Goal: Task Accomplishment & Management: Manage account settings

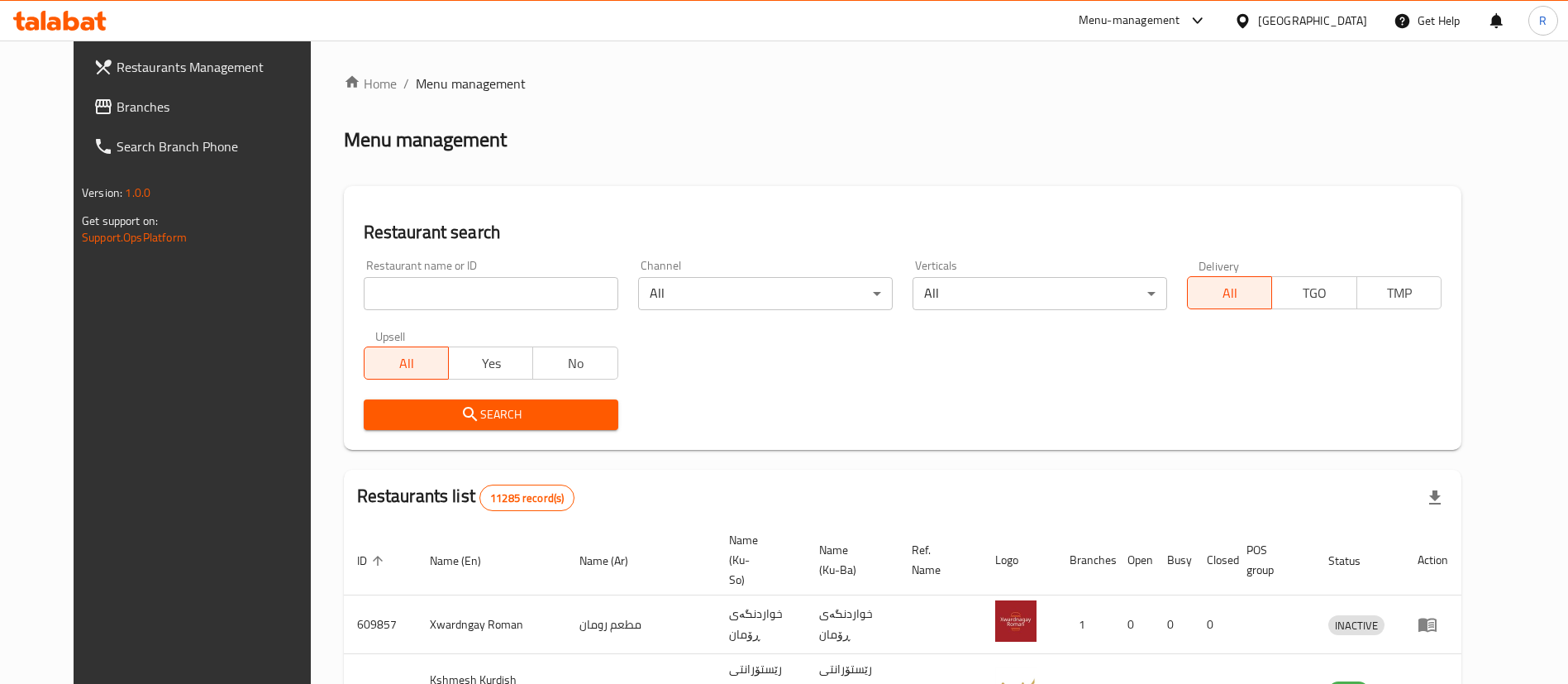
click at [465, 290] on input "search" at bounding box center [490, 293] width 254 height 33
click button "Search" at bounding box center [490, 415] width 254 height 30
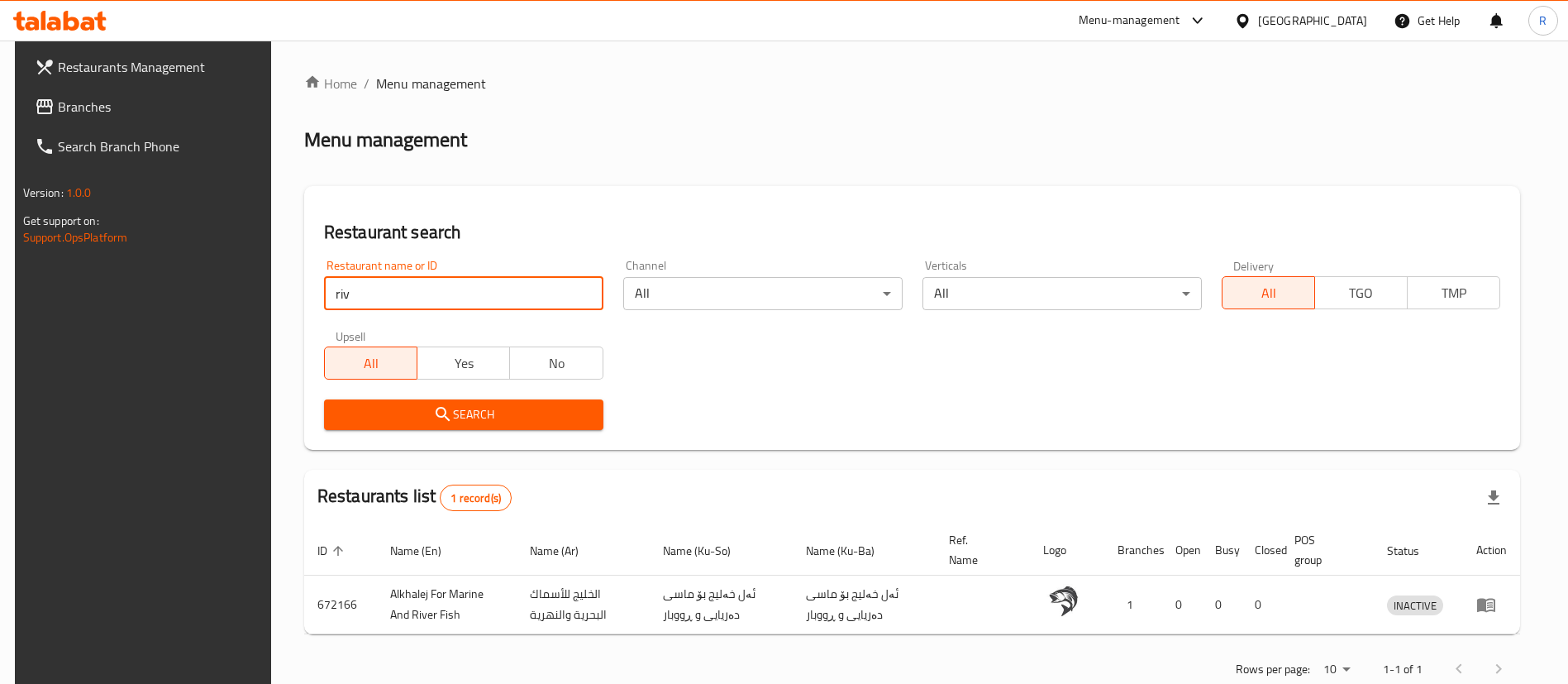
type input "[GEOGRAPHIC_DATA]"
click at [469, 413] on span "Search" at bounding box center [463, 415] width 253 height 21
click at [469, 413] on div at bounding box center [784, 342] width 1568 height 684
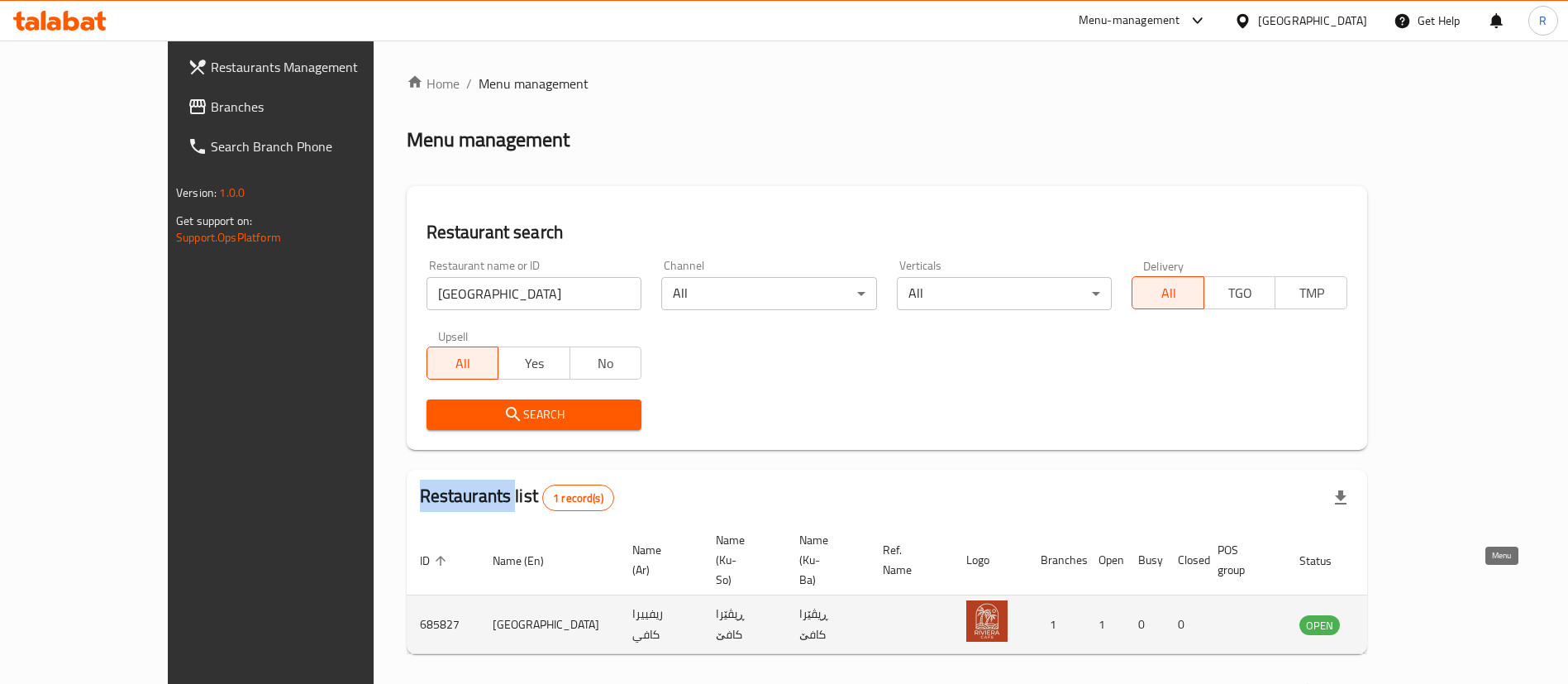
click at [1405, 619] on icon "enhanced table" at bounding box center [1396, 625] width 18 height 14
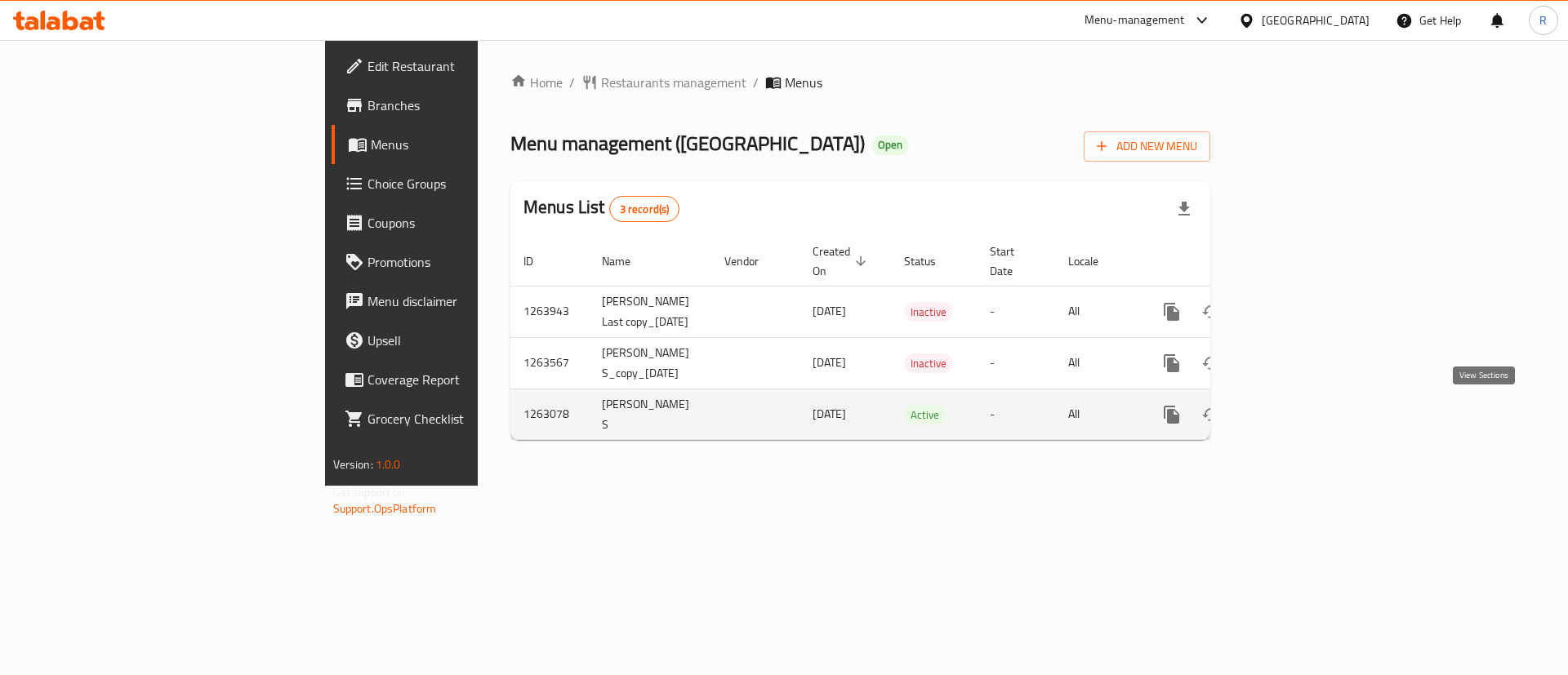
click at [1296, 414] on icon "enhanced table" at bounding box center [1290, 415] width 15 height 15
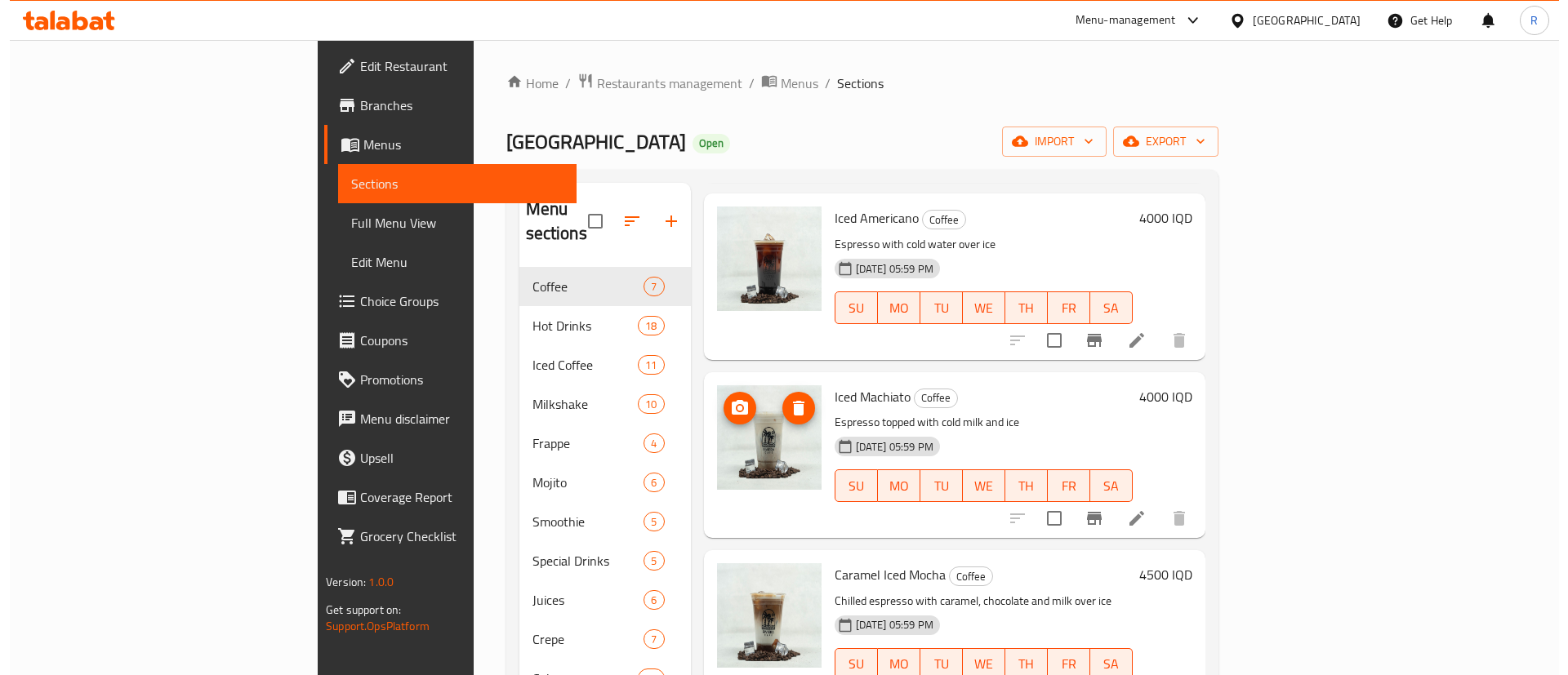
scroll to position [612, 0]
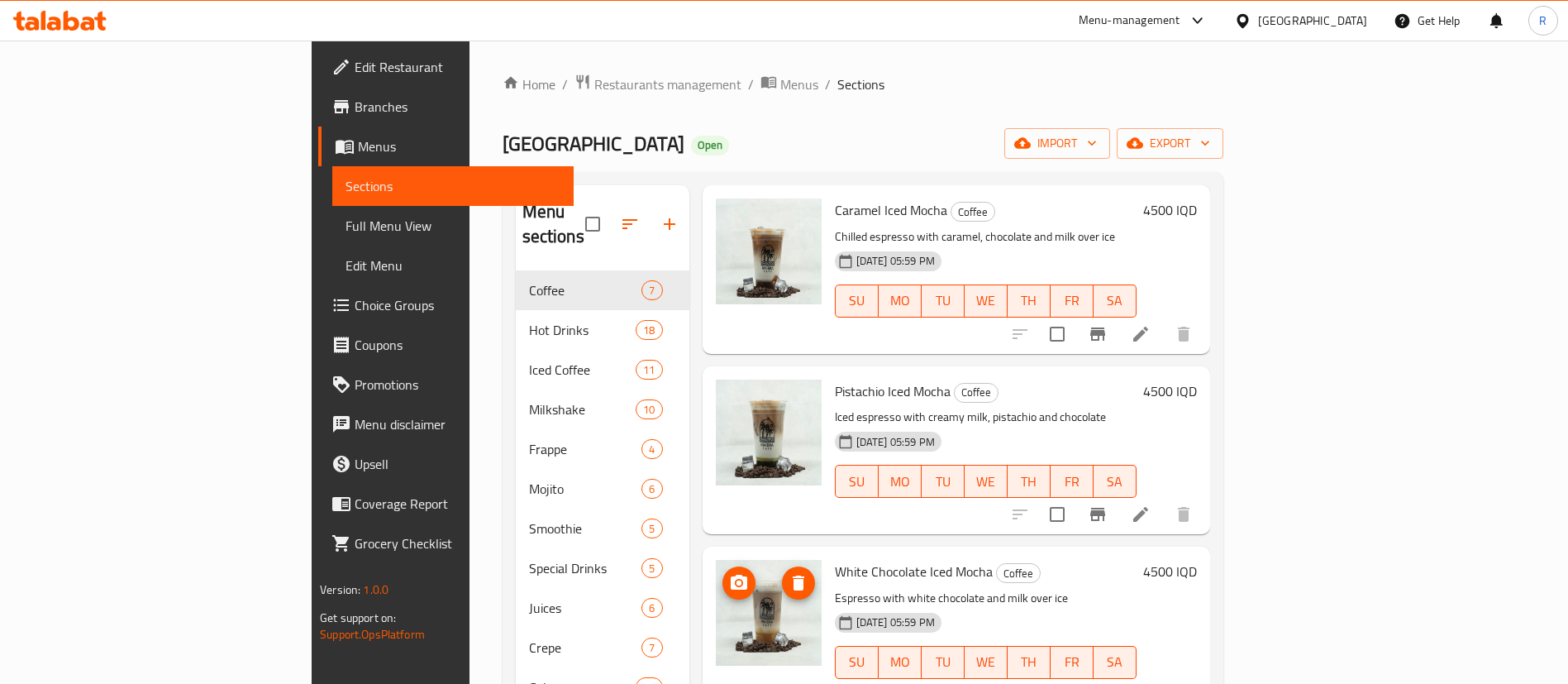
click at [716, 599] on img at bounding box center [768, 613] width 106 height 106
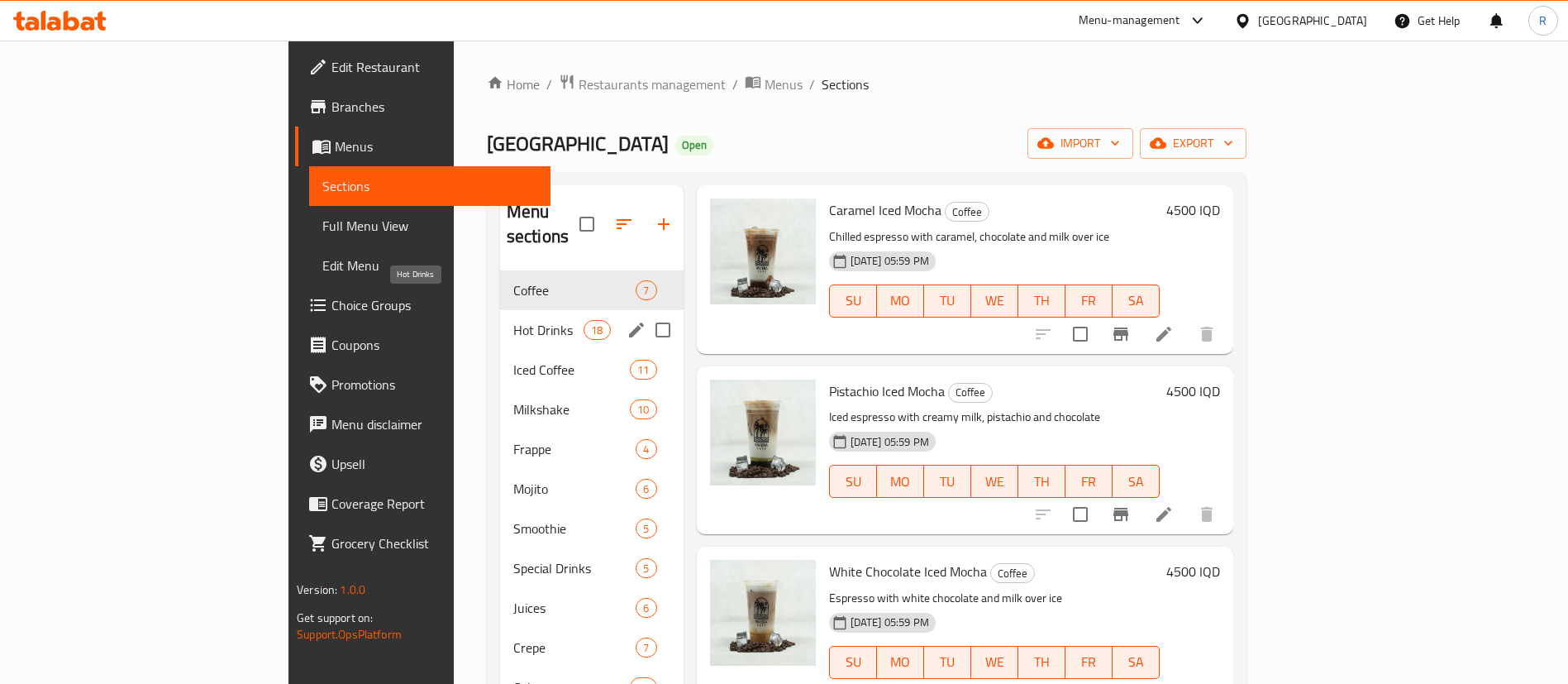
drag, startPoint x: 377, startPoint y: 300, endPoint x: 471, endPoint y: 330, distance: 98.7
click at [513, 320] on span "Hot Drinks" at bounding box center [549, 330] width 70 height 20
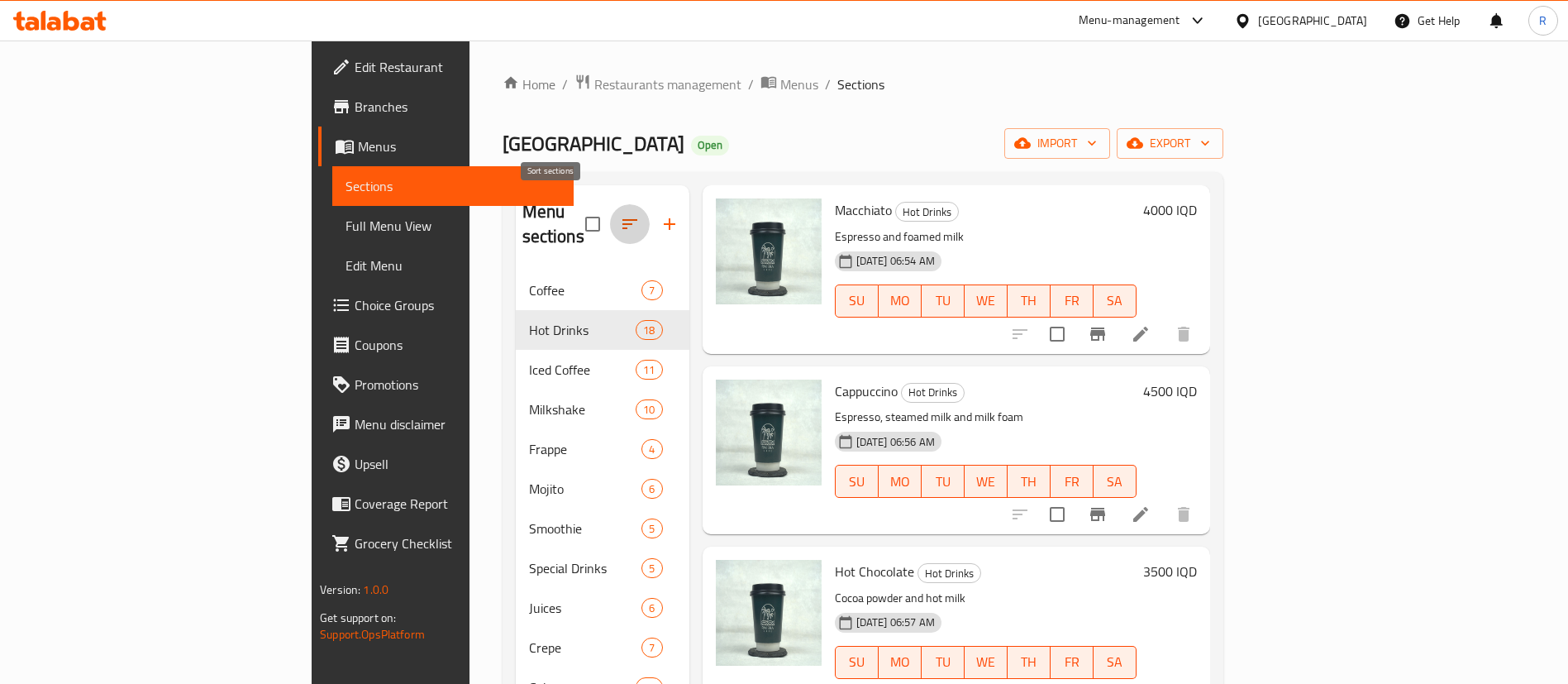
click at [620, 214] on icon "button" at bounding box center [630, 224] width 20 height 20
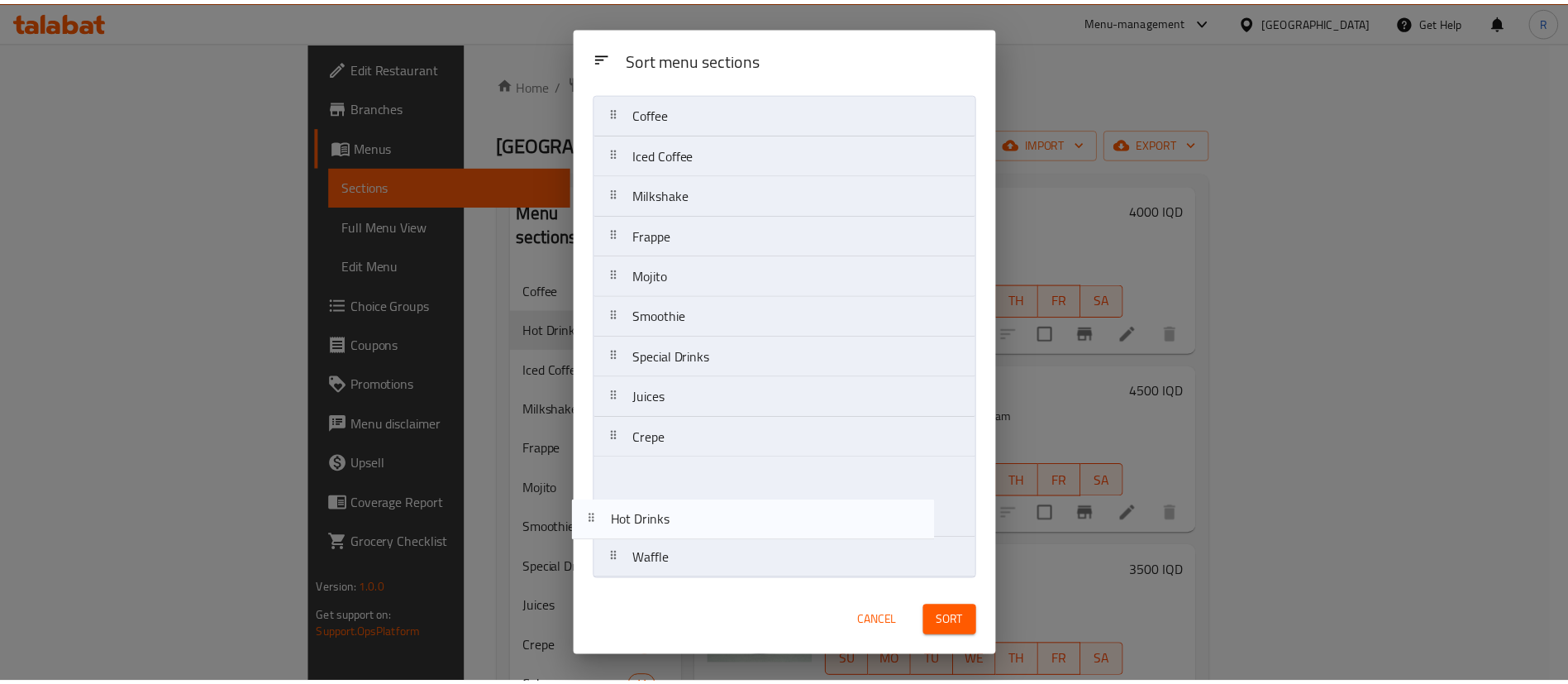
scroll to position [40, 0]
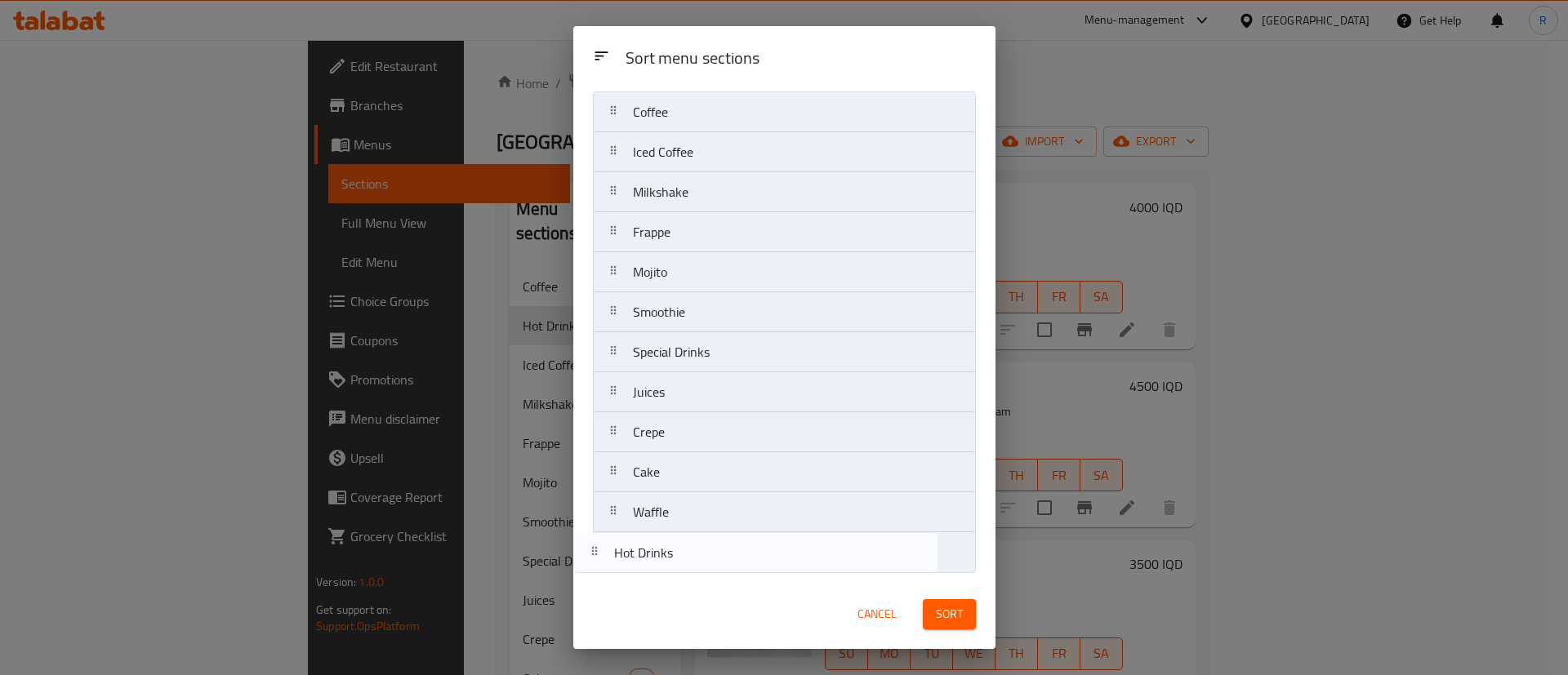
drag, startPoint x: 687, startPoint y: 189, endPoint x: 670, endPoint y: 557, distance: 368.4
click at [672, 558] on nav "Coffee Hot Drinks Iced Coffee Milkshake Frappe Mojito Smoothie Special Drinks J…" at bounding box center [784, 331] width 383 height 481
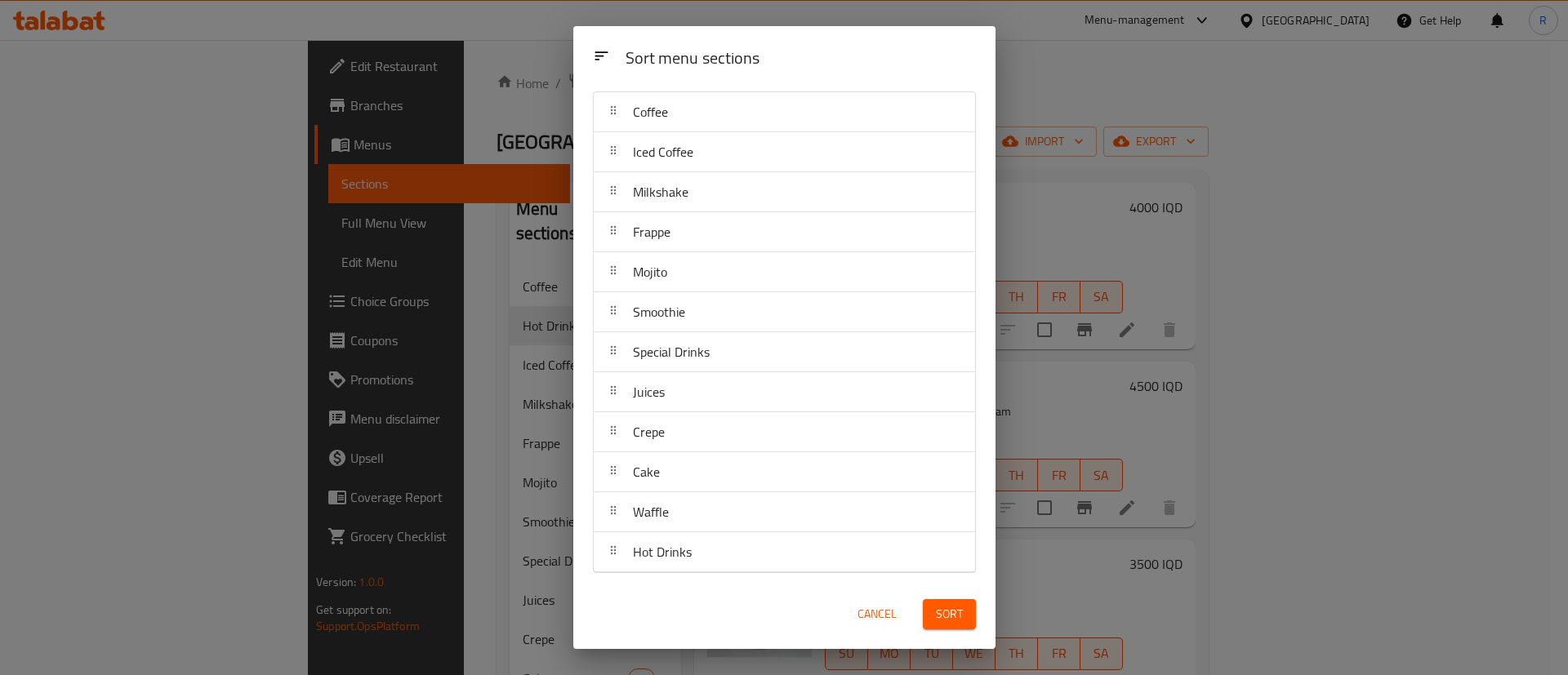
click at [936, 611] on span "Sort" at bounding box center [949, 614] width 27 height 21
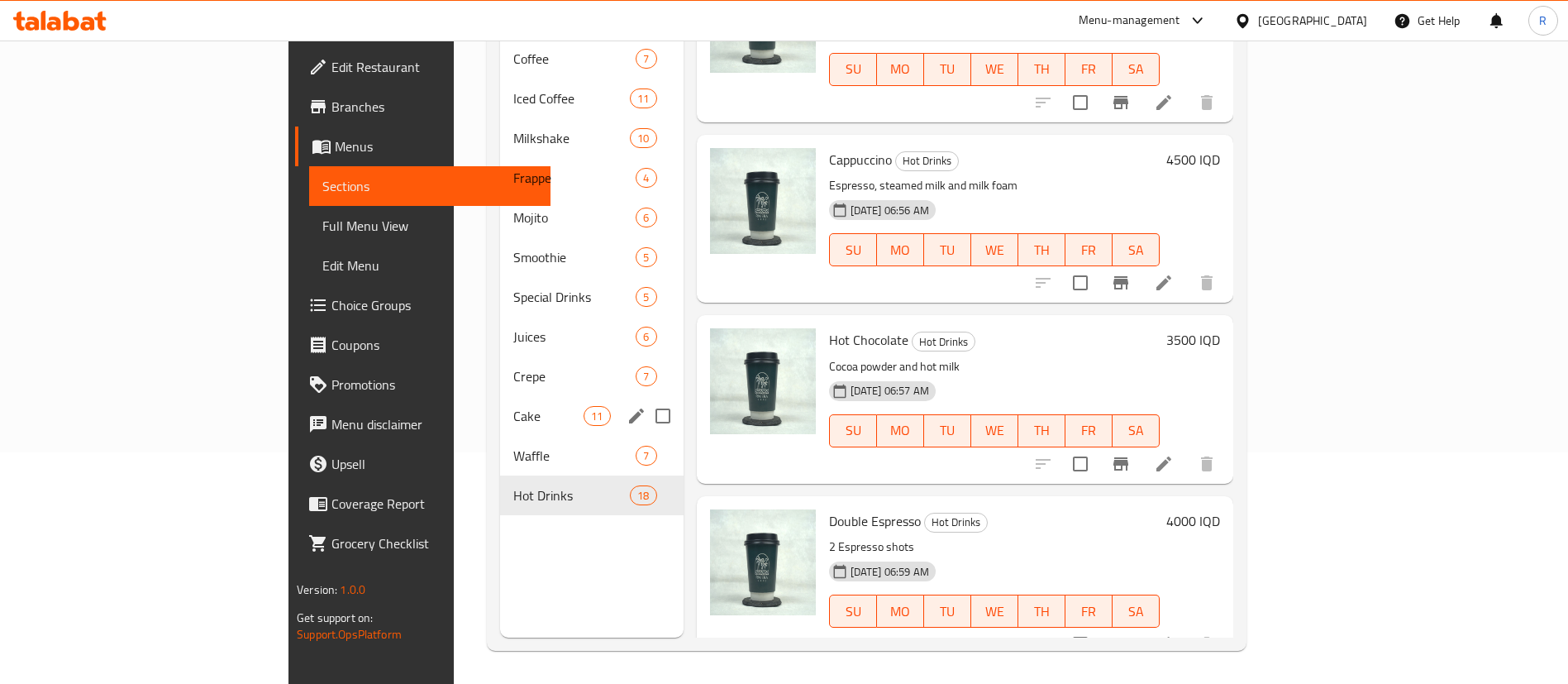
scroll to position [107, 0]
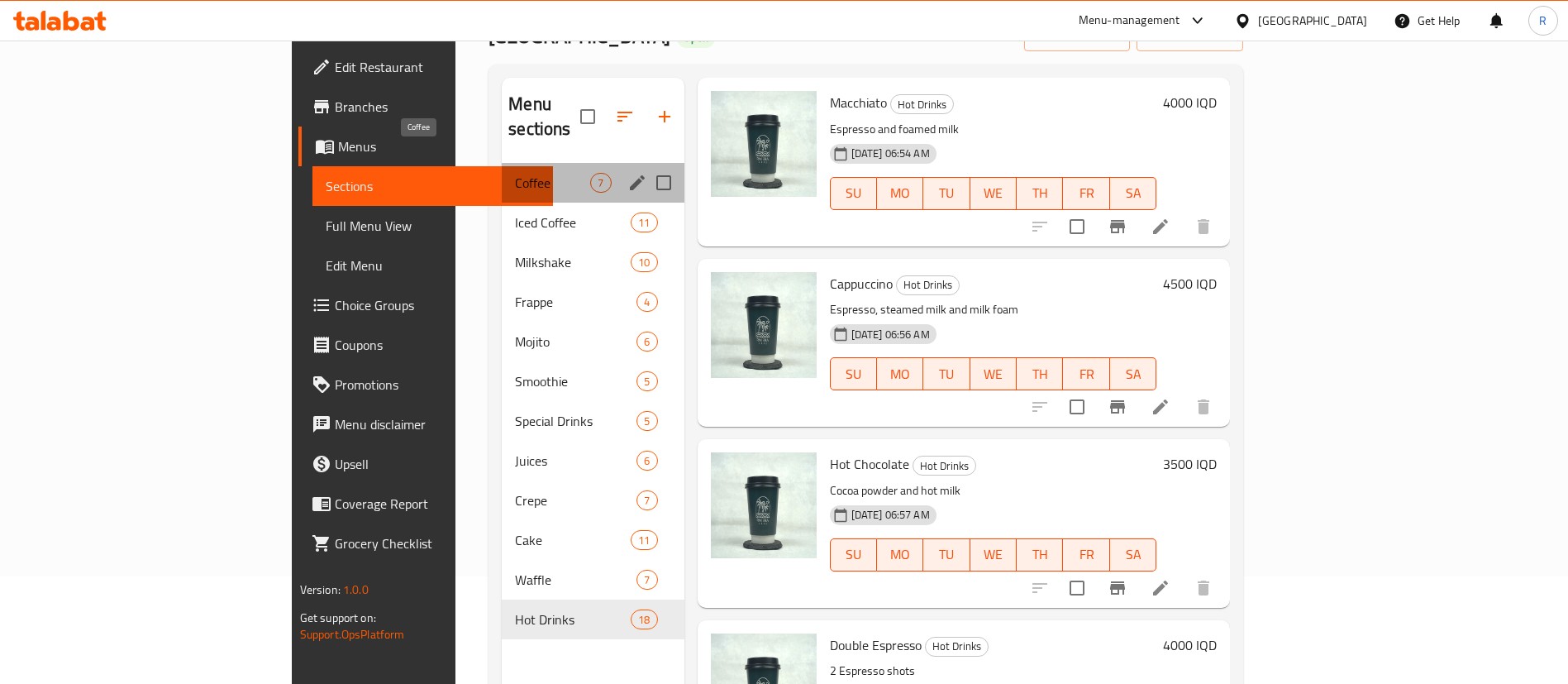
click at [515, 173] on span "Coffee" at bounding box center [553, 183] width 76 height 20
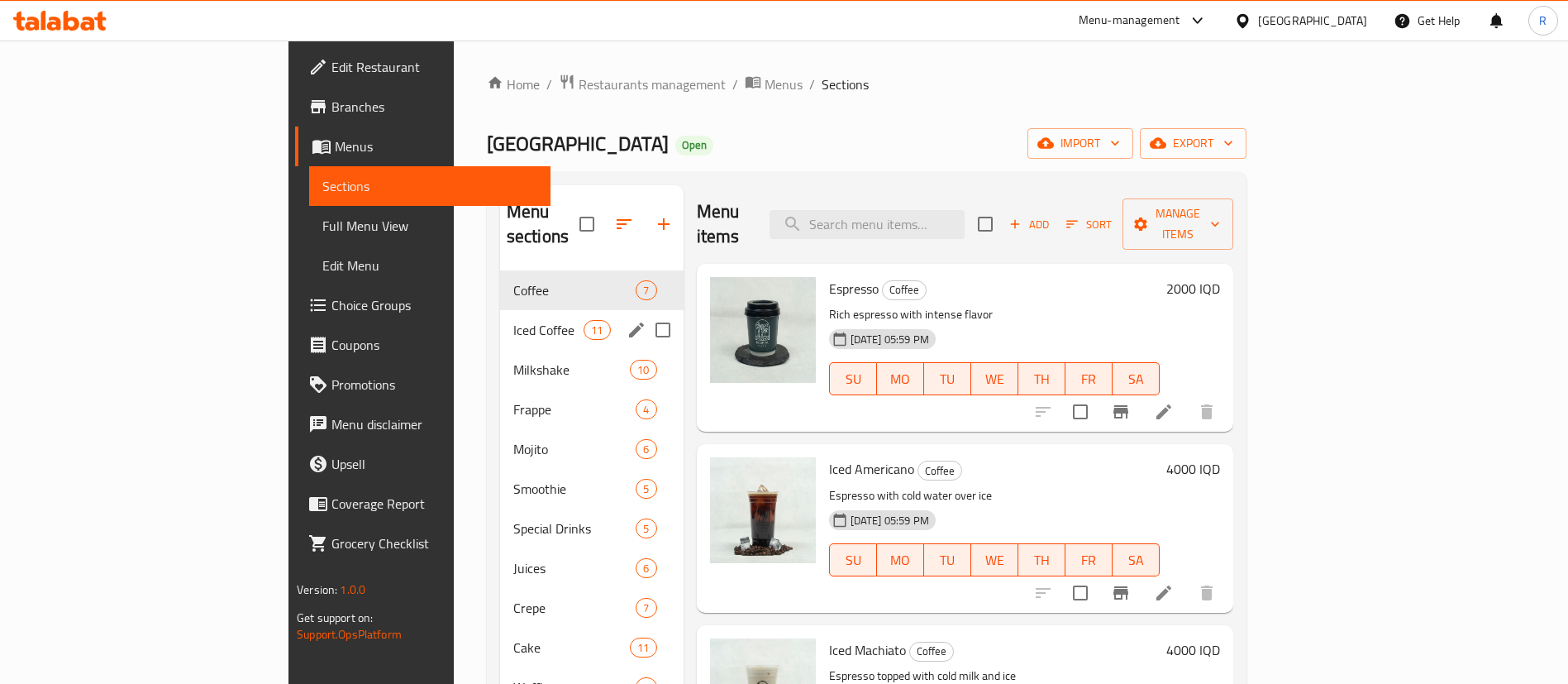
click at [513, 320] on span "Iced Coffee" at bounding box center [549, 330] width 70 height 20
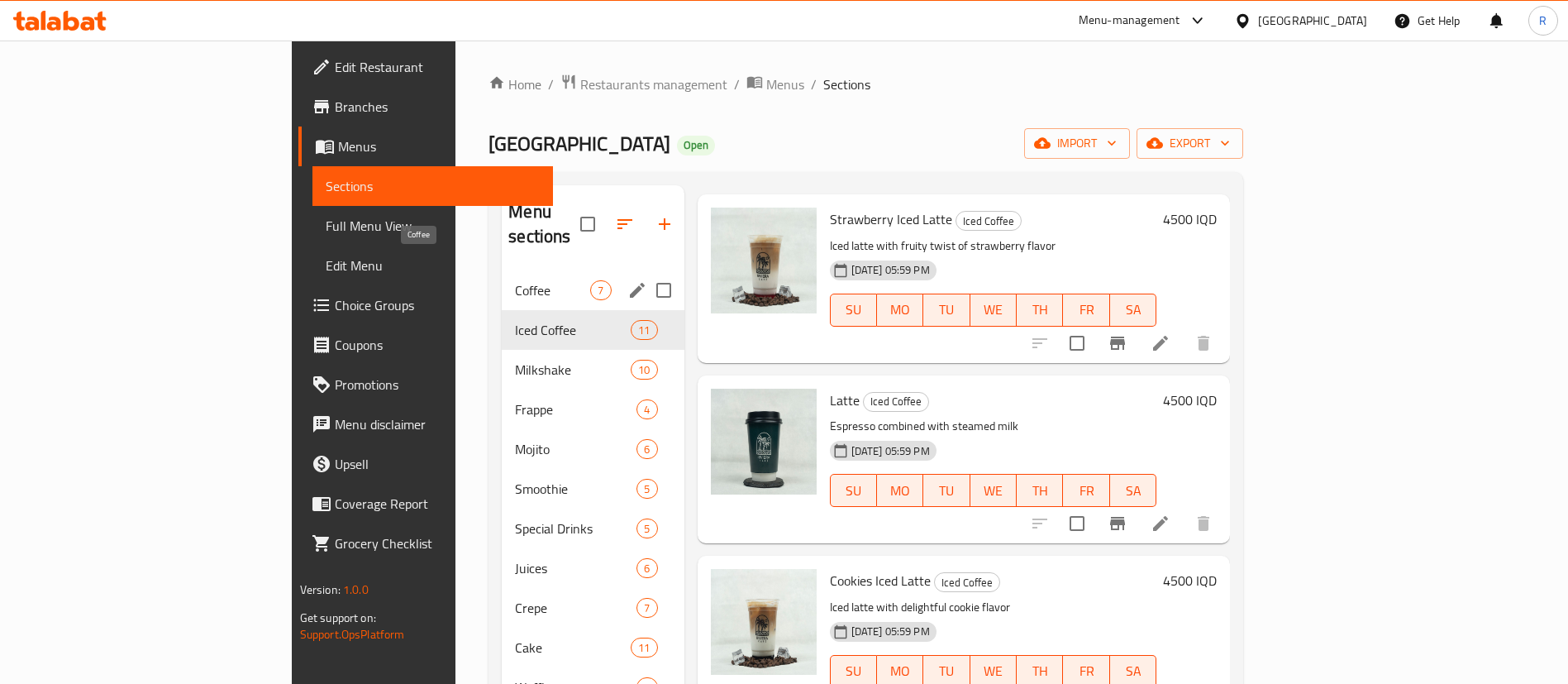
click at [515, 280] on span "Coffee" at bounding box center [553, 290] width 76 height 20
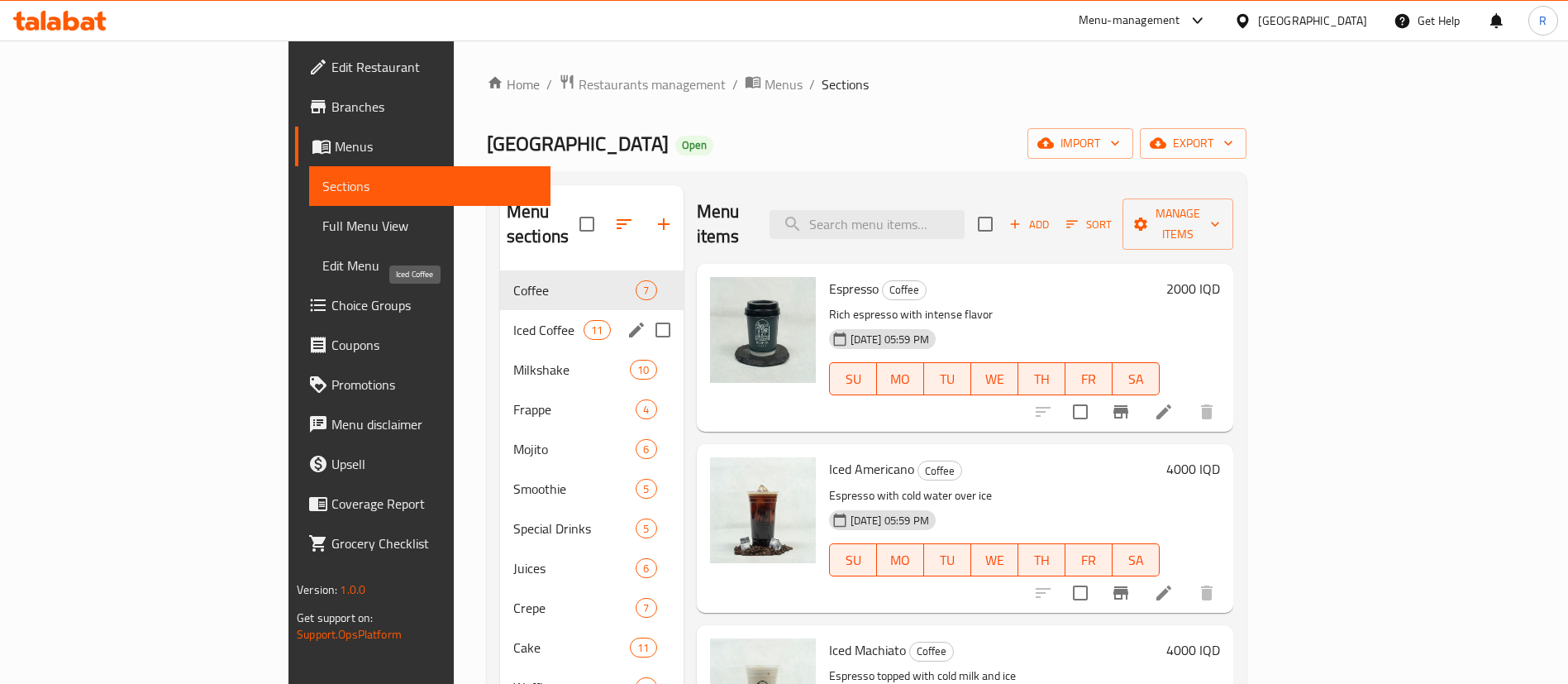
click at [513, 320] on span "Iced Coffee" at bounding box center [549, 330] width 70 height 20
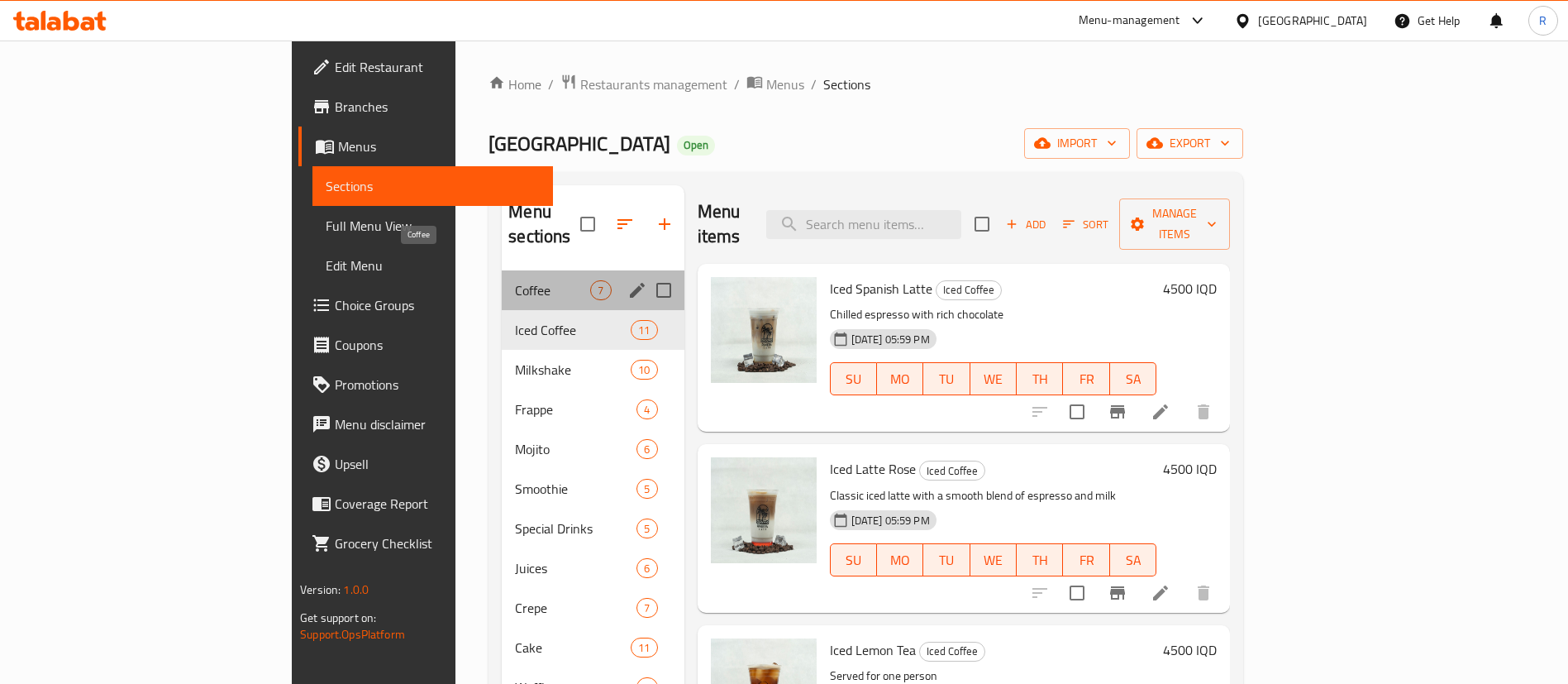
click at [515, 280] on span "Coffee" at bounding box center [553, 290] width 76 height 20
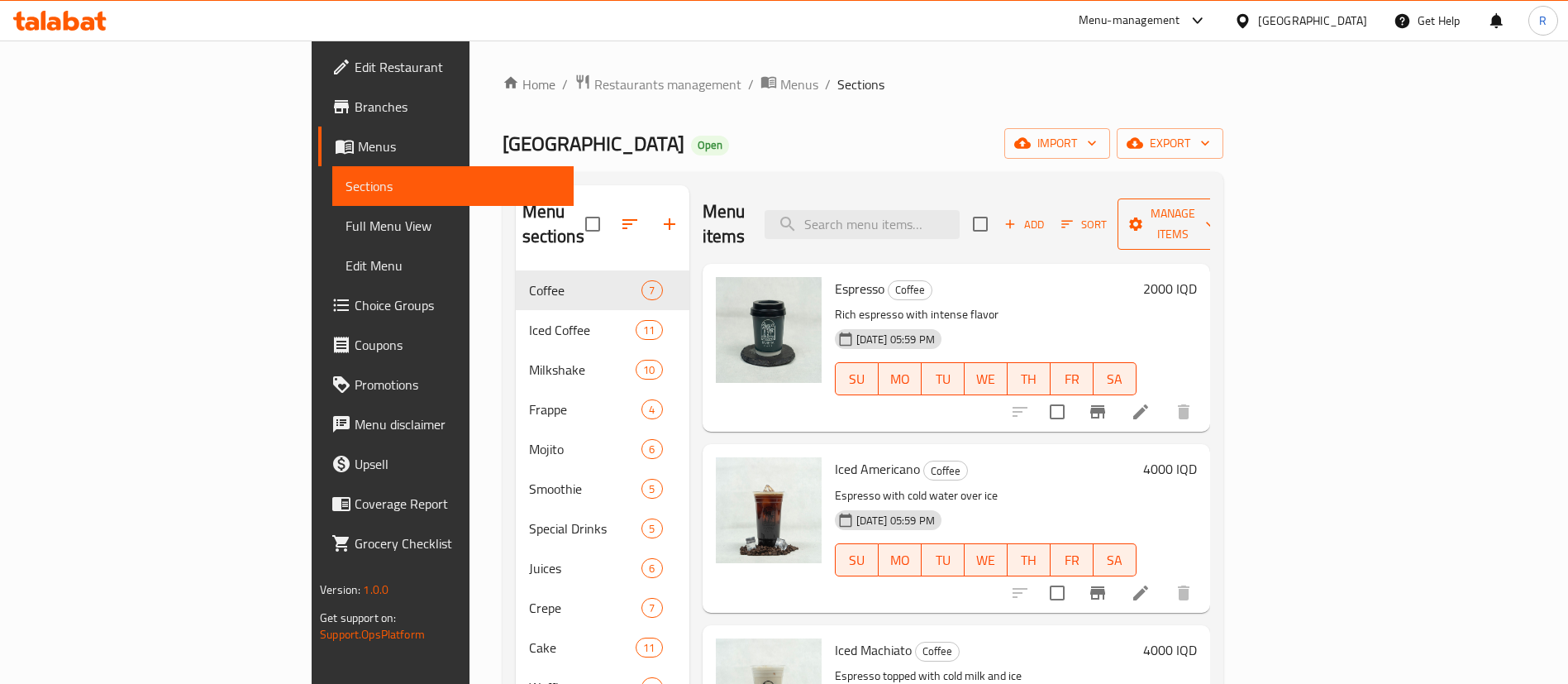
click at [1215, 207] on span "Manage items" at bounding box center [1173, 223] width 84 height 41
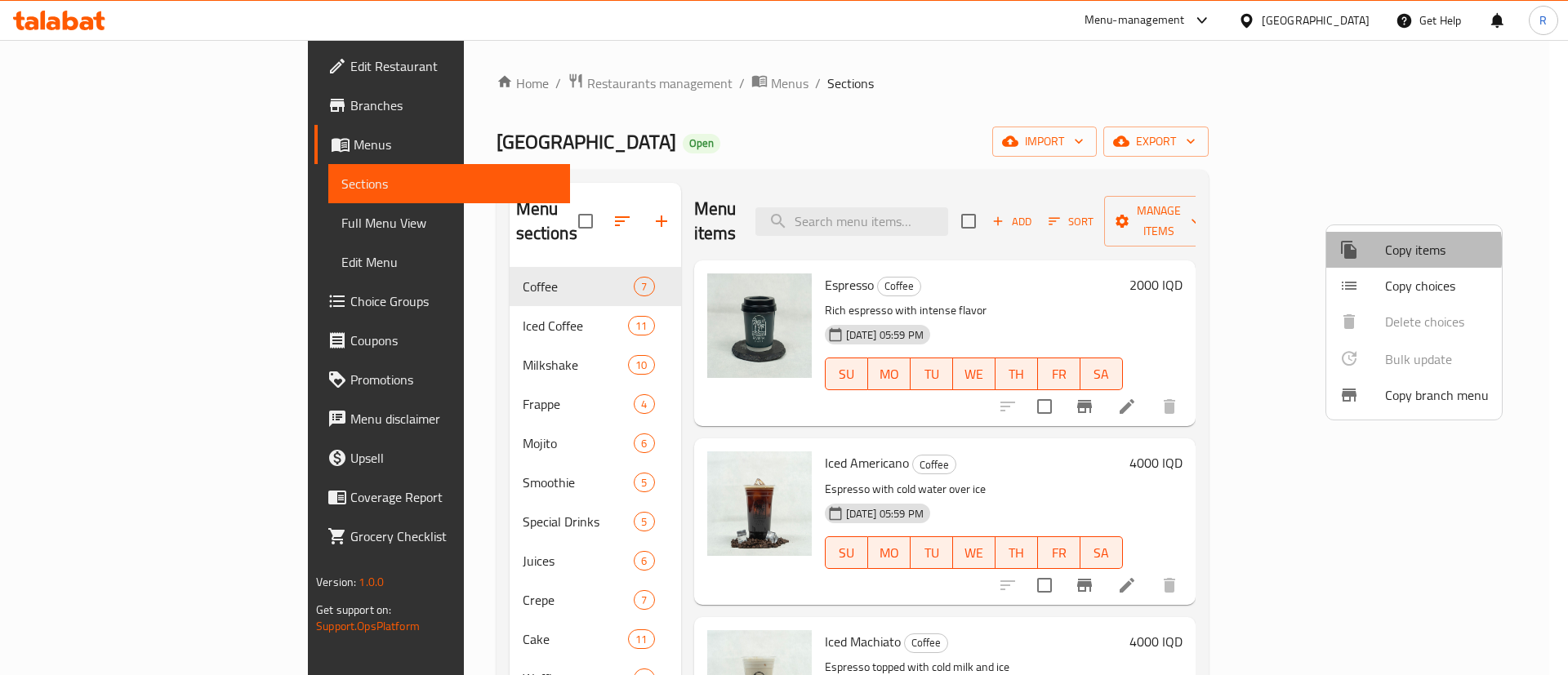
click at [1397, 251] on span "Copy items" at bounding box center [1436, 250] width 104 height 20
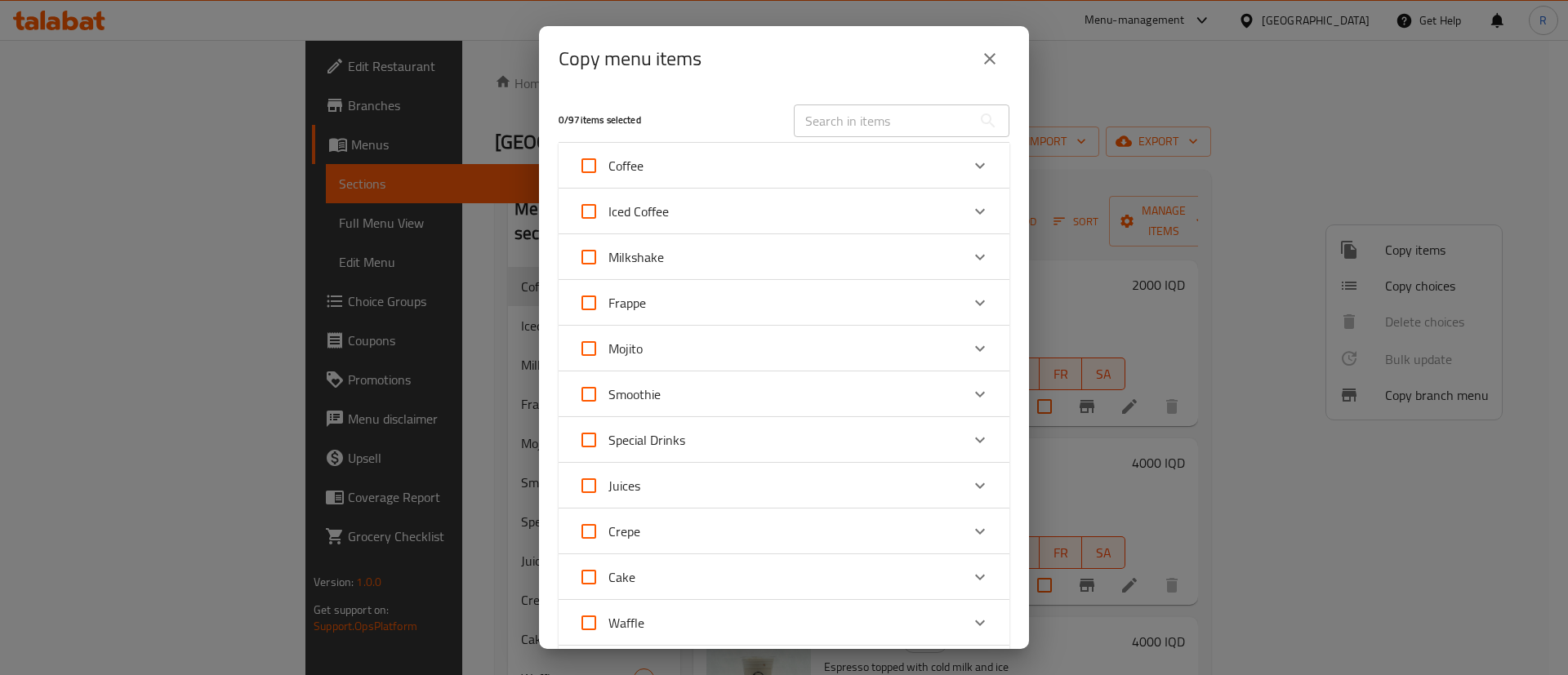
click at [662, 164] on div "Coffee" at bounding box center [769, 165] width 382 height 39
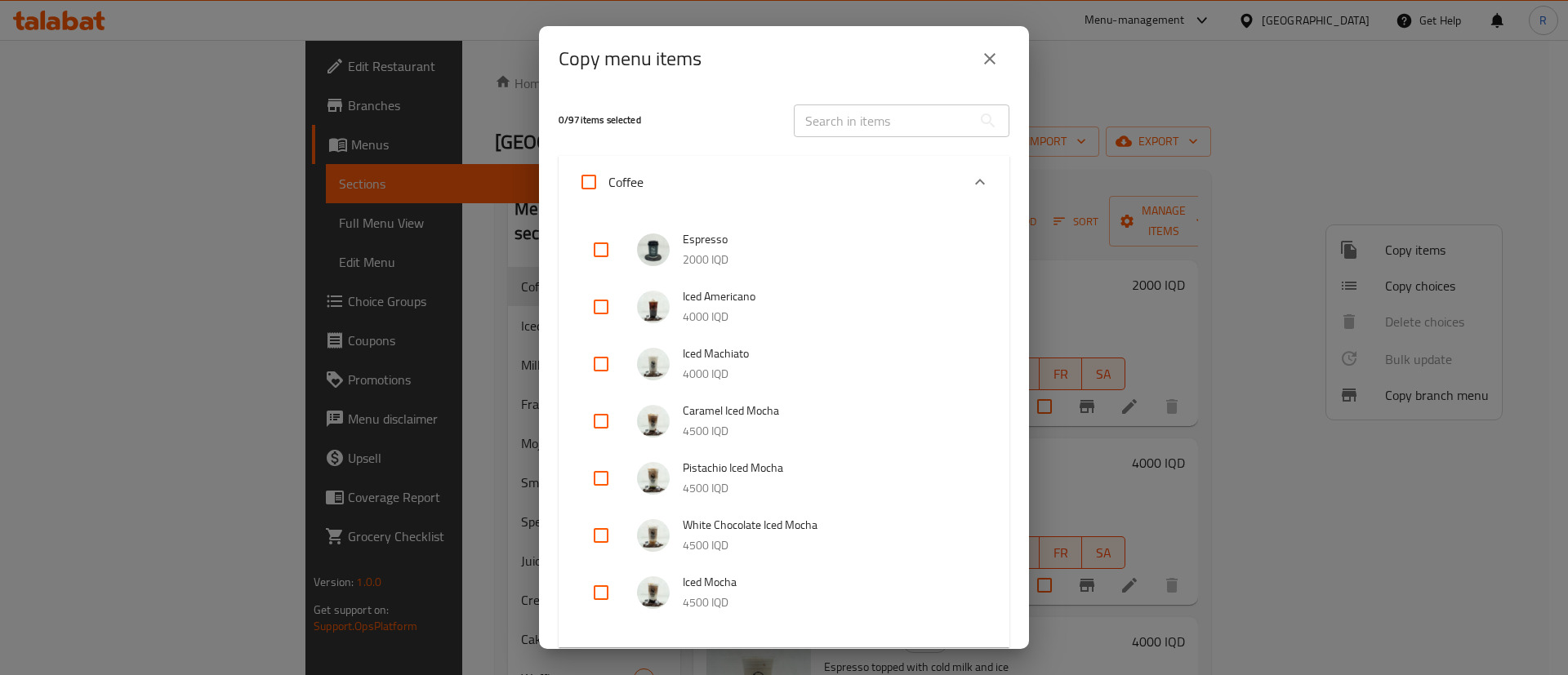
click at [602, 249] on input "checkbox" at bounding box center [600, 249] width 39 height 39
checkbox input "true"
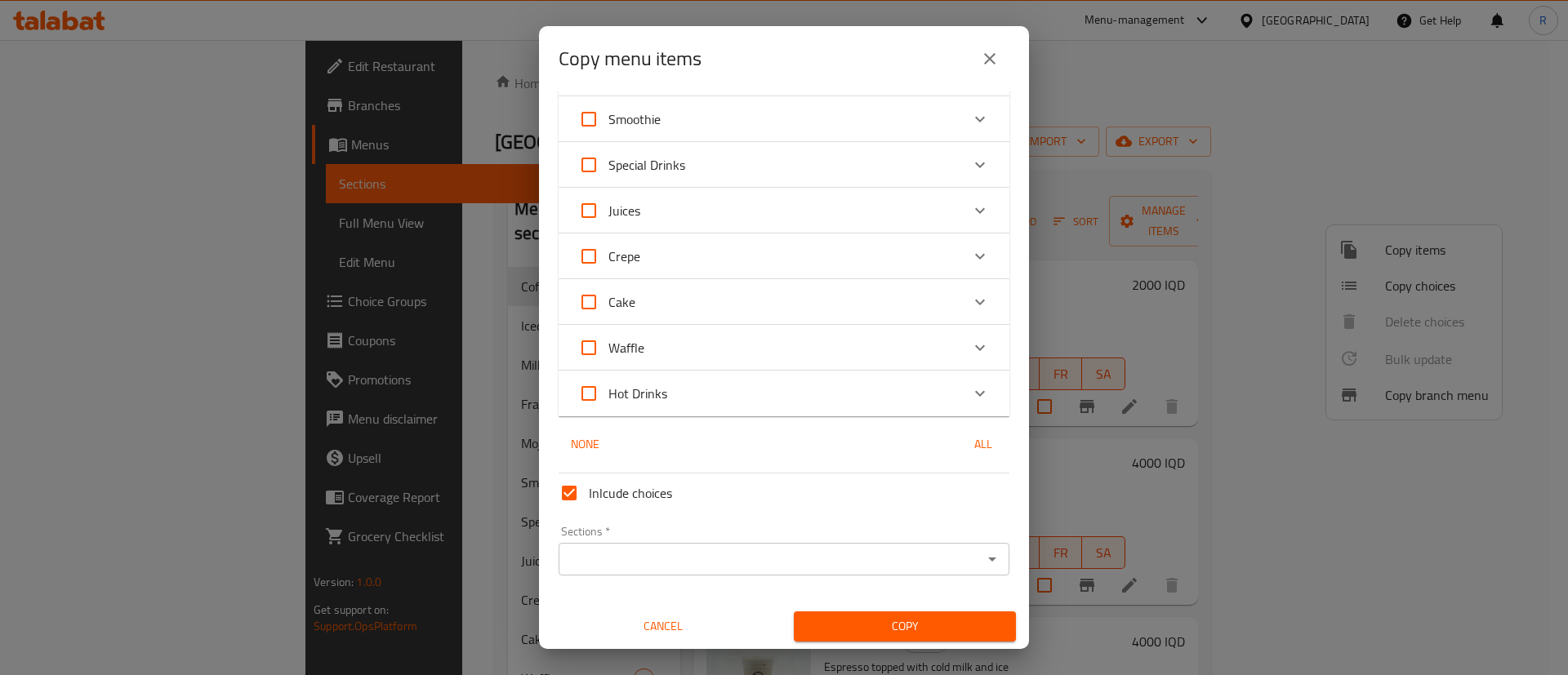
scroll to position [749, 0]
click at [634, 555] on input "Sections   *" at bounding box center [770, 557] width 414 height 23
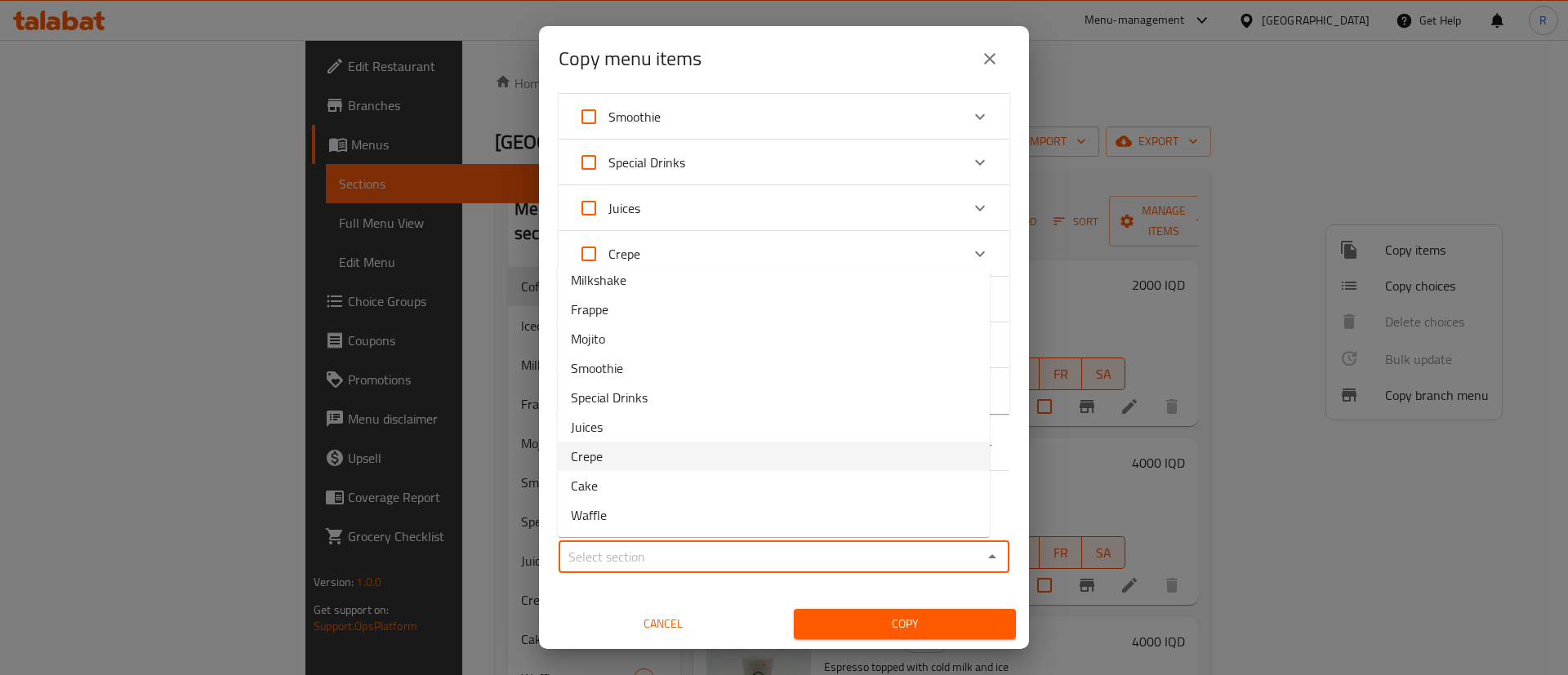
scroll to position [95, 0]
click at [625, 506] on span "Hot Drinks" at bounding box center [600, 516] width 59 height 20
type input "Hot Drinks"
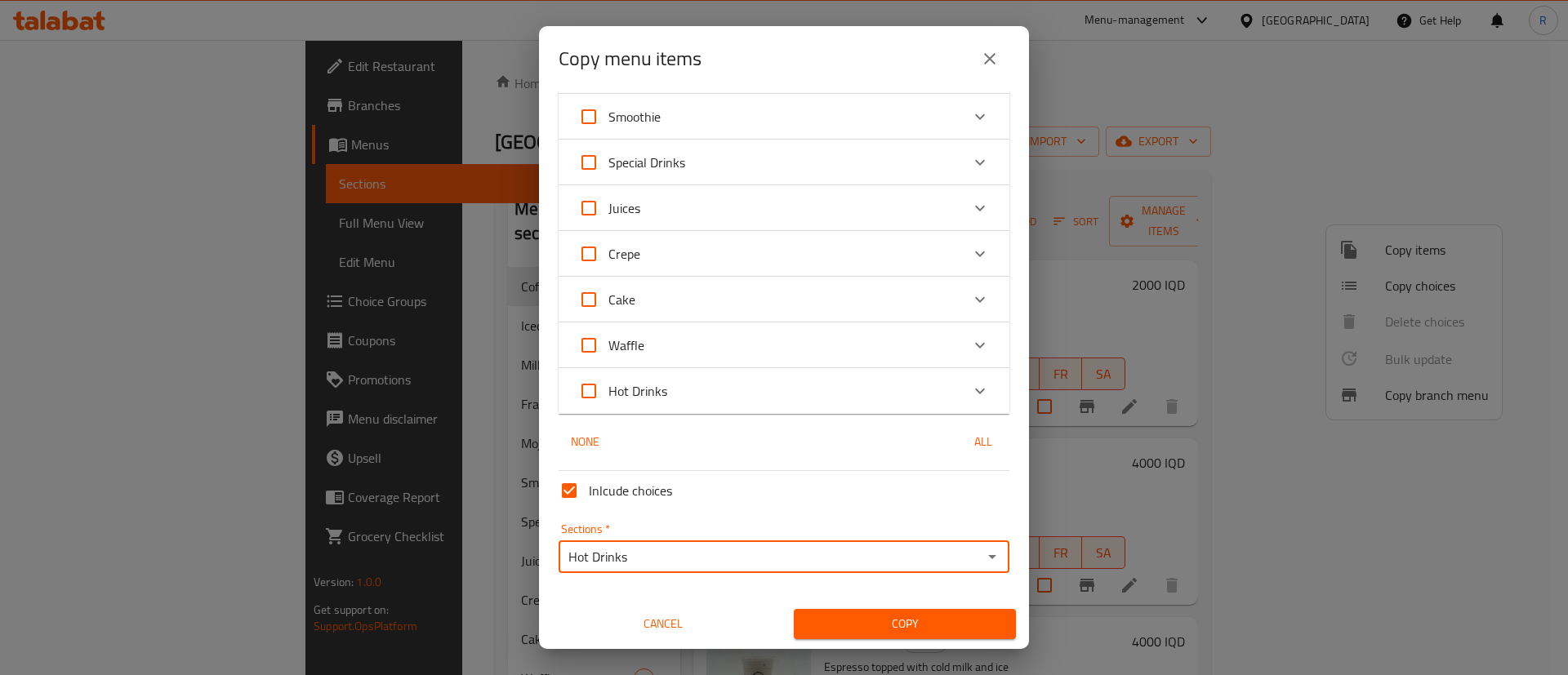
click at [839, 615] on span "Copy" at bounding box center [904, 624] width 196 height 21
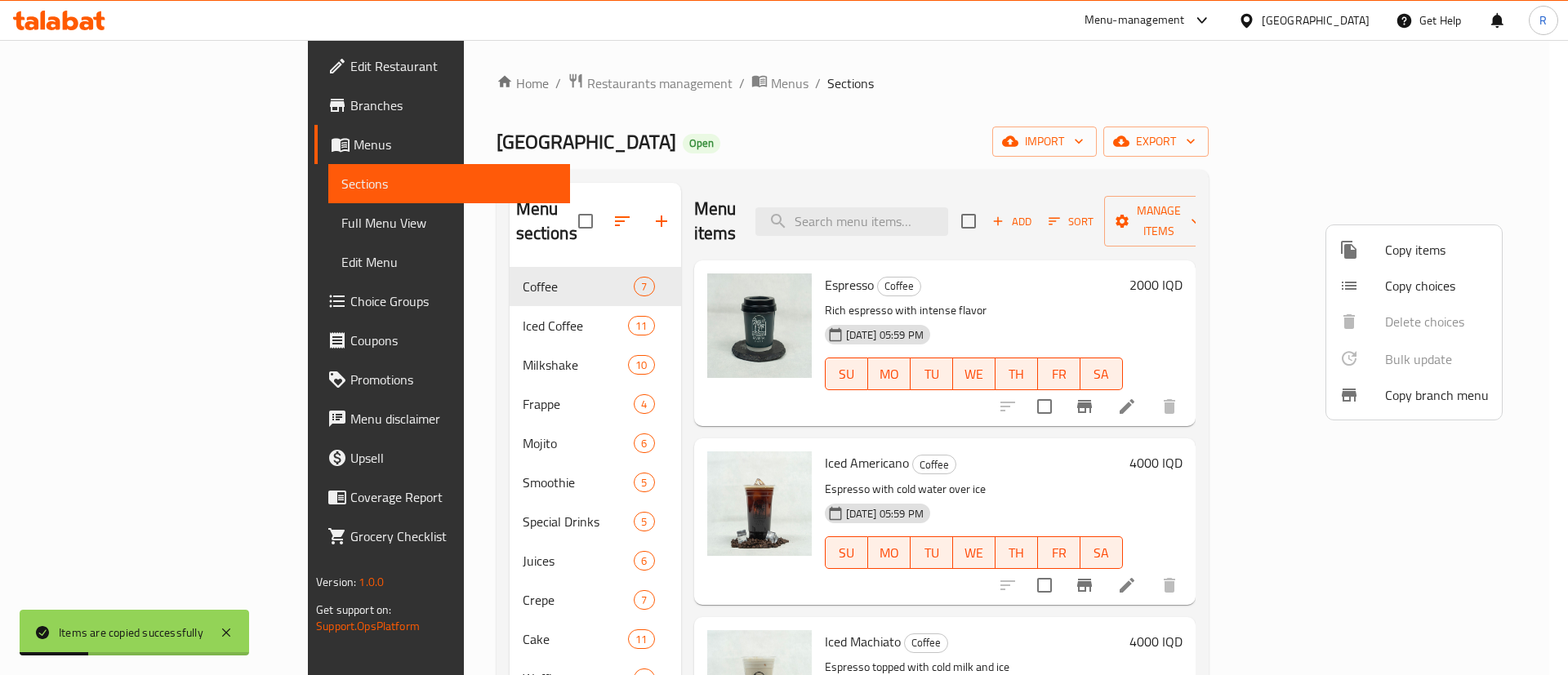
click at [1397, 245] on span "Copy items" at bounding box center [1436, 250] width 104 height 20
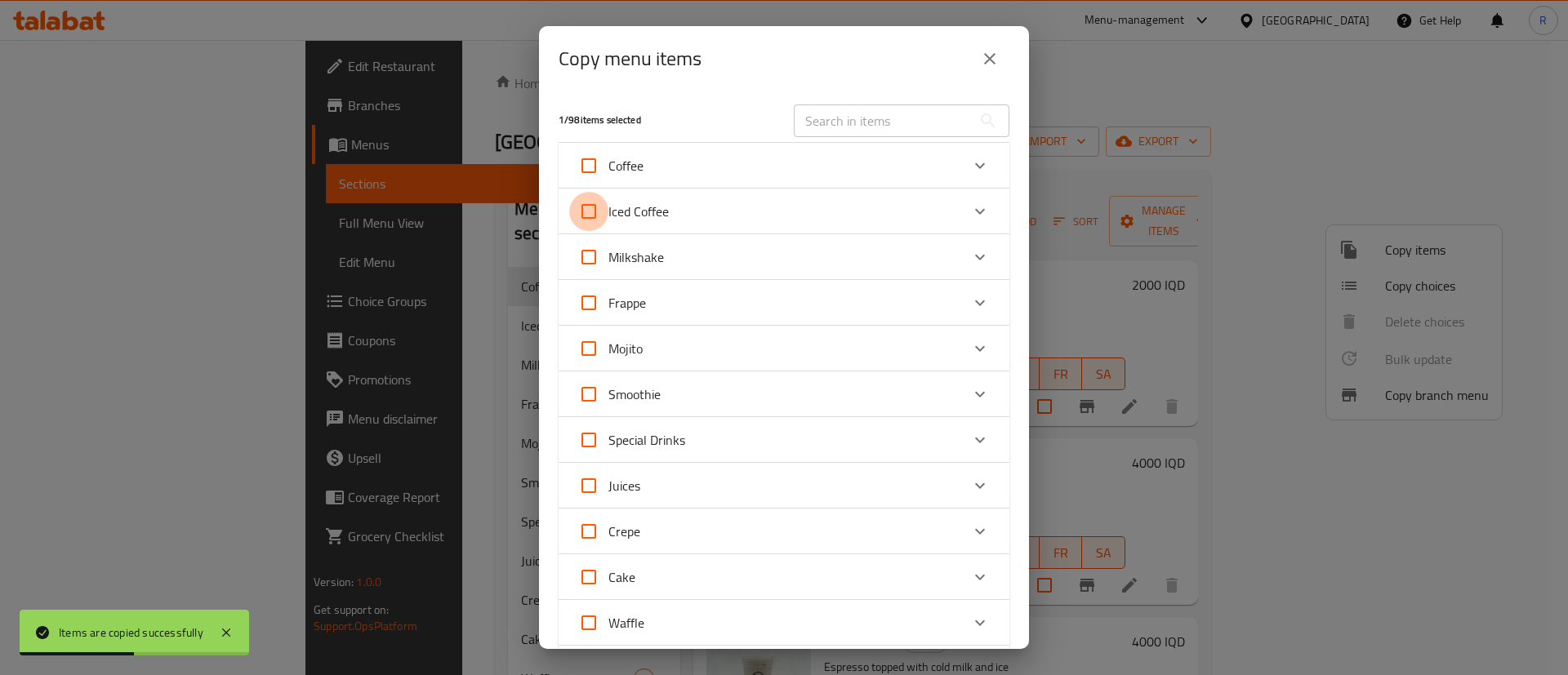
click at [589, 211] on input "Iced Coffee" at bounding box center [588, 211] width 39 height 39
checkbox input "true"
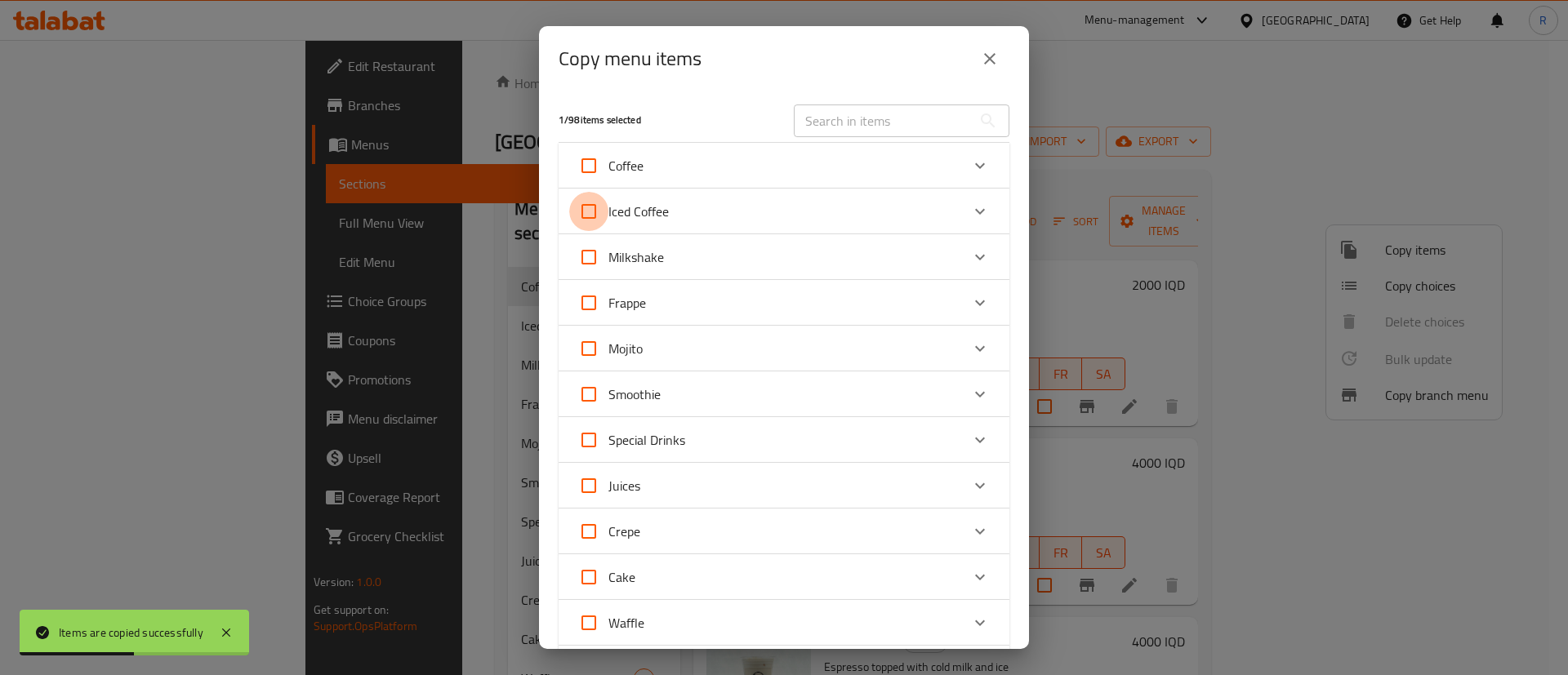
checkbox input "true"
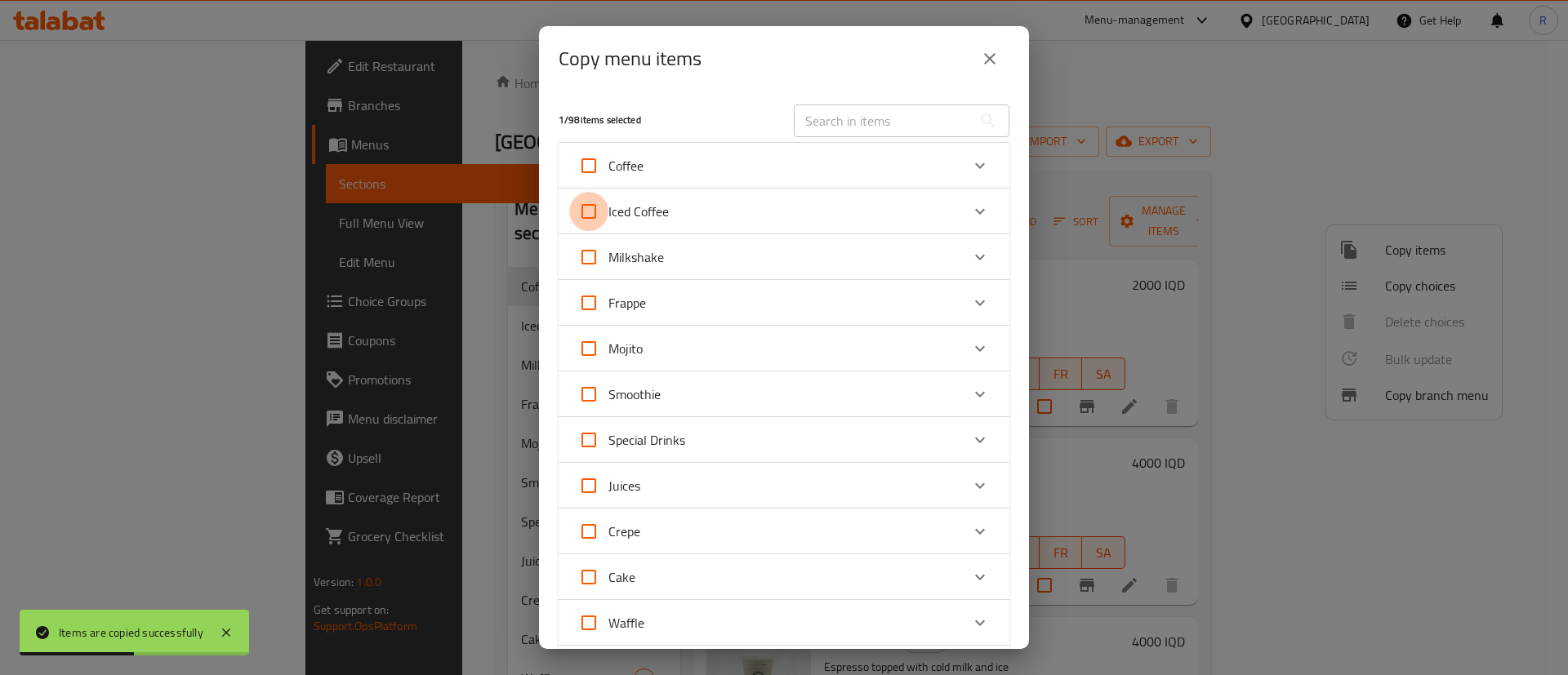
checkbox input "true"
click at [593, 258] on input "Milkshake" at bounding box center [588, 257] width 39 height 39
checkbox input "true"
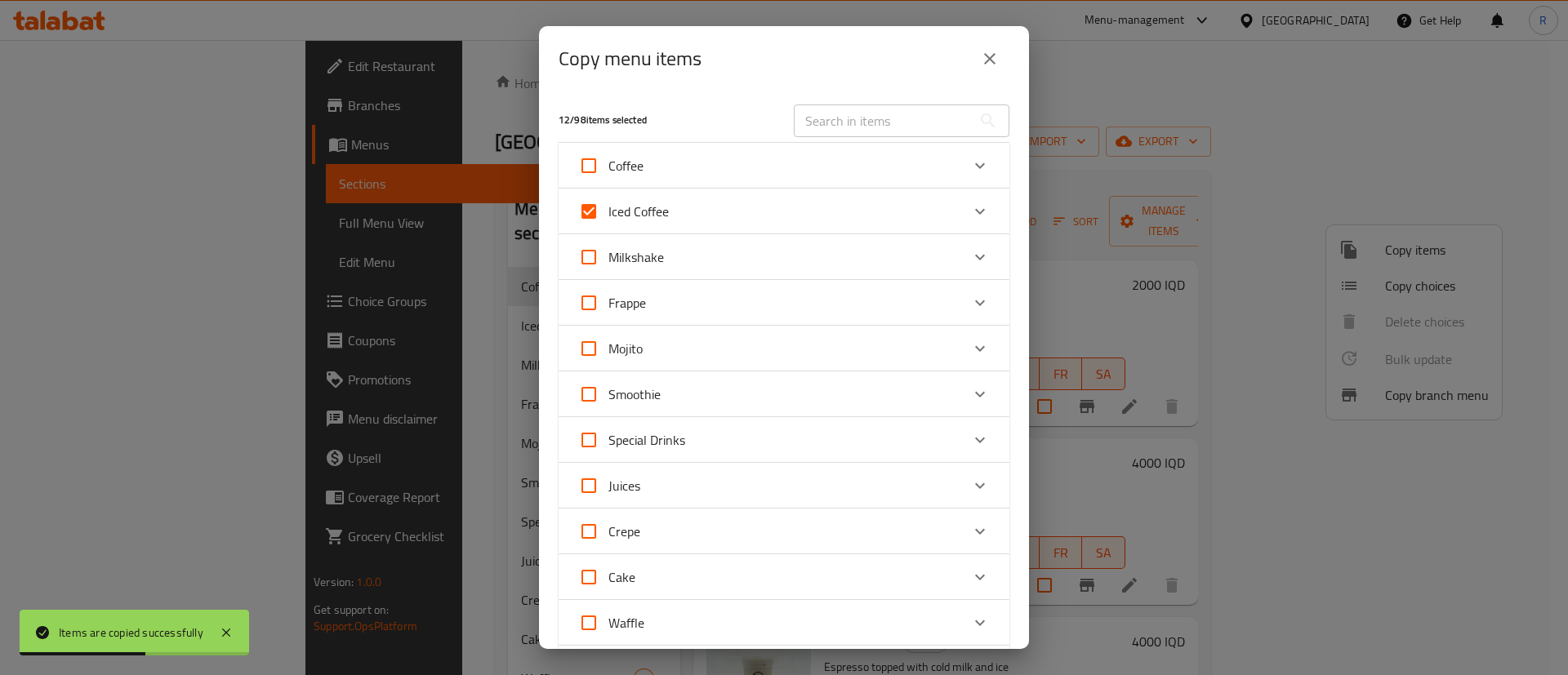
checkbox input "true"
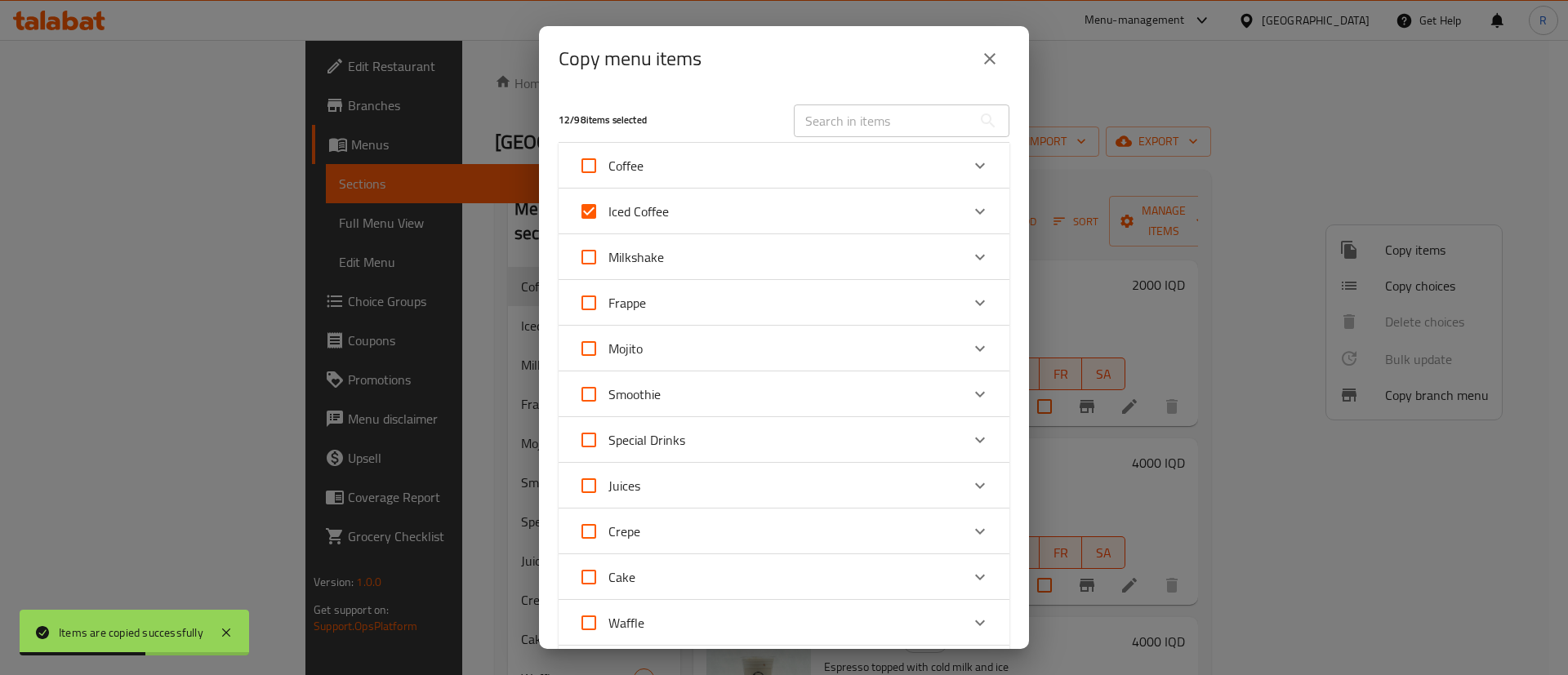
checkbox input "true"
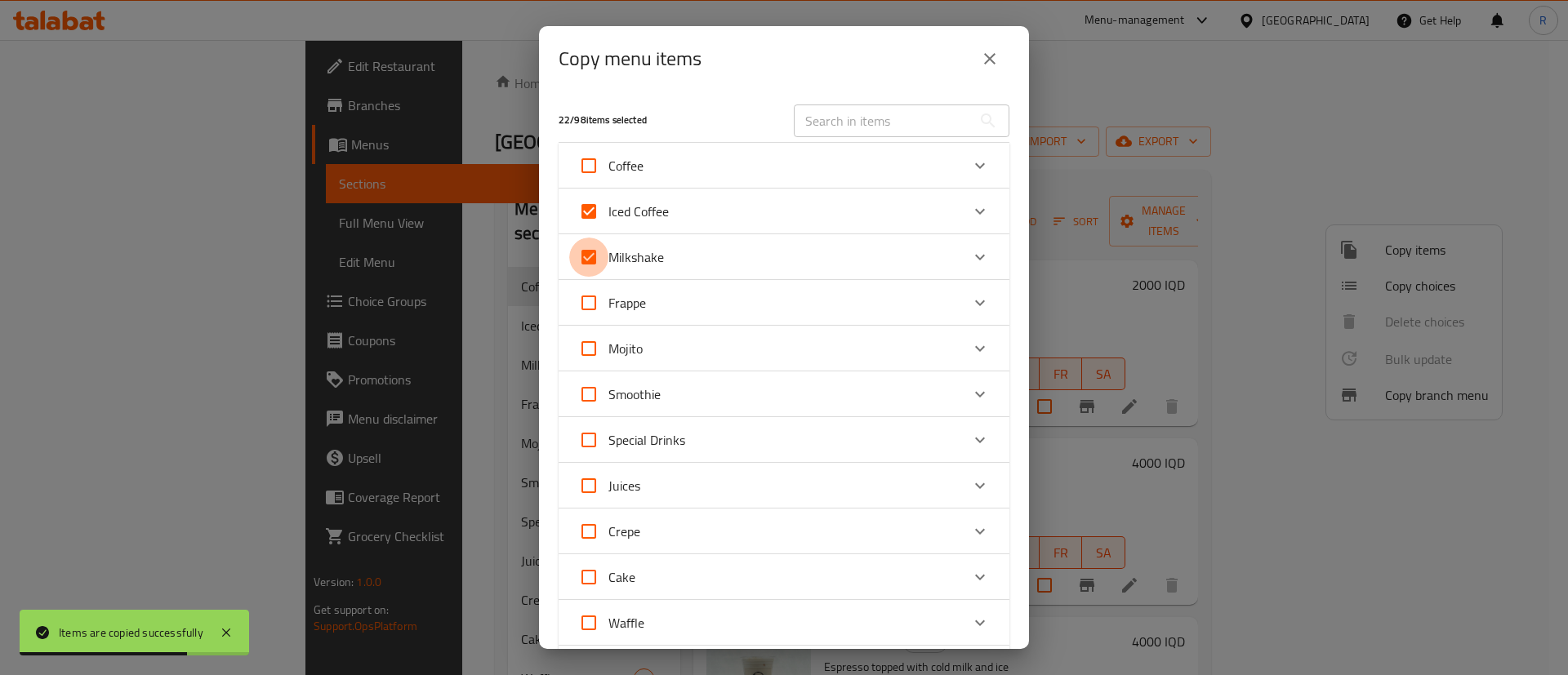
click at [584, 252] on input "Milkshake" at bounding box center [588, 257] width 39 height 39
checkbox input "false"
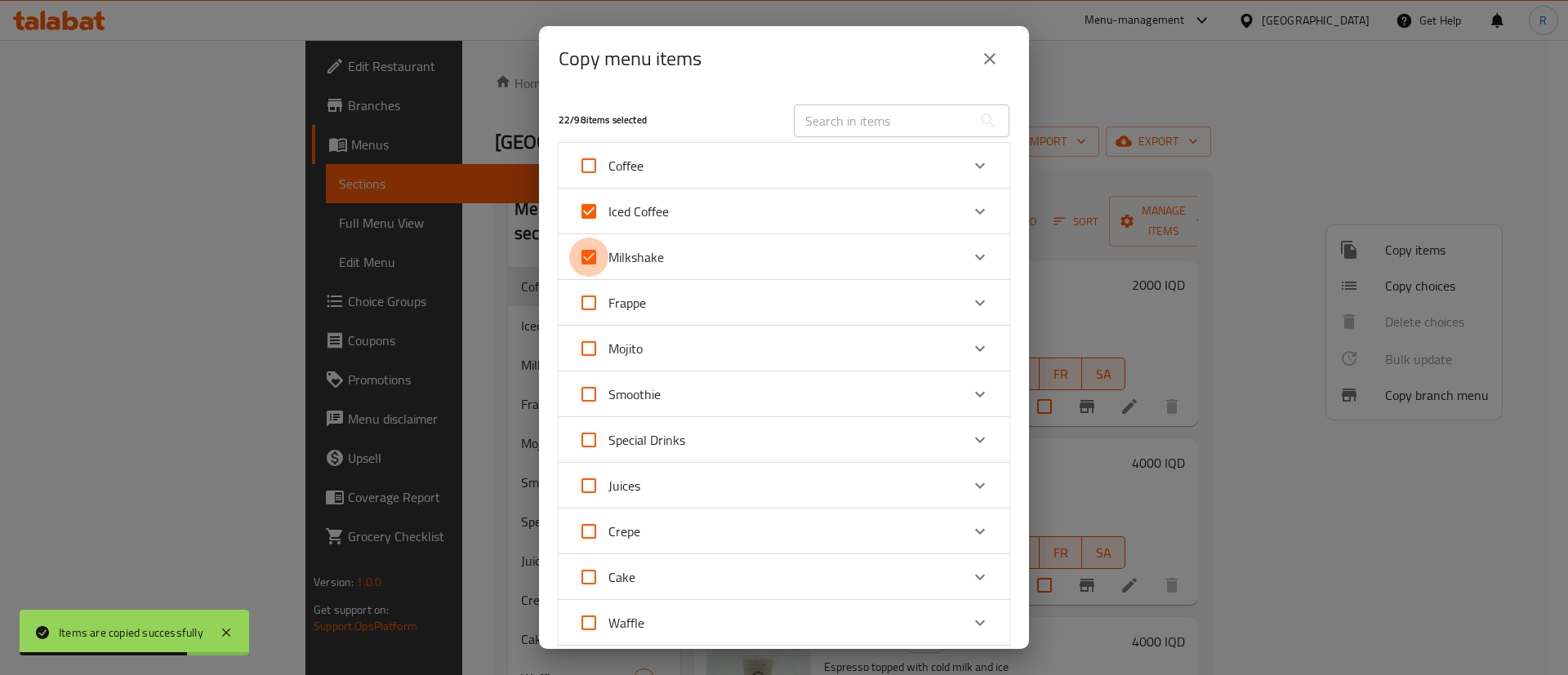
checkbox input "false"
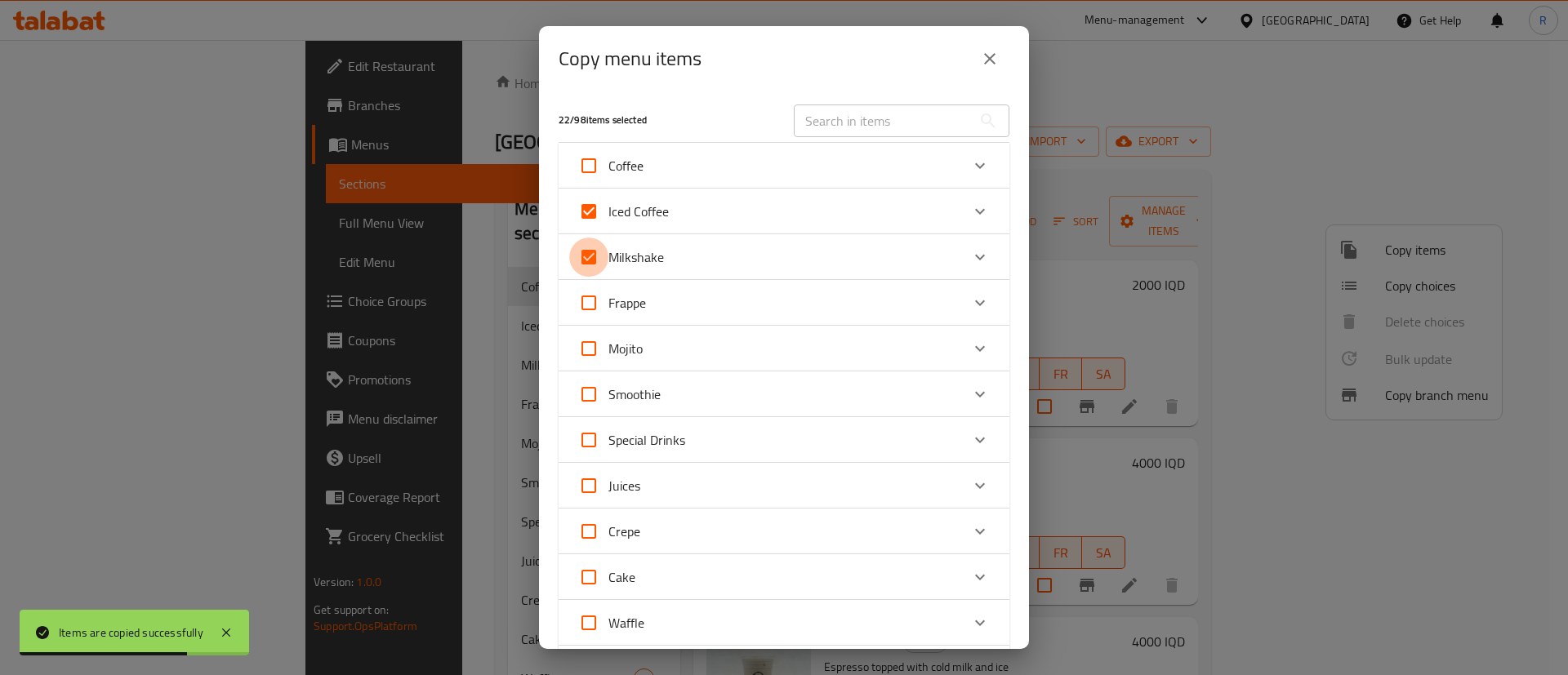
checkbox input "false"
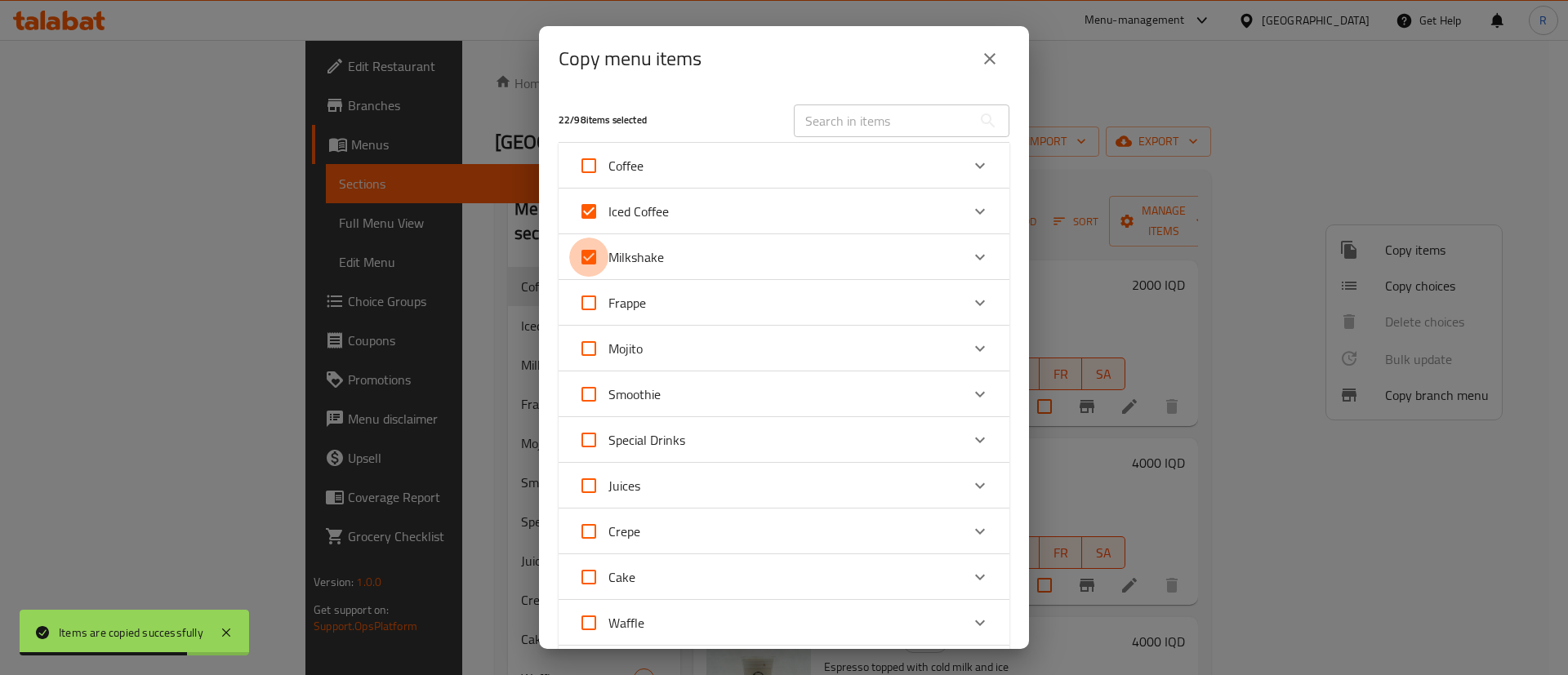
checkbox input "false"
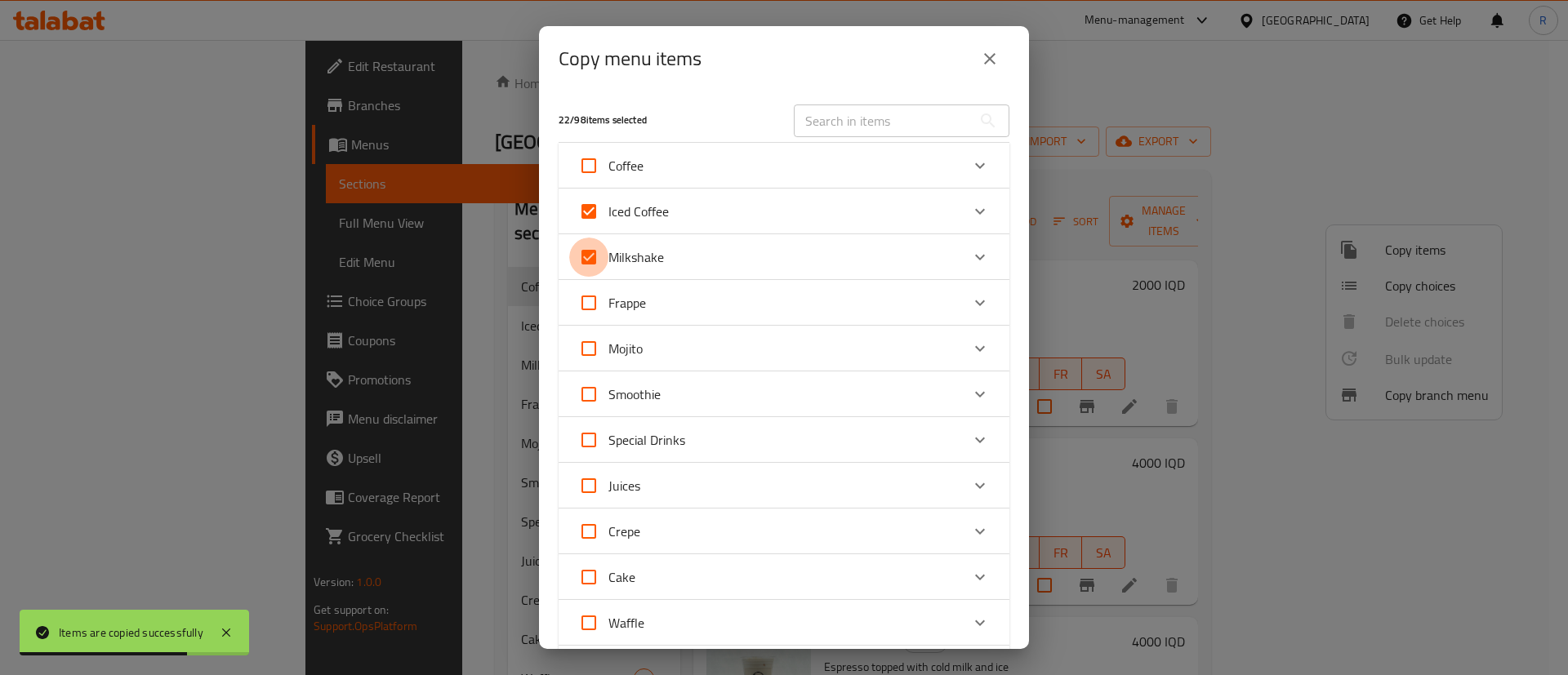
checkbox input "false"
click at [591, 210] on input "Iced Coffee" at bounding box center [588, 211] width 39 height 39
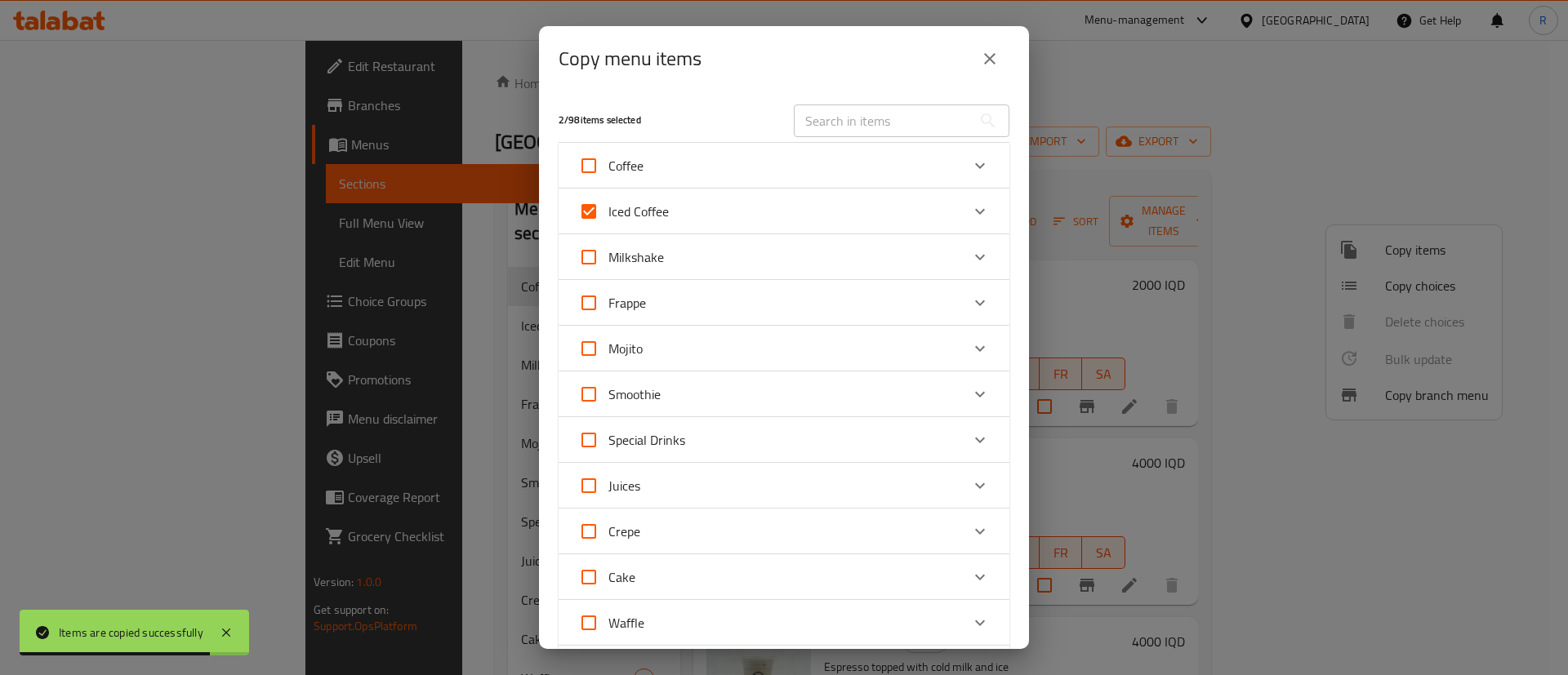
checkbox input "false"
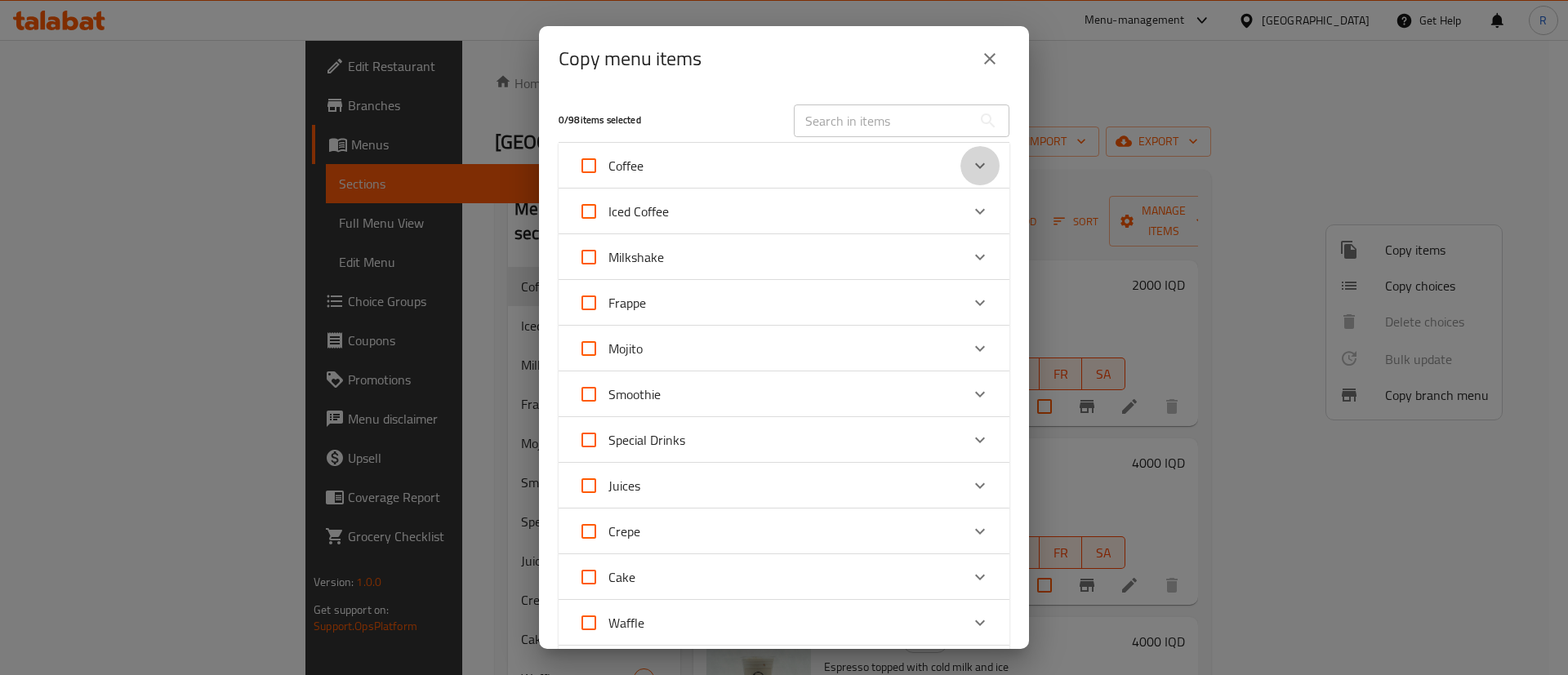
click at [970, 163] on icon "Expand" at bounding box center [980, 166] width 20 height 20
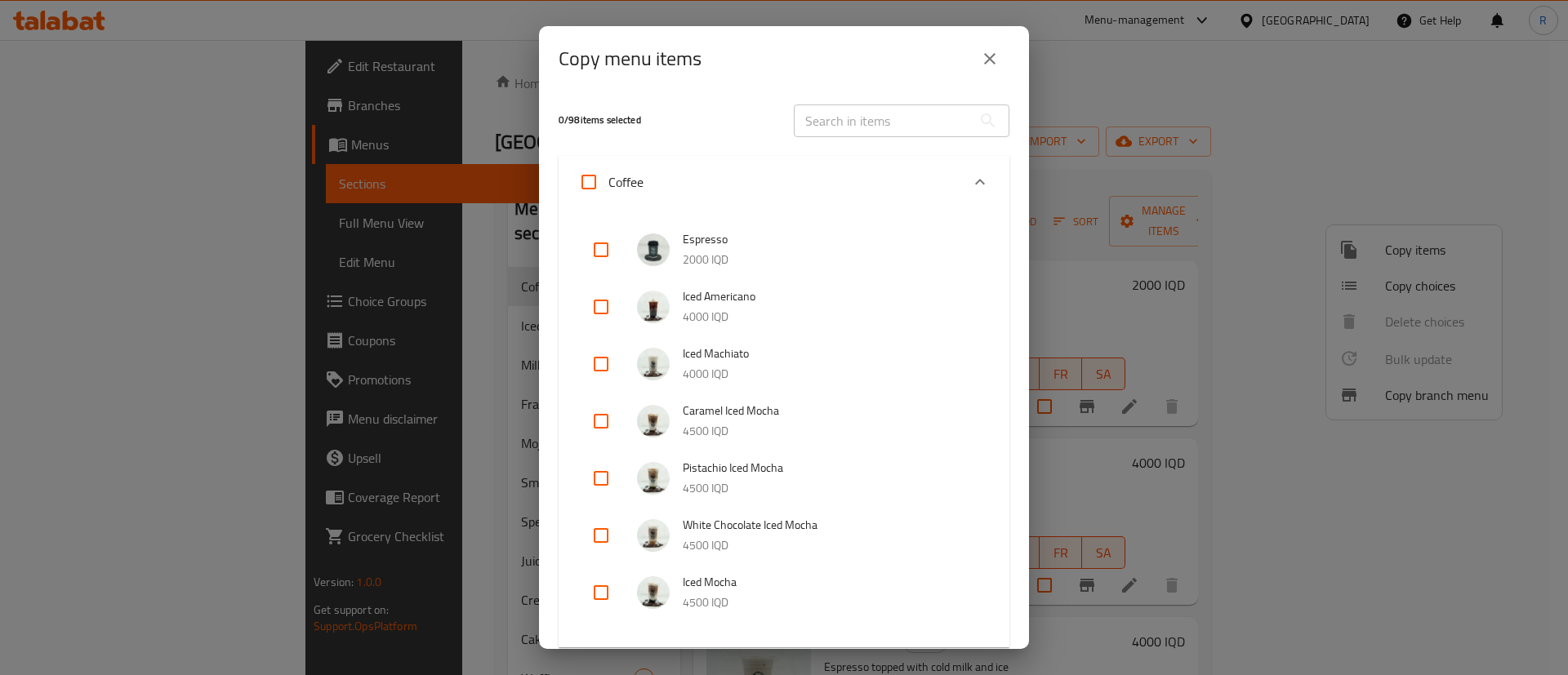
click at [602, 302] on input "checkbox" at bounding box center [600, 306] width 39 height 39
checkbox input "true"
click at [599, 364] on input "checkbox" at bounding box center [600, 364] width 39 height 39
checkbox input "true"
drag, startPoint x: 600, startPoint y: 419, endPoint x: 593, endPoint y: 448, distance: 29.8
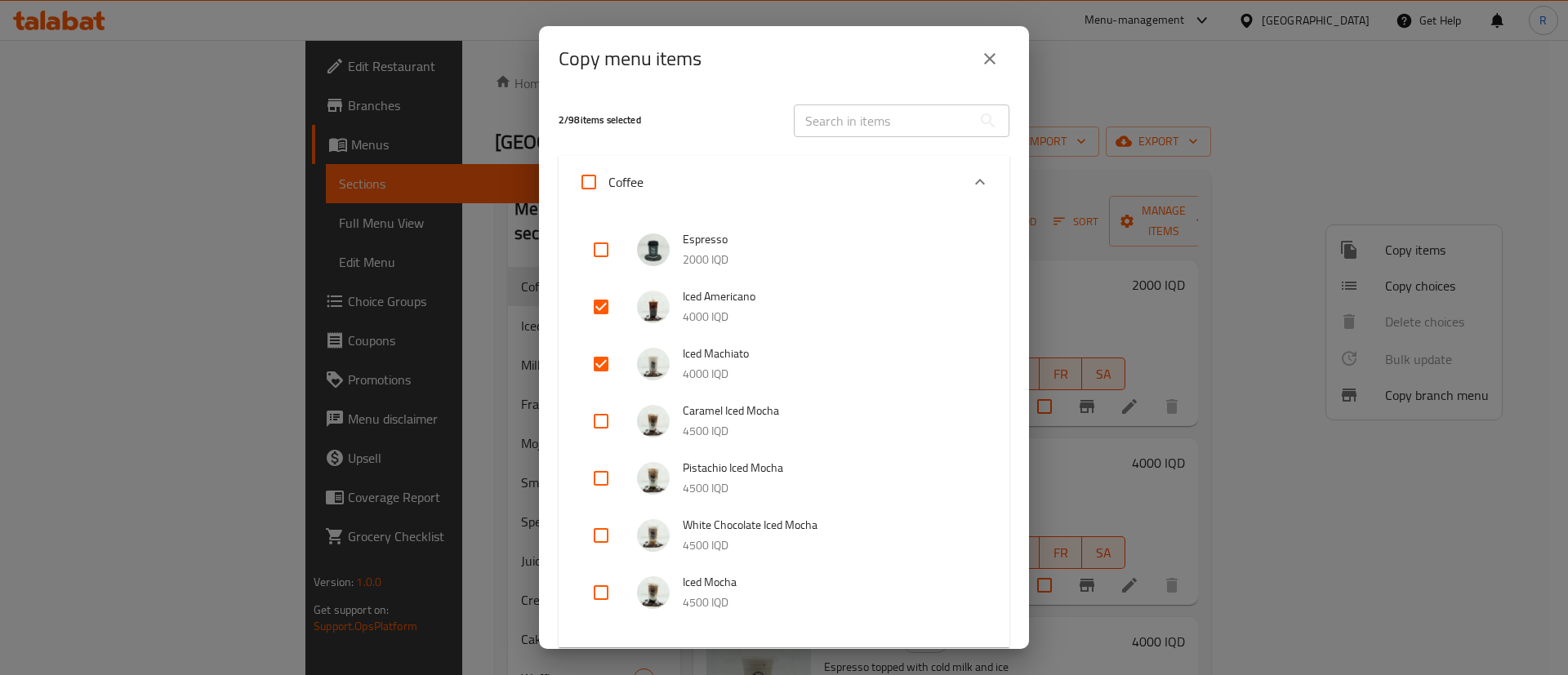
click at [600, 422] on input "checkbox" at bounding box center [600, 421] width 39 height 39
checkbox input "true"
click at [601, 484] on input "checkbox" at bounding box center [600, 478] width 39 height 39
checkbox input "true"
click at [601, 530] on input "checkbox" at bounding box center [600, 535] width 39 height 39
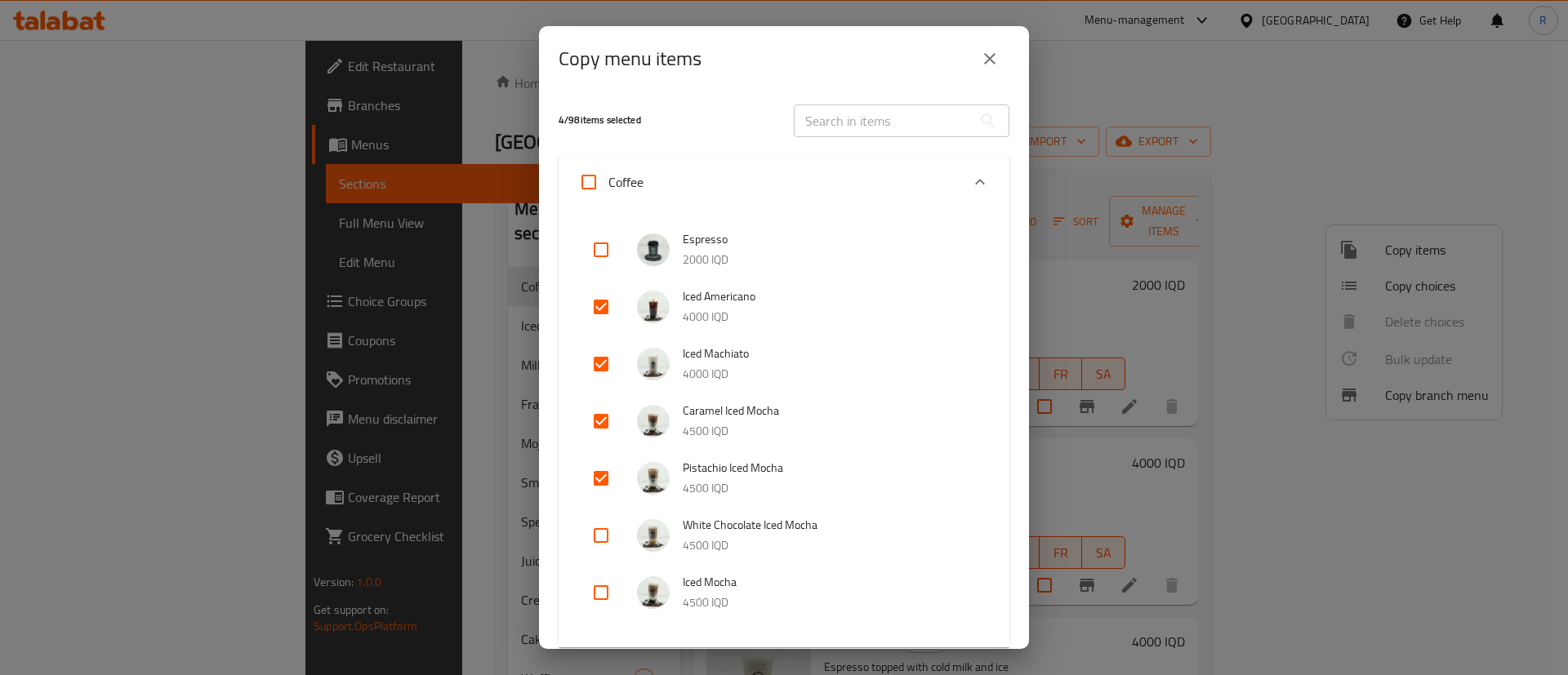
checkbox input "true"
click at [605, 589] on input "checkbox" at bounding box center [600, 592] width 39 height 39
checkbox input "true"
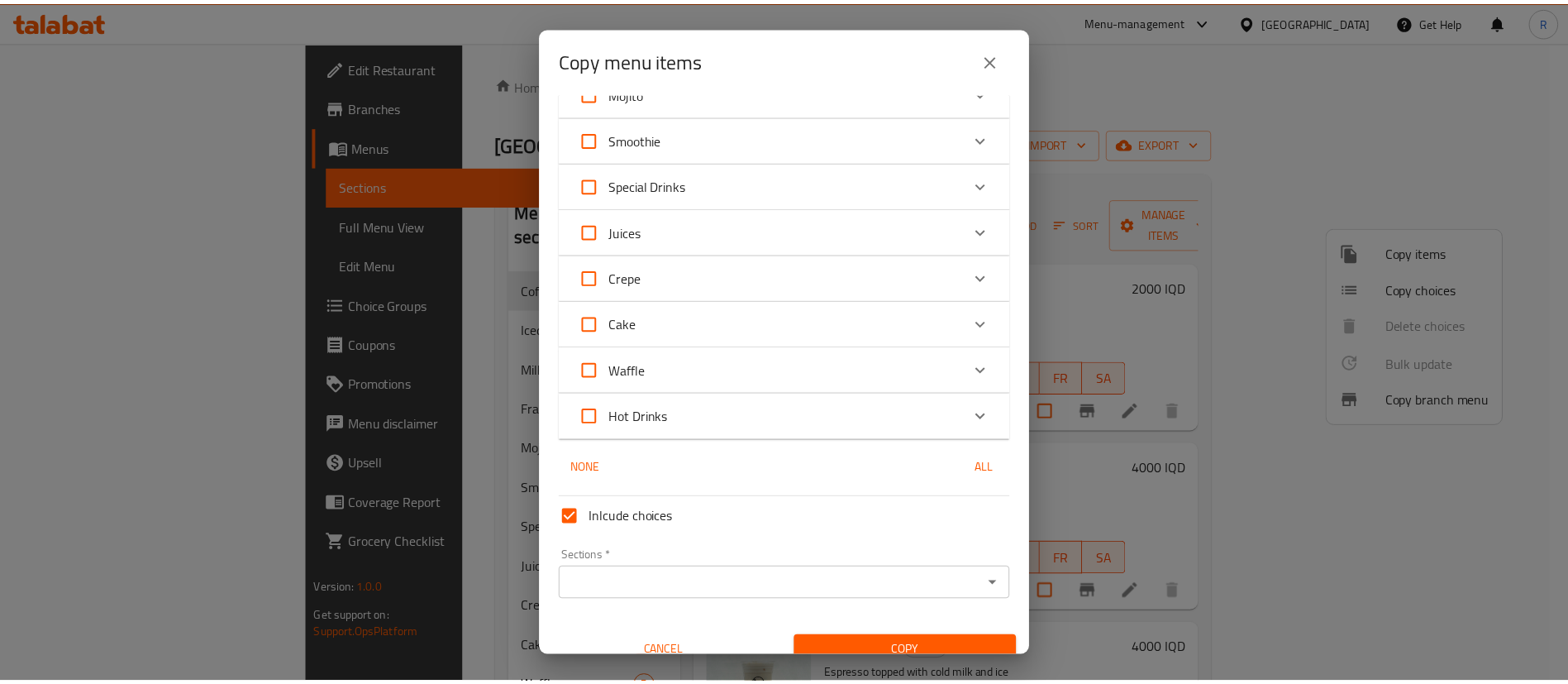
scroll to position [759, 0]
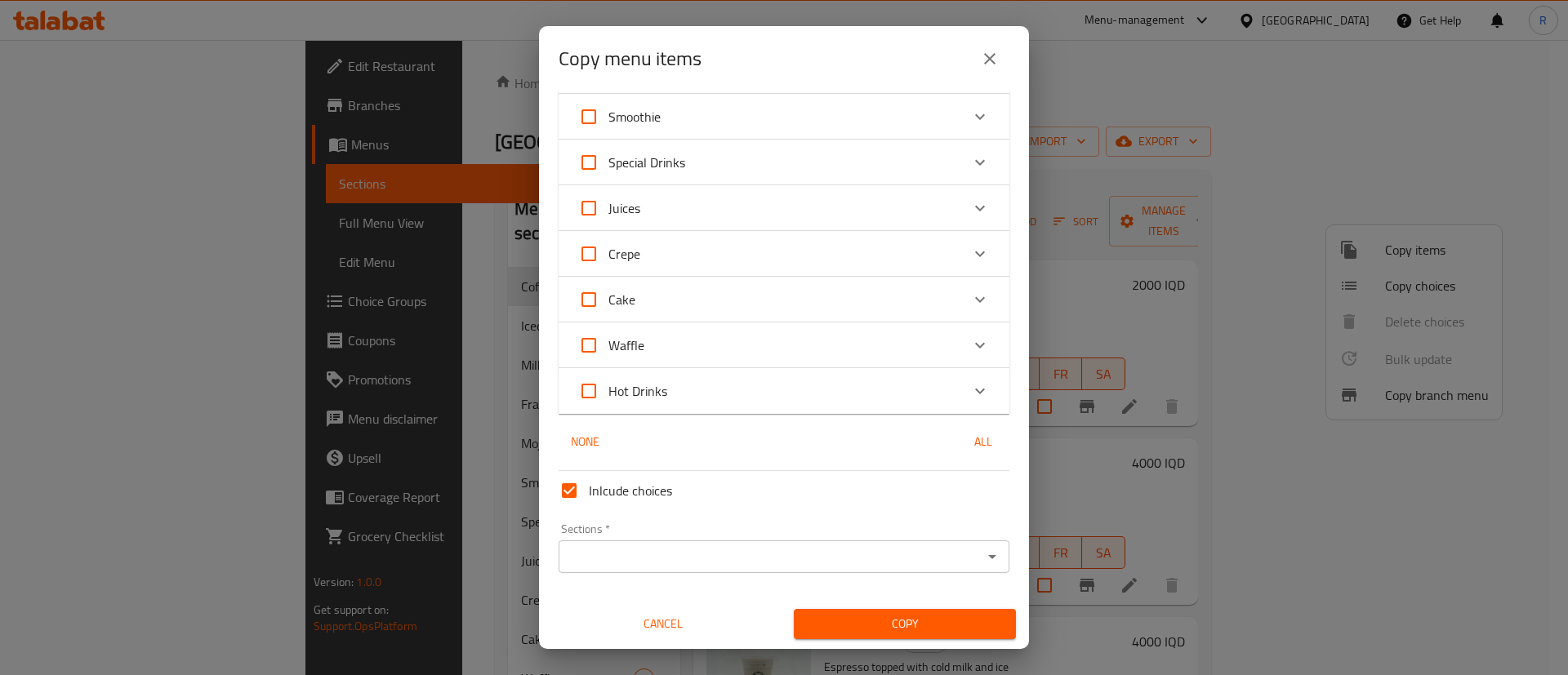
click at [641, 550] on input "Sections   *" at bounding box center [770, 557] width 414 height 23
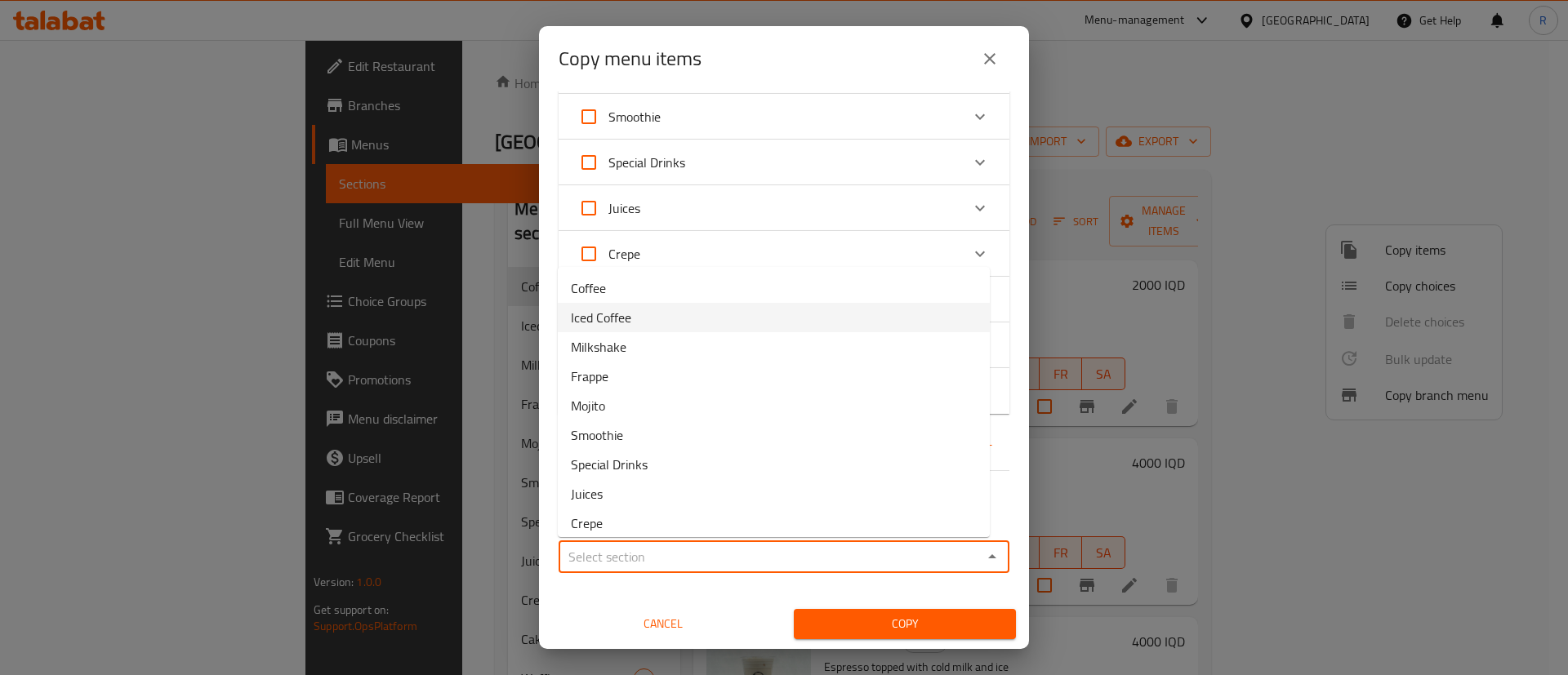
click at [631, 320] on span "Iced Coffee" at bounding box center [601, 317] width 60 height 20
type input "Iced Coffee"
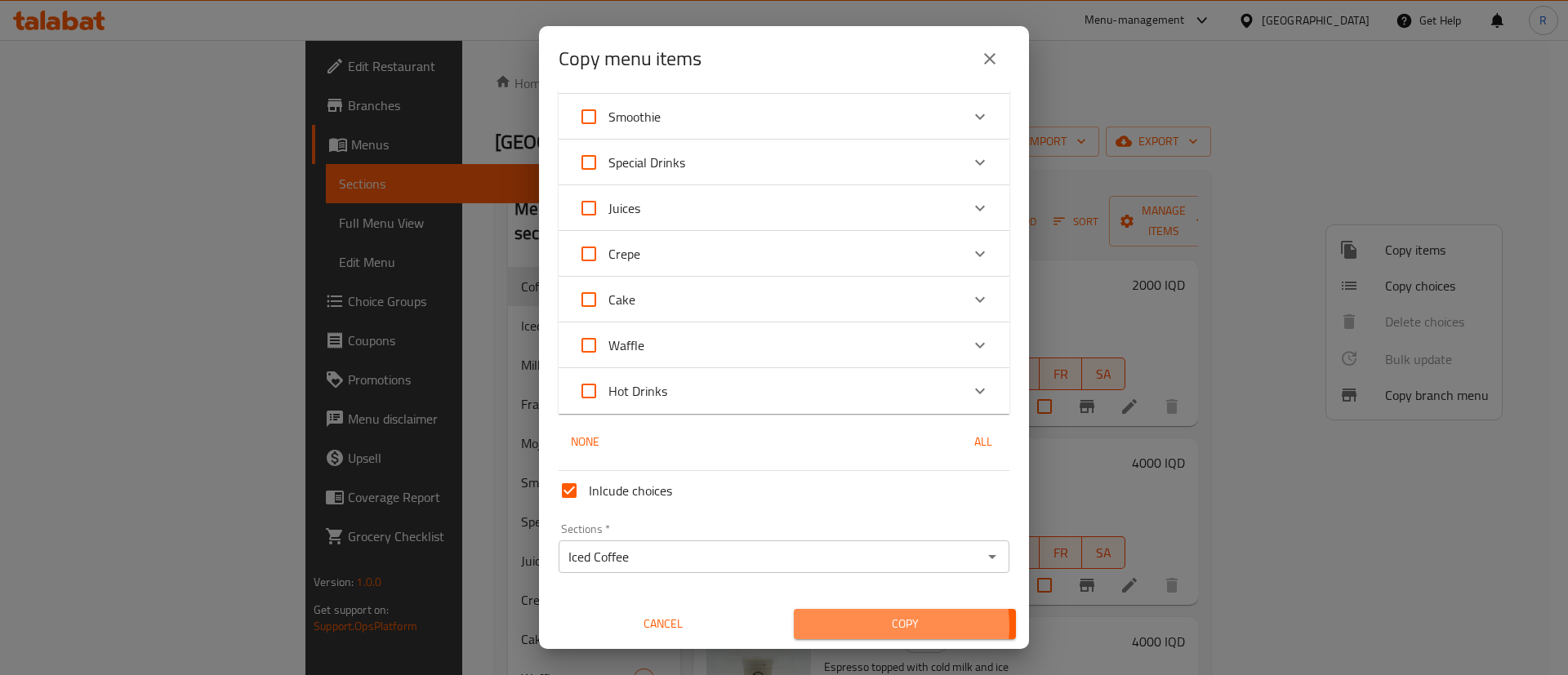
click at [883, 626] on span "Copy" at bounding box center [904, 624] width 196 height 21
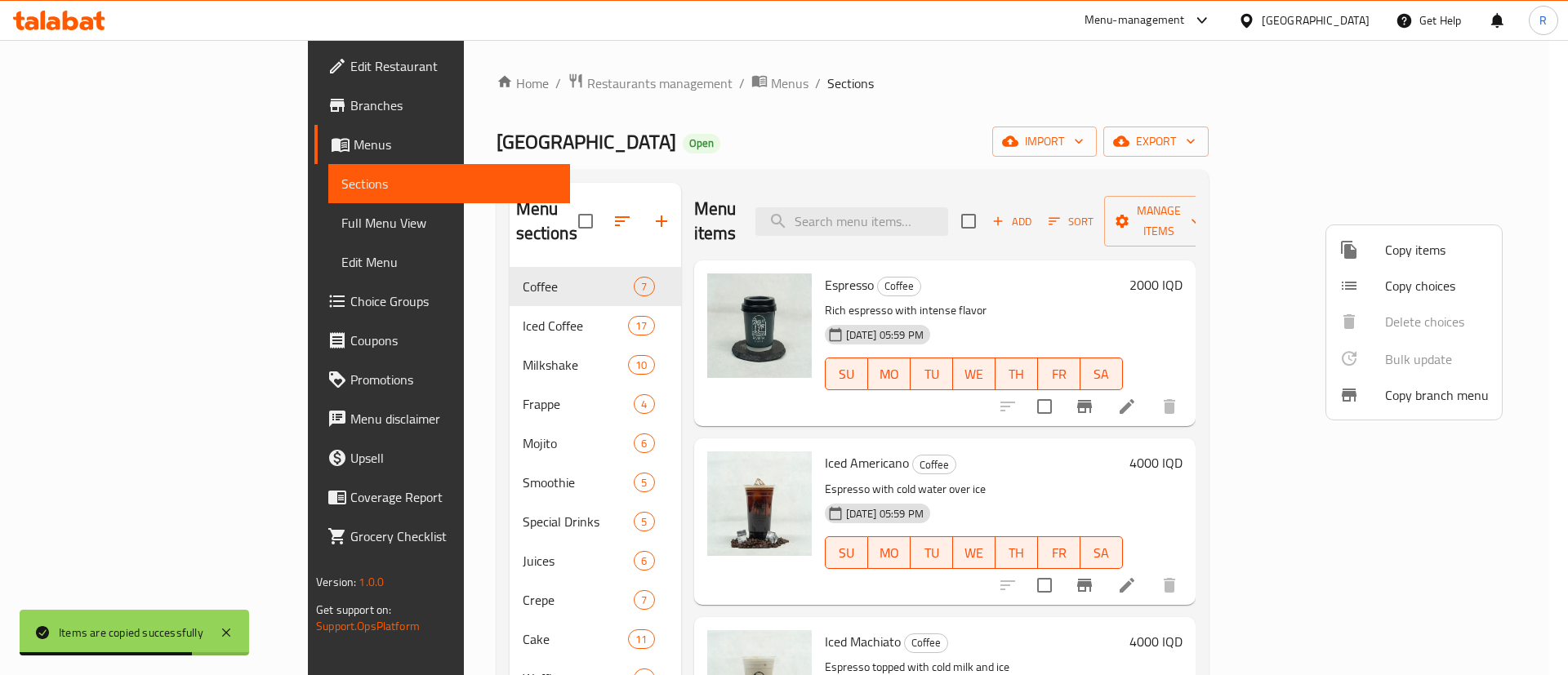
click at [509, 266] on div at bounding box center [784, 337] width 1568 height 675
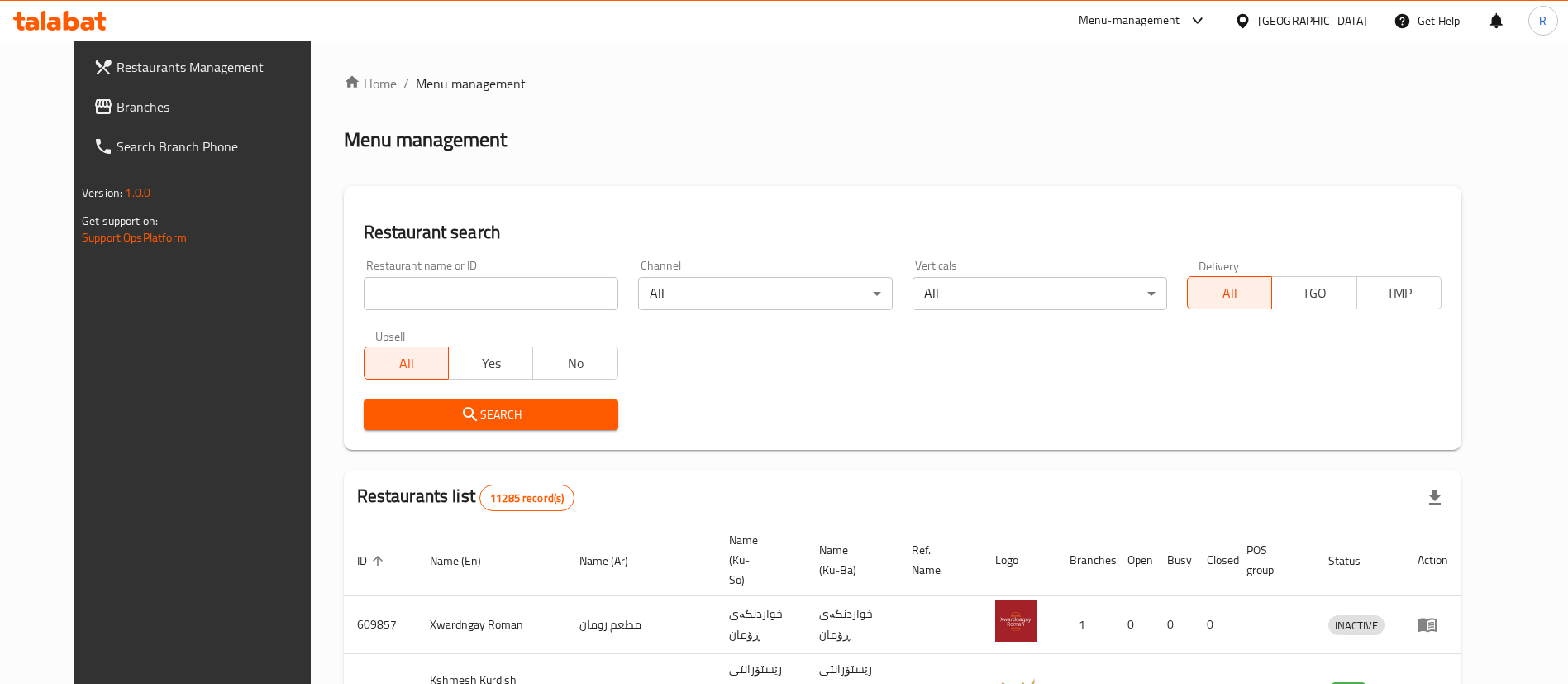
click at [410, 281] on input "search" at bounding box center [490, 293] width 254 height 33
type input "[GEOGRAPHIC_DATA]"
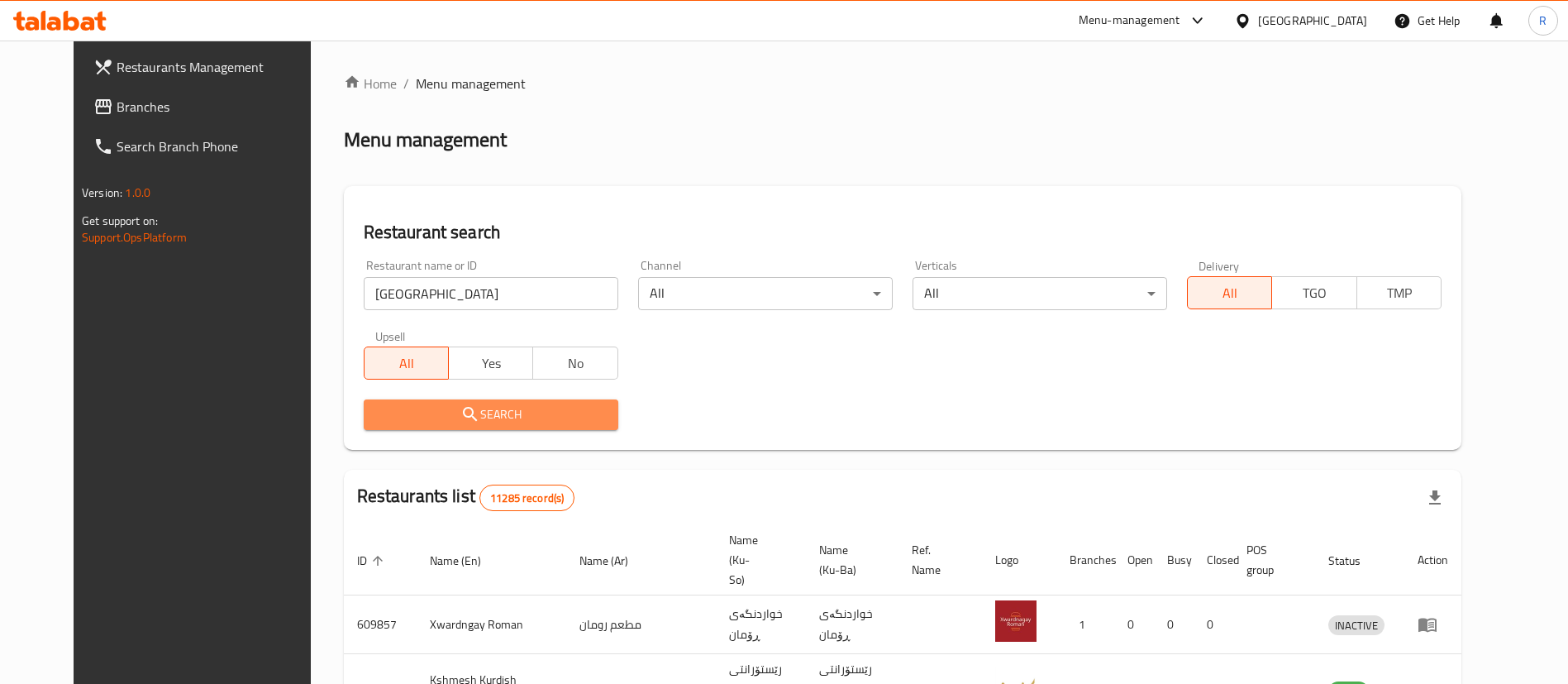
click at [461, 412] on icon "submit" at bounding box center [471, 415] width 20 height 20
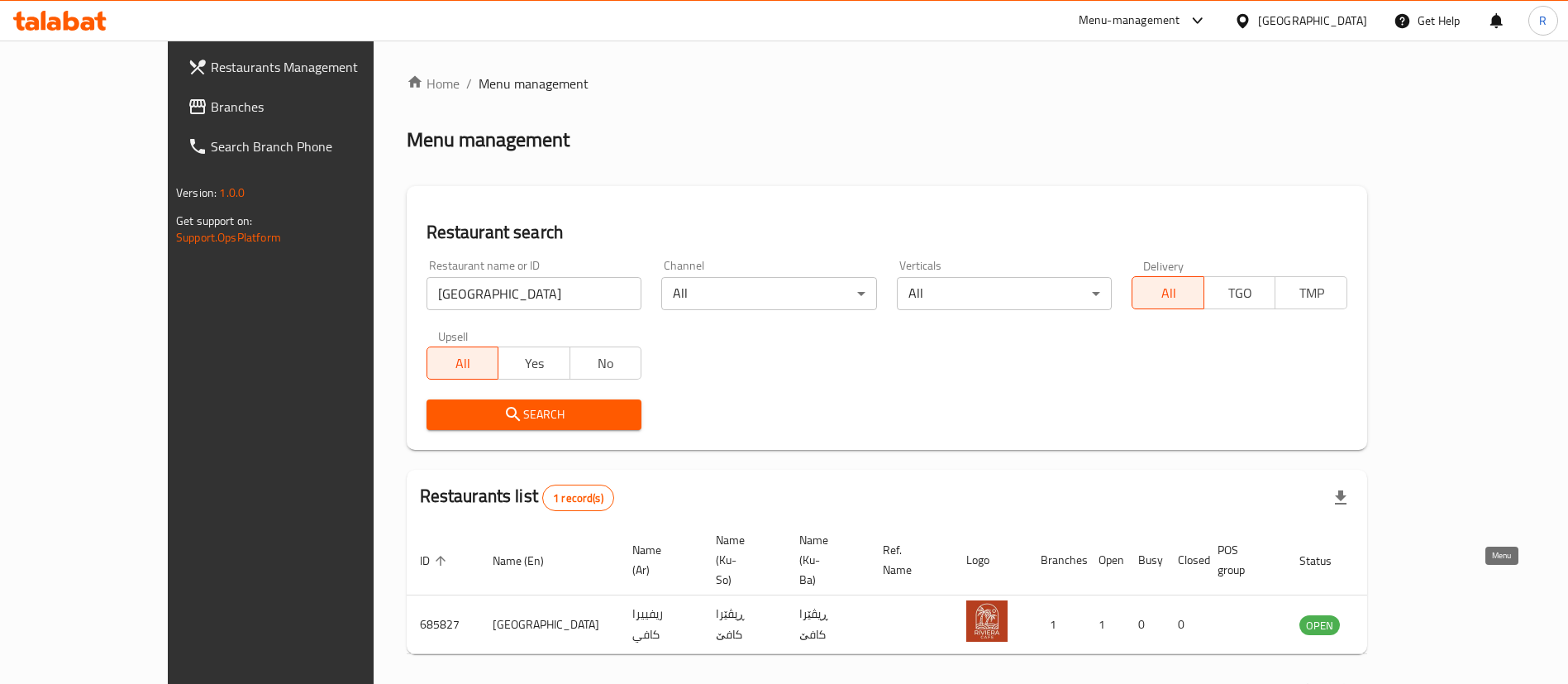
click at [1405, 619] on icon "enhanced table" at bounding box center [1396, 625] width 18 height 14
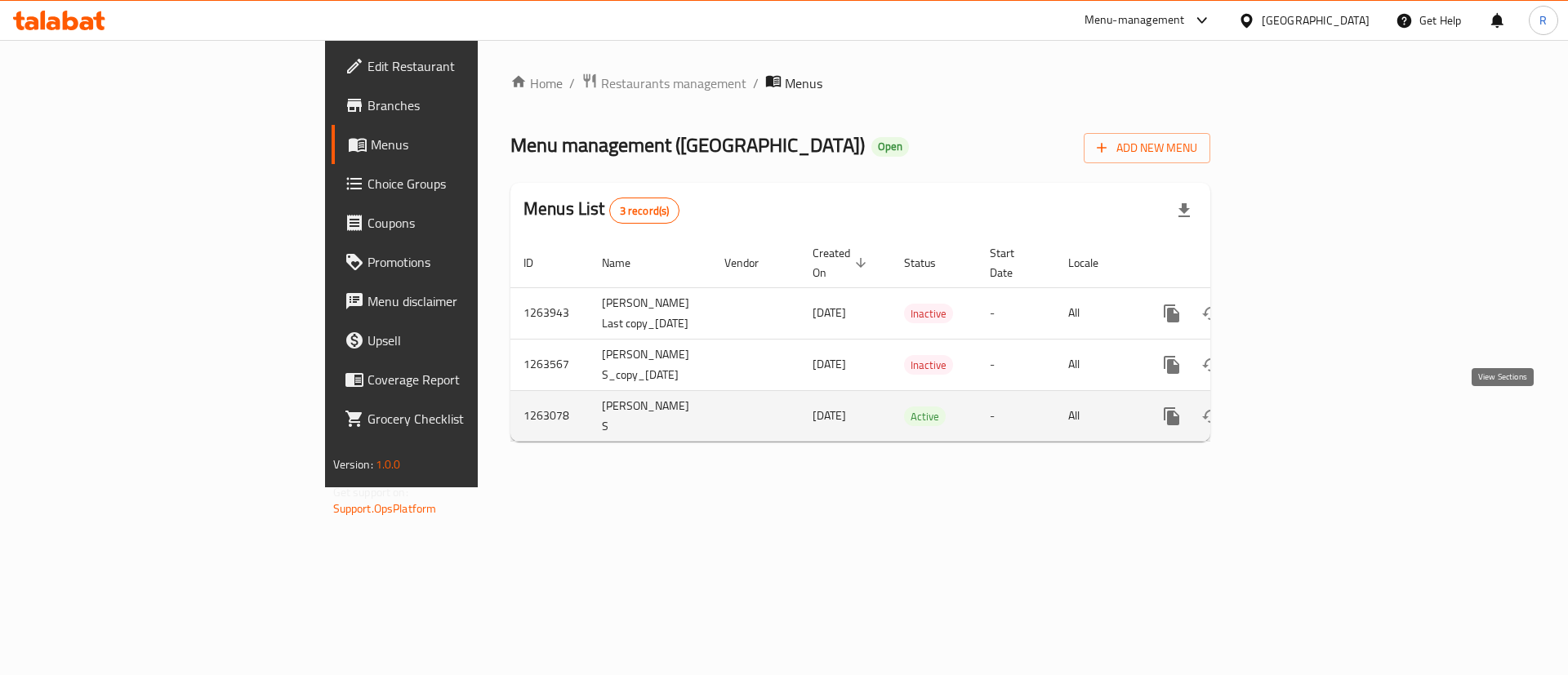
click at [1299, 416] on icon "enhanced table" at bounding box center [1290, 417] width 20 height 20
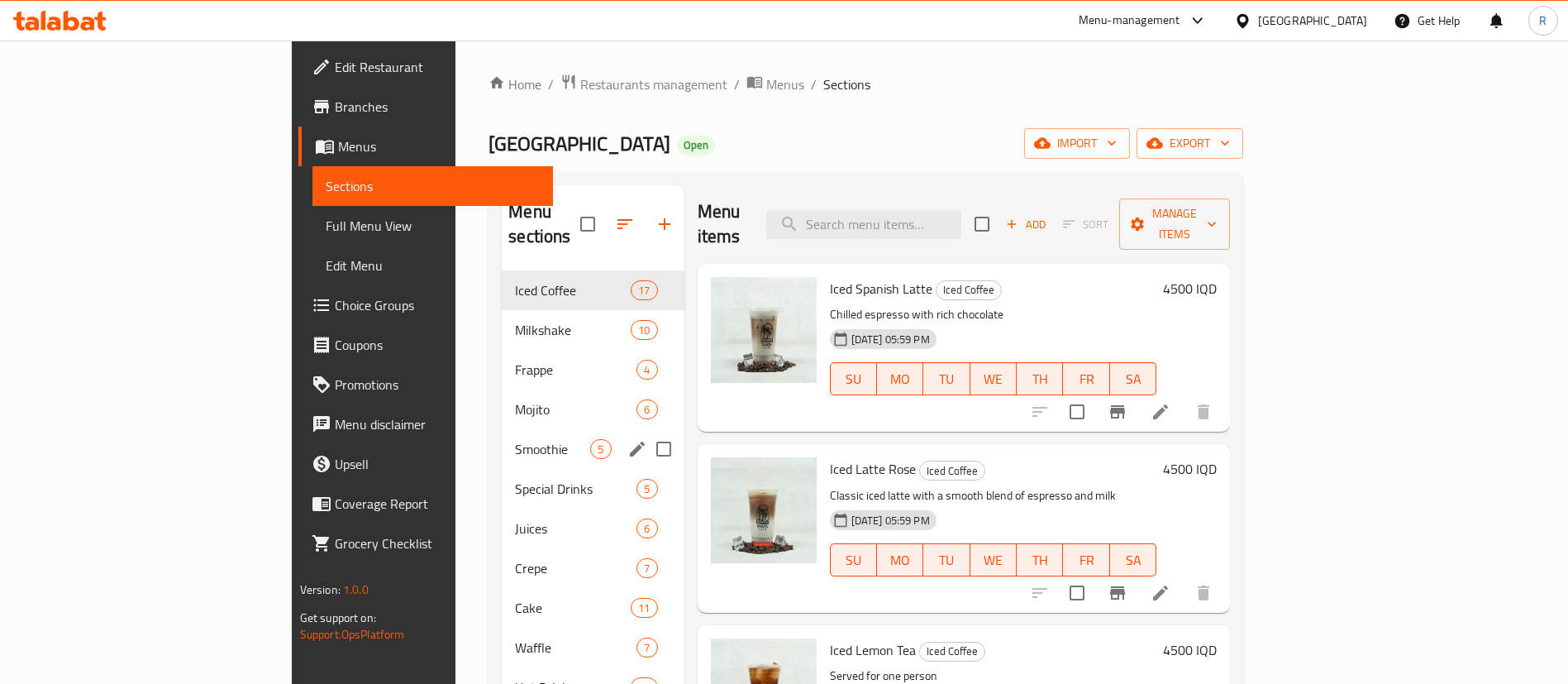
scroll to position [124, 0]
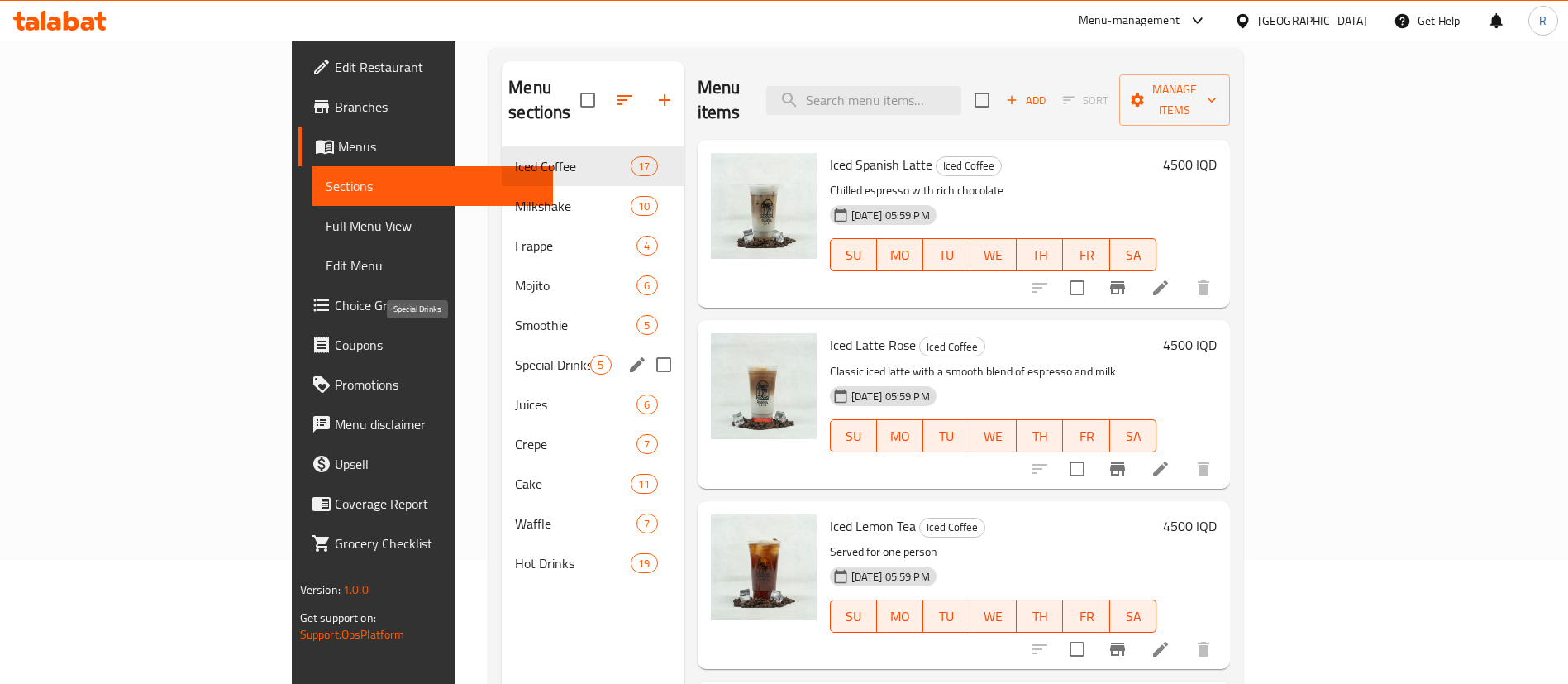
click at [515, 355] on span "Special Drinks" at bounding box center [553, 365] width 76 height 20
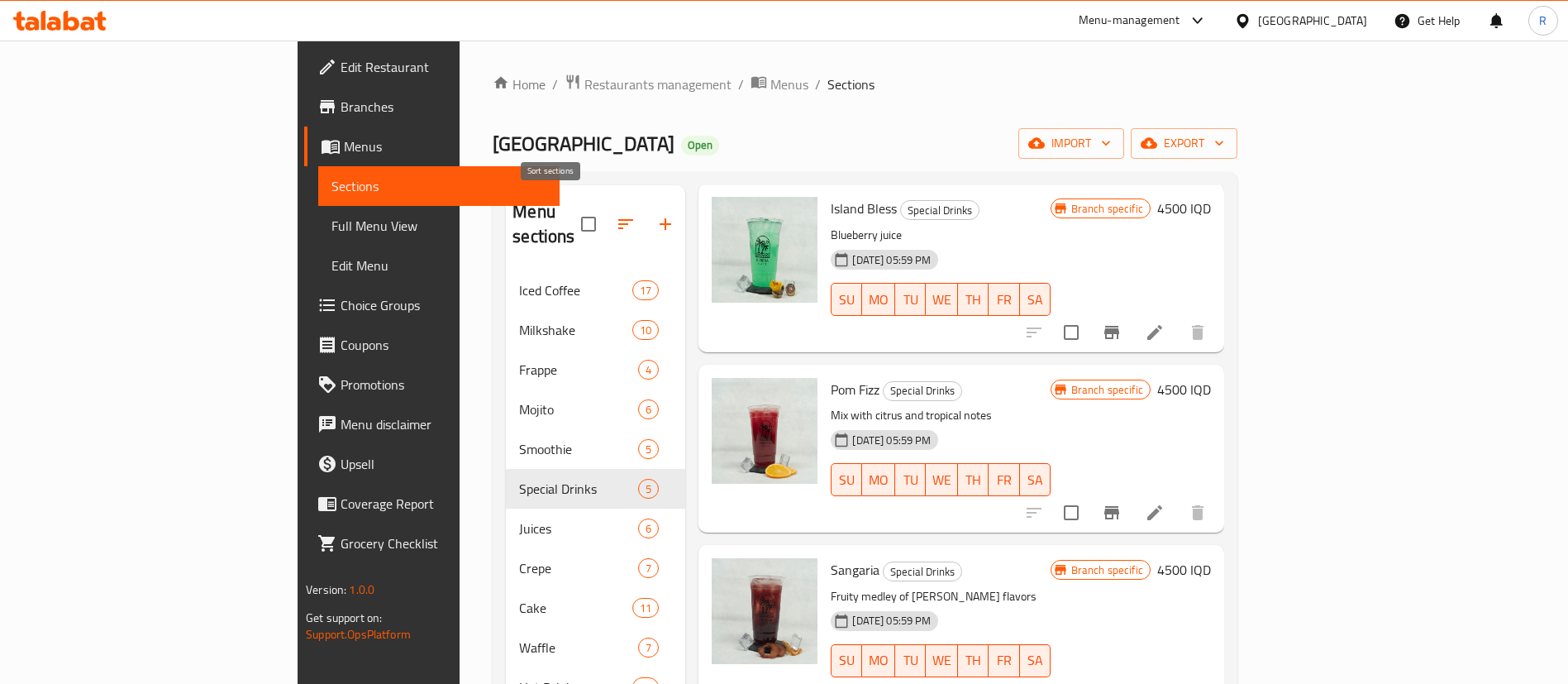
click at [616, 214] on icon "button" at bounding box center [626, 224] width 20 height 20
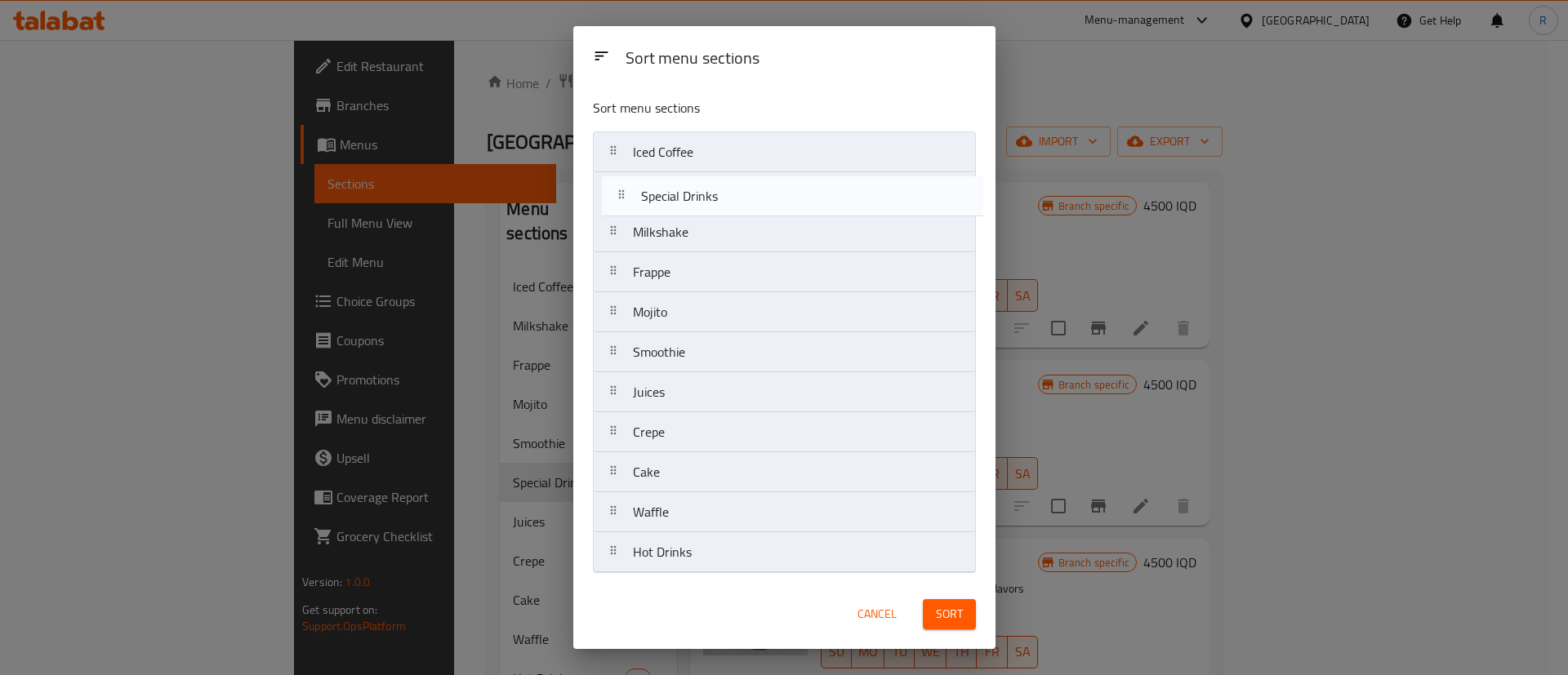
drag, startPoint x: 724, startPoint y: 357, endPoint x: 733, endPoint y: 195, distance: 162.2
click at [733, 195] on nav "Iced Coffee Milkshake Frappe Mojito Smoothie Special Drinks Juices Crepe Cake W…" at bounding box center [784, 352] width 383 height 441
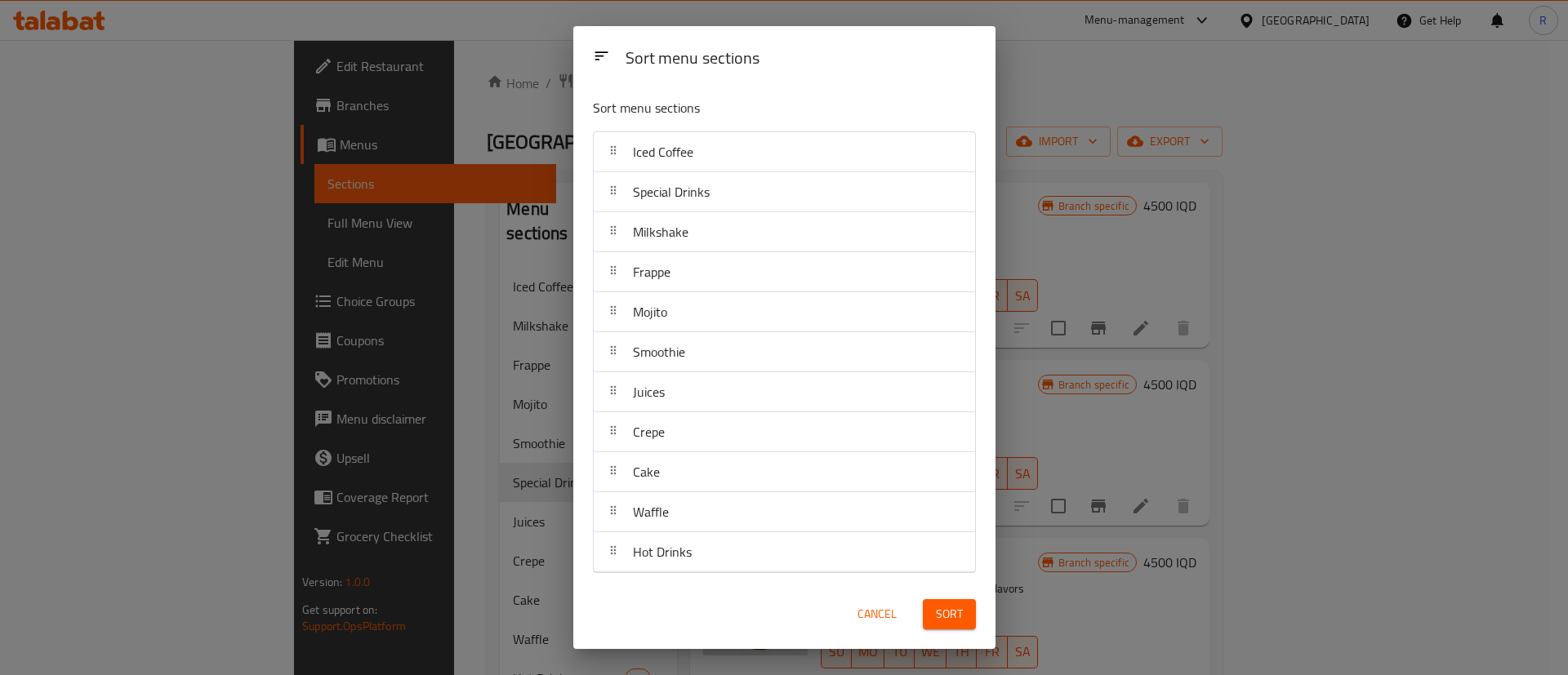
drag, startPoint x: 923, startPoint y: 605, endPoint x: 794, endPoint y: 595, distance: 129.4
click at [924, 606] on button "Sort" at bounding box center [949, 614] width 53 height 30
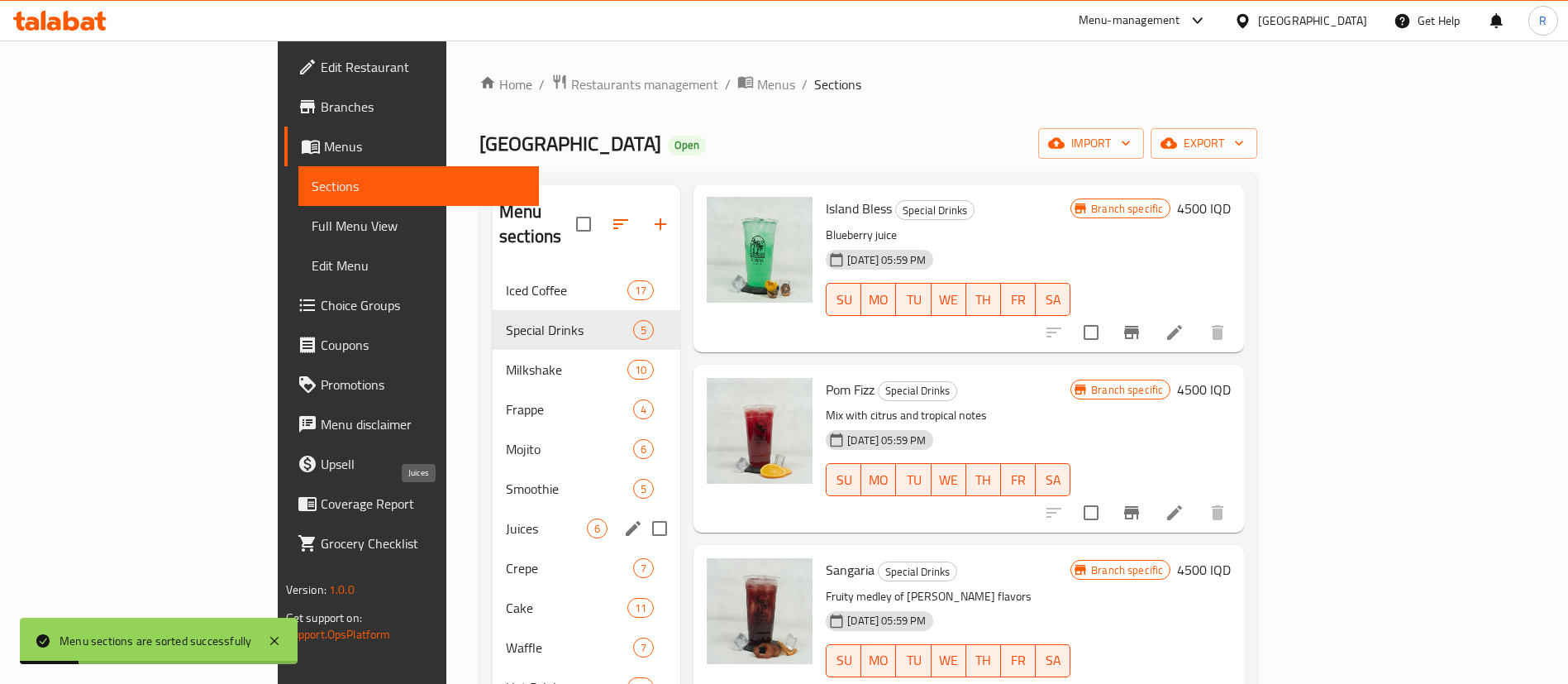
click at [506, 519] on span "Juices" at bounding box center [546, 529] width 81 height 20
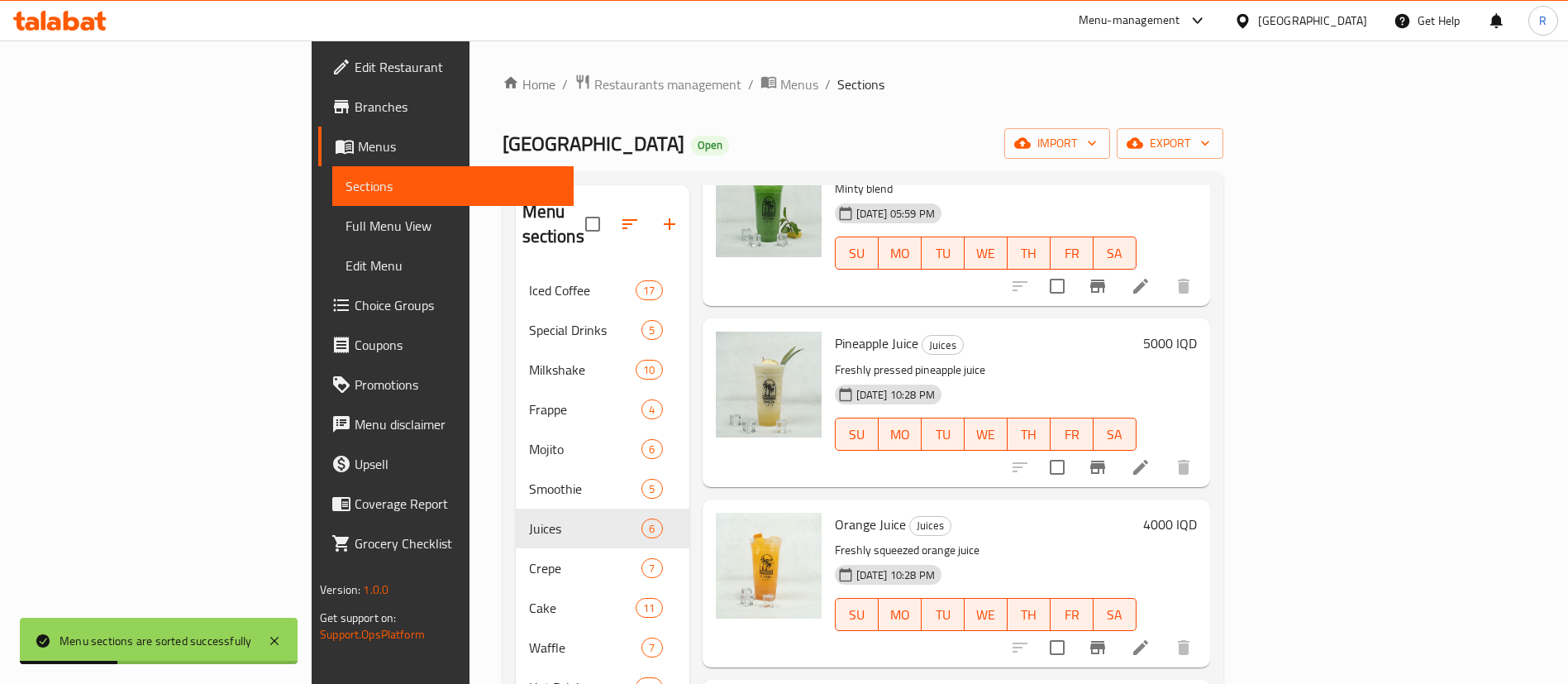
scroll to position [13, 0]
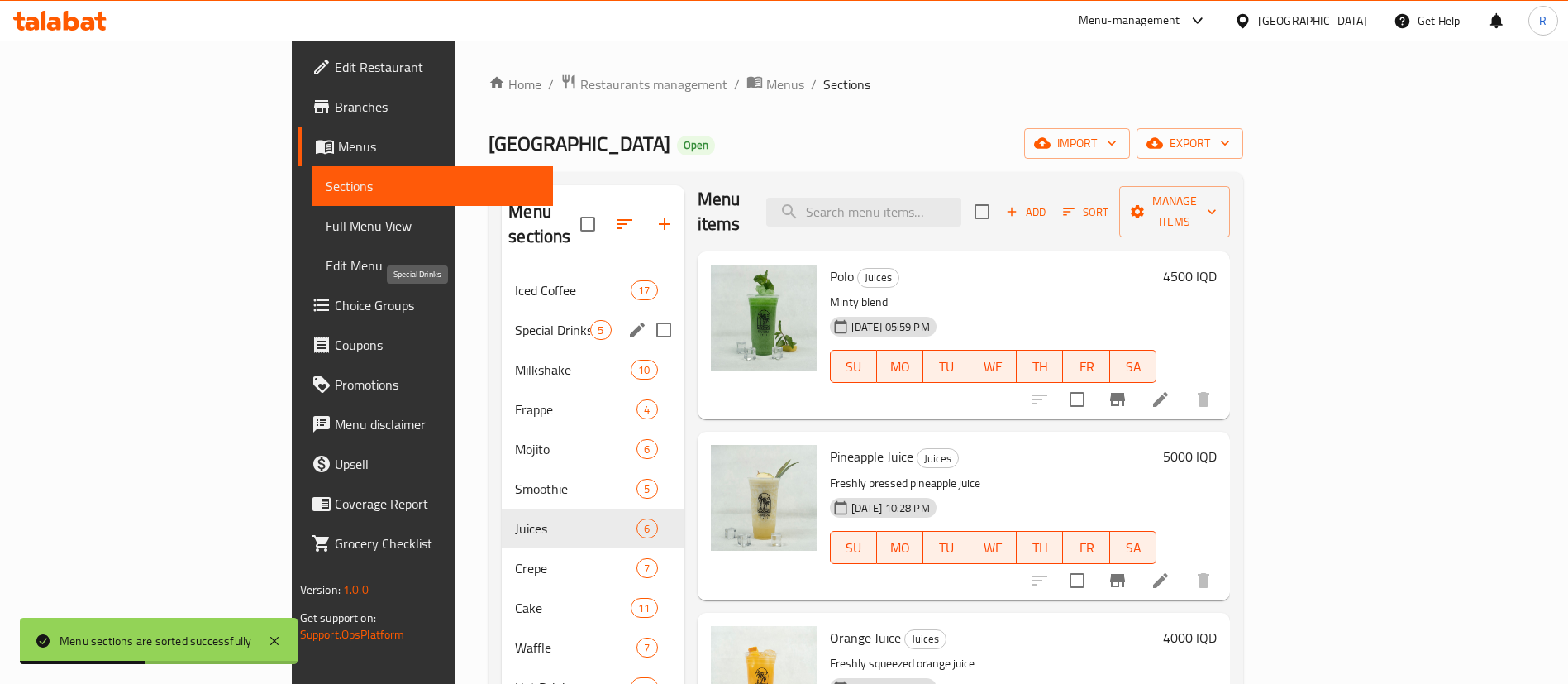
click at [515, 320] on span "Special Drinks" at bounding box center [553, 330] width 76 height 20
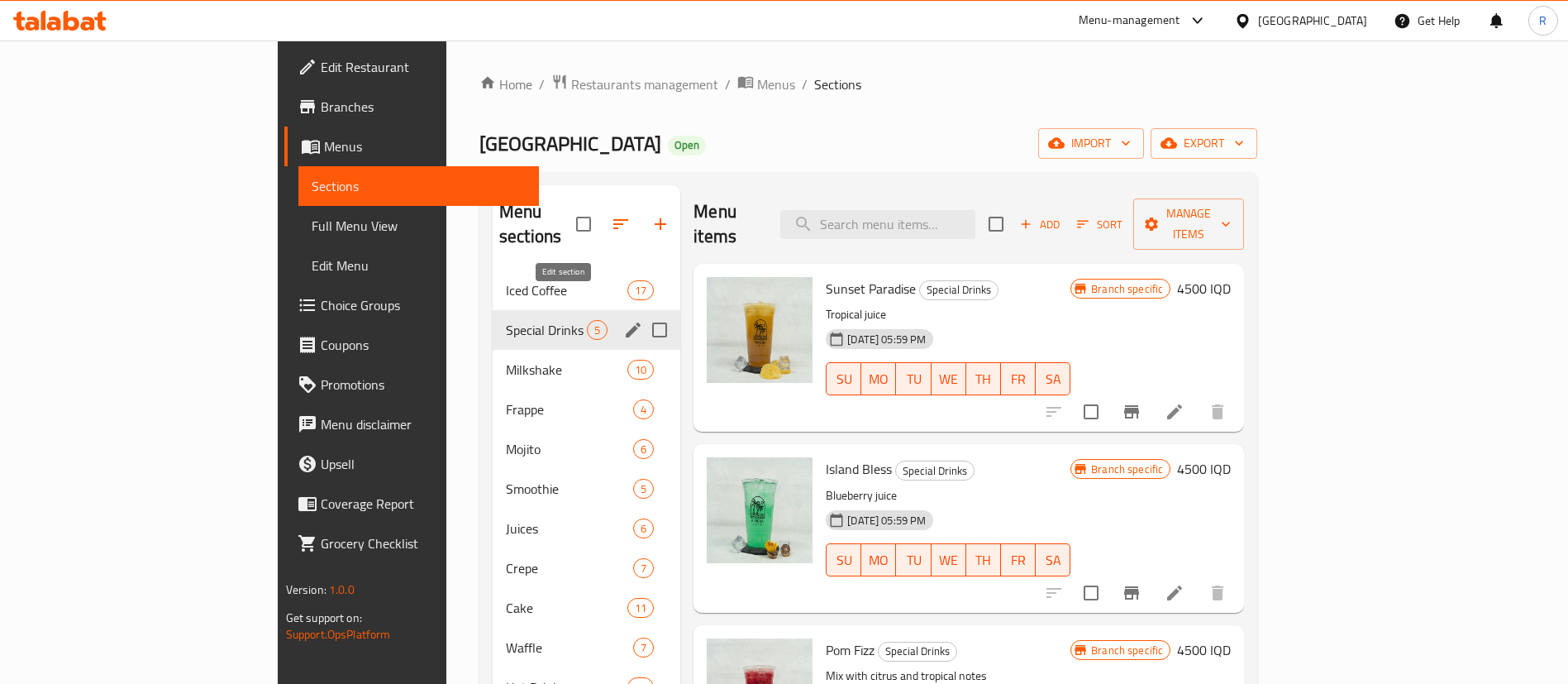
click at [623, 320] on icon "edit" at bounding box center [633, 330] width 20 height 20
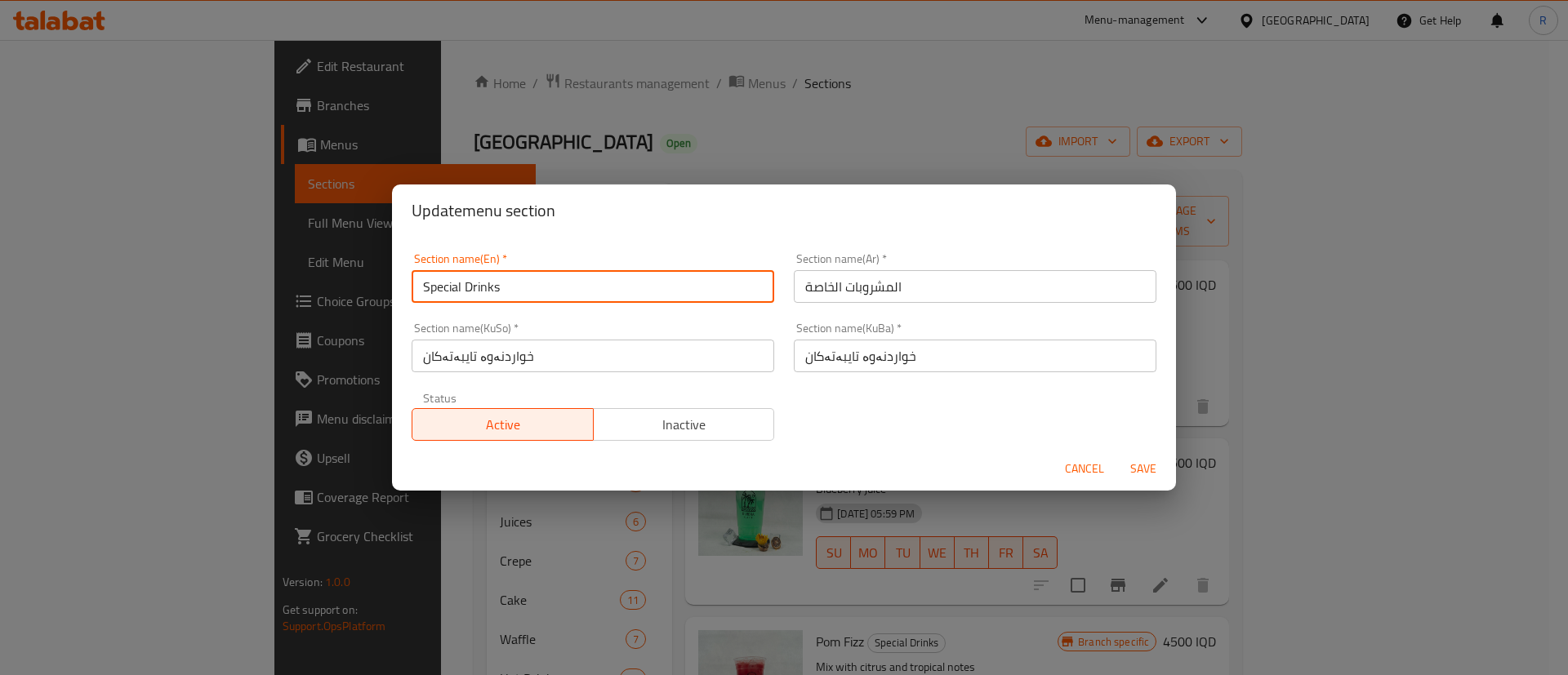
drag, startPoint x: 506, startPoint y: 286, endPoint x: 365, endPoint y: 287, distance: 141.0
click at [365, 287] on div "Update menu section Section name(En)   * Special Drinks Section name(En) * Sect…" at bounding box center [784, 337] width 1568 height 675
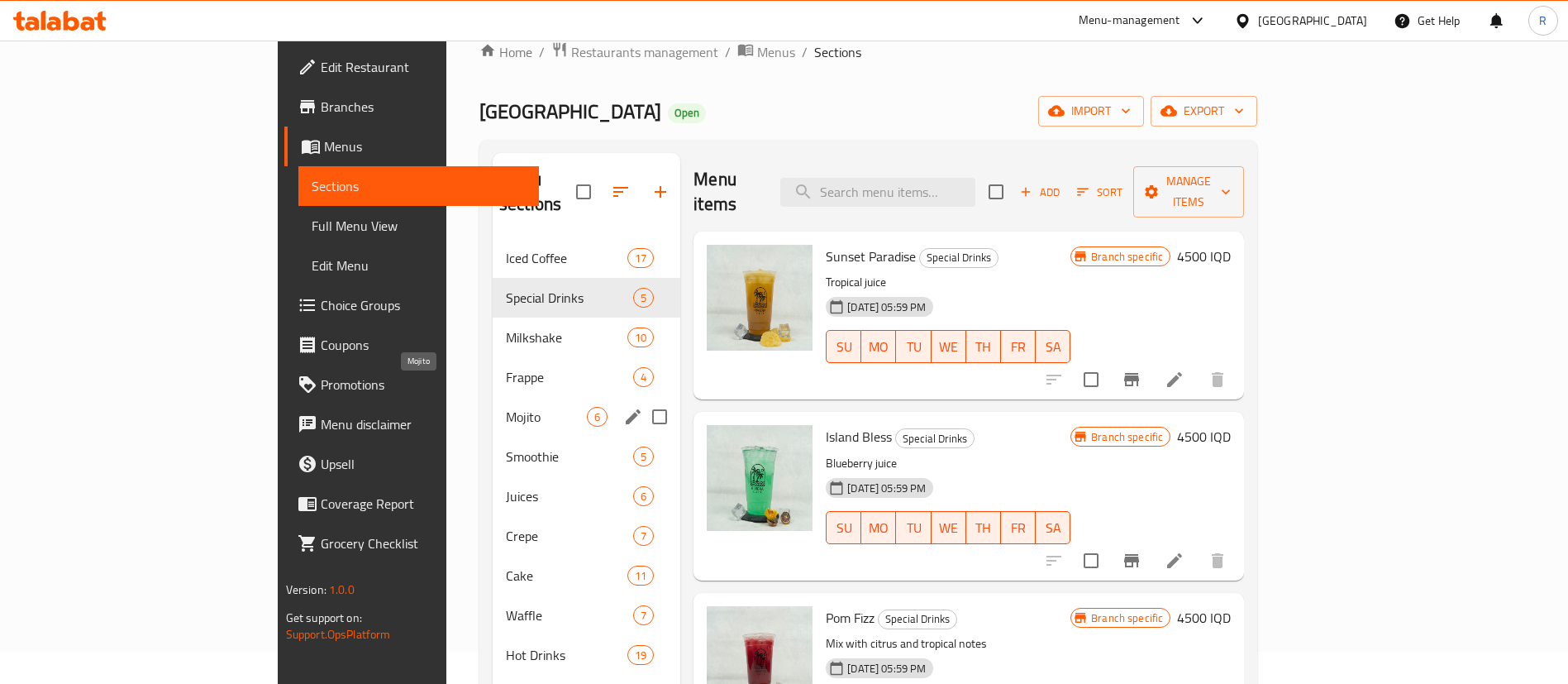
scroll to position [124, 0]
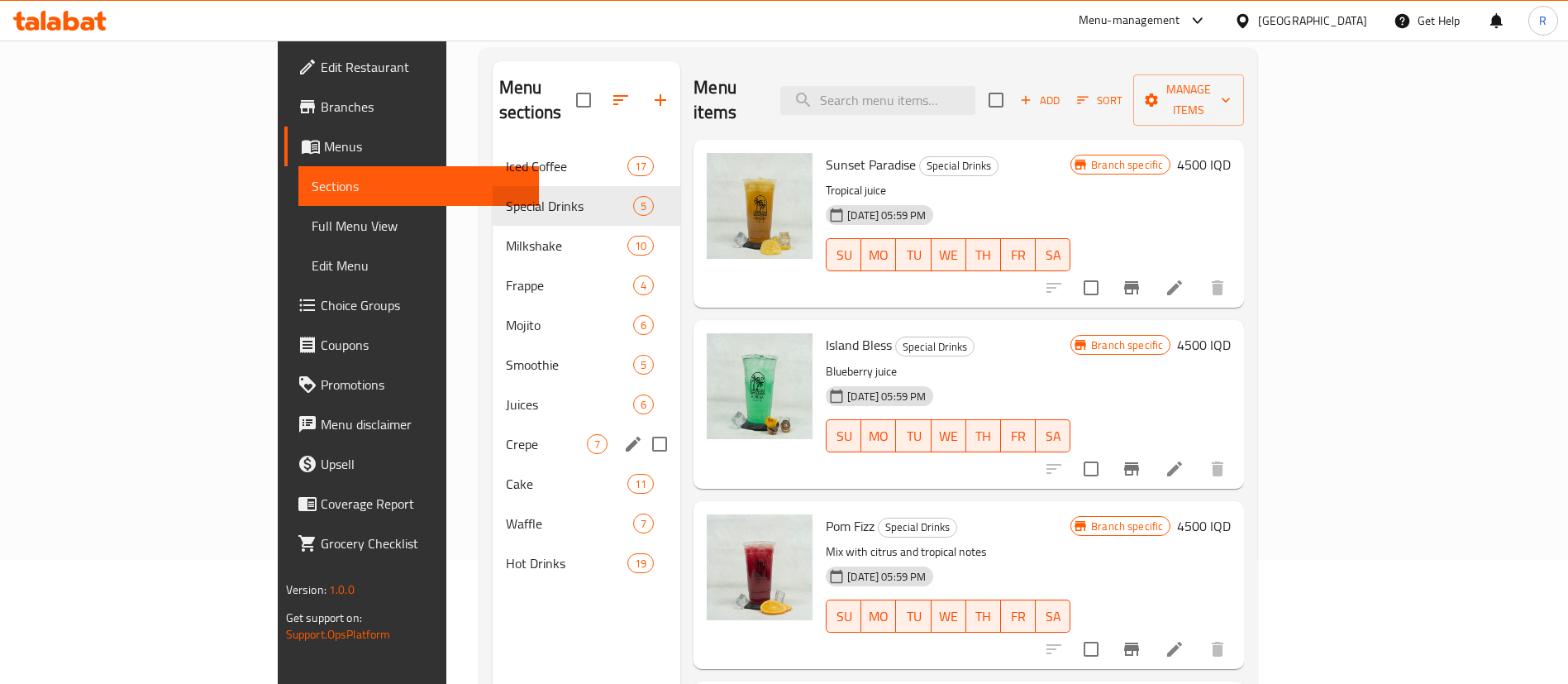
click at [492, 429] on div "Crepe 7" at bounding box center [586, 443] width 188 height 39
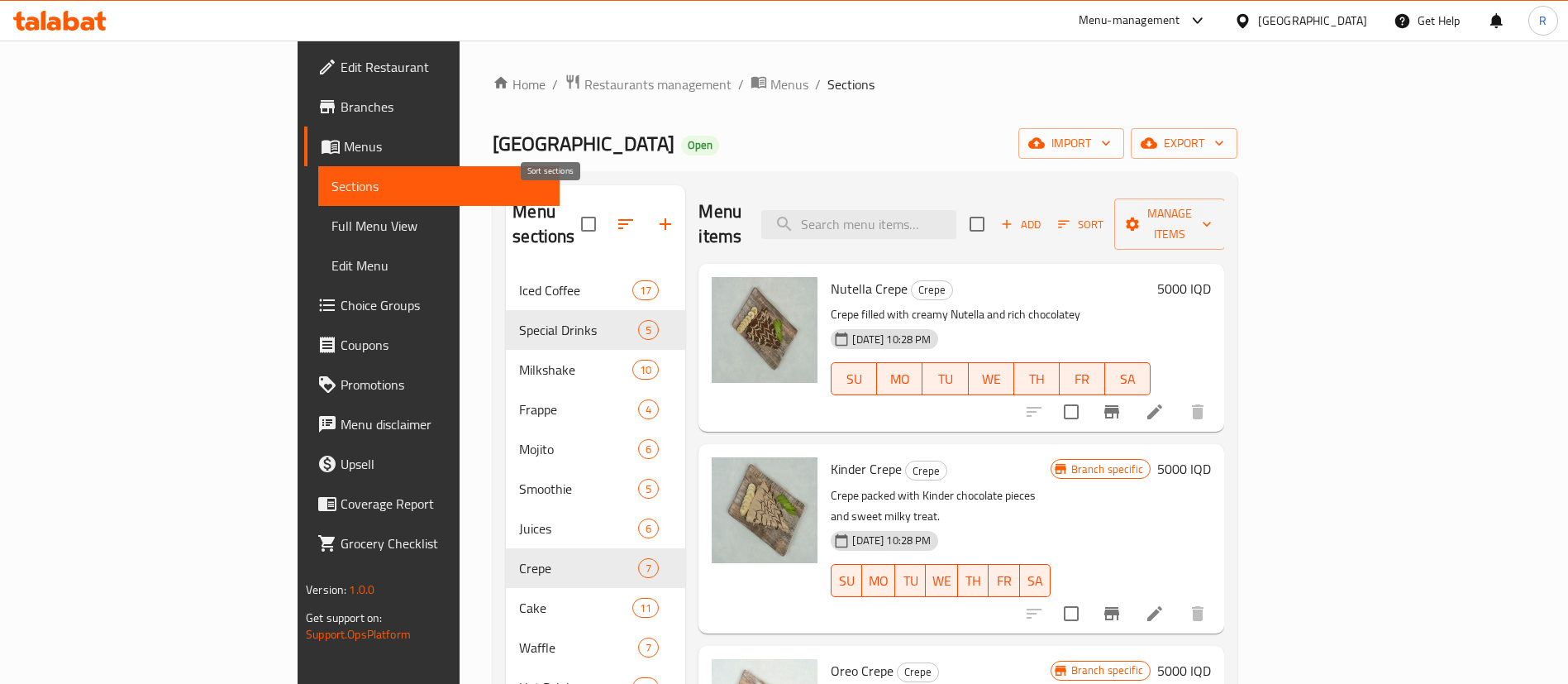
click at [616, 218] on icon "button" at bounding box center [626, 224] width 20 height 20
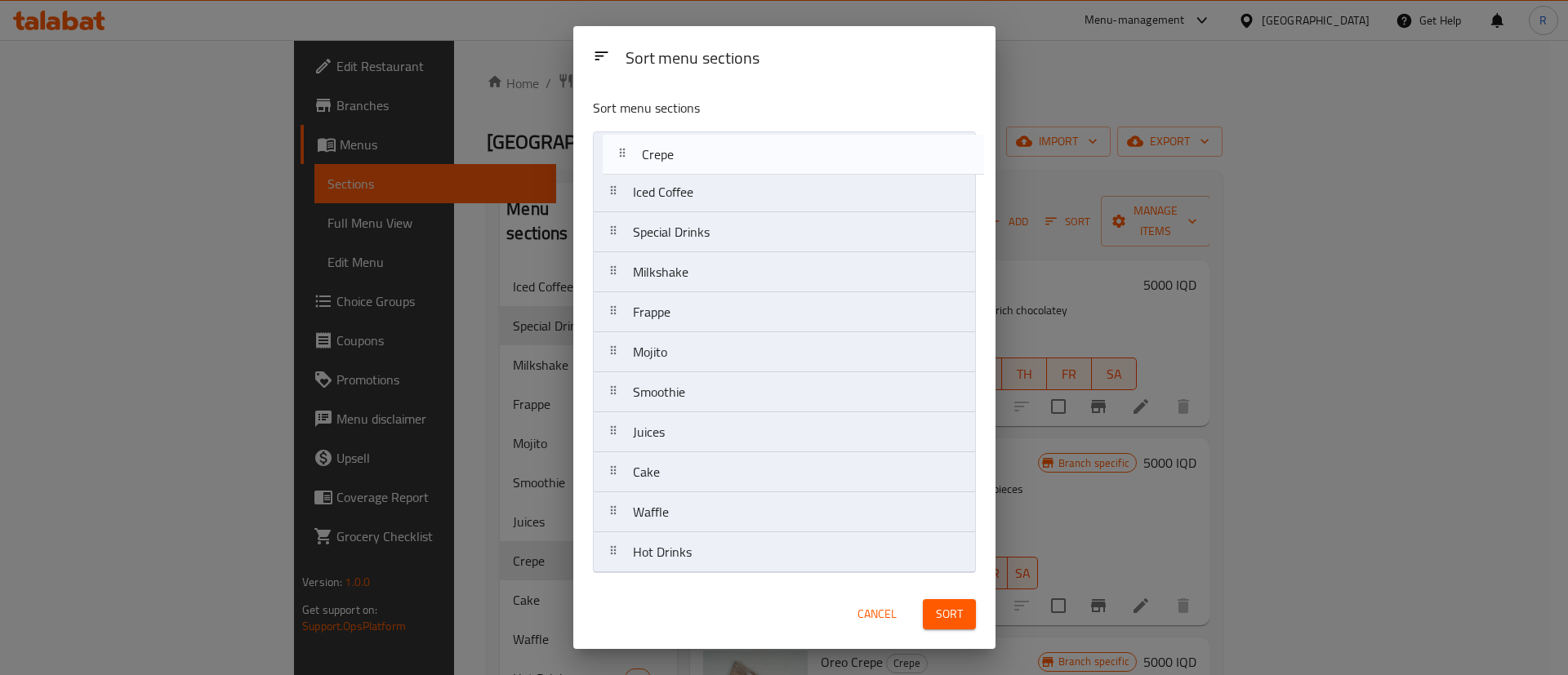
drag, startPoint x: 680, startPoint y: 443, endPoint x: 689, endPoint y: 149, distance: 294.1
click at [689, 149] on nav "Iced Coffee Special Drinks Milkshake Frappe Mojito Smoothie Juices Crepe Cake W…" at bounding box center [784, 352] width 383 height 441
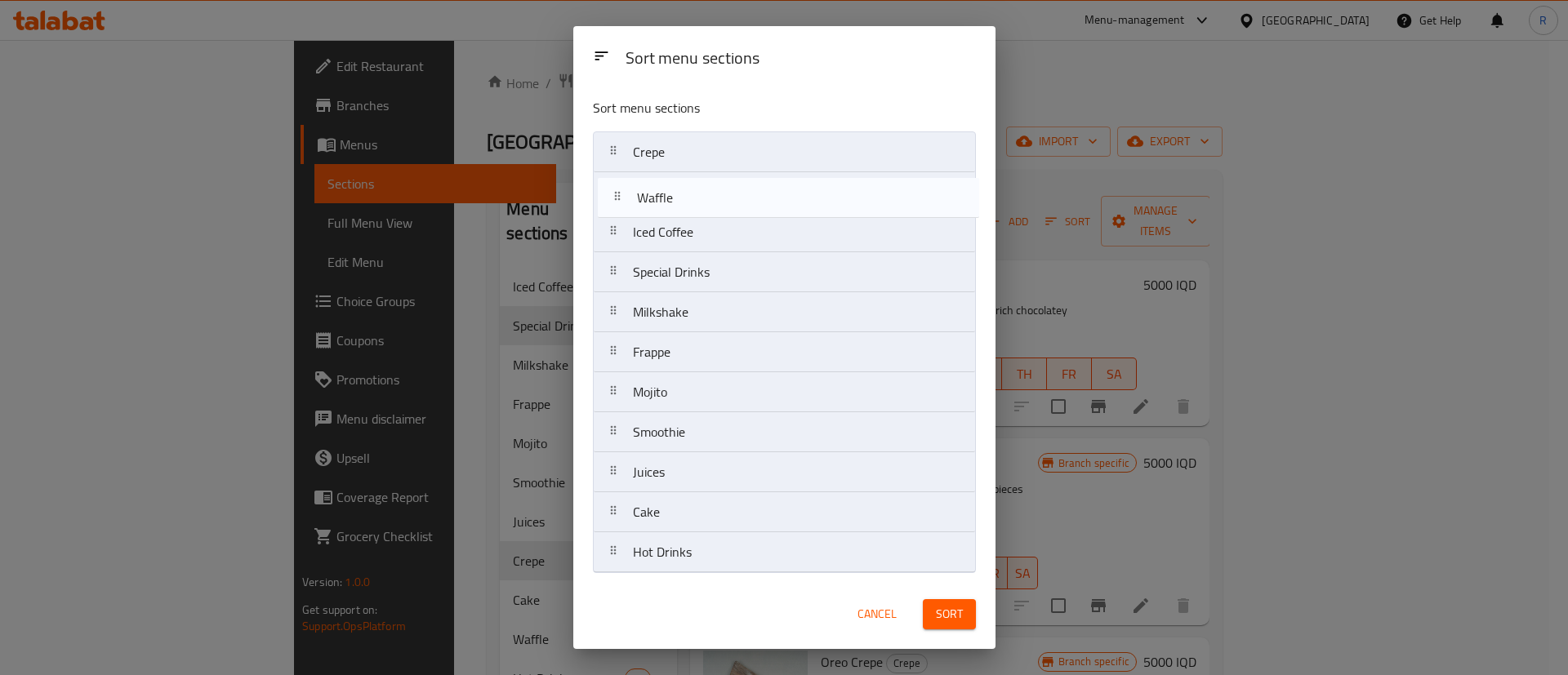
drag, startPoint x: 668, startPoint y: 516, endPoint x: 673, endPoint y: 194, distance: 322.0
click at [673, 194] on nav "Crepe Iced Coffee Special Drinks Milkshake Frappe Mojito Smoothie Juices Cake W…" at bounding box center [784, 352] width 383 height 441
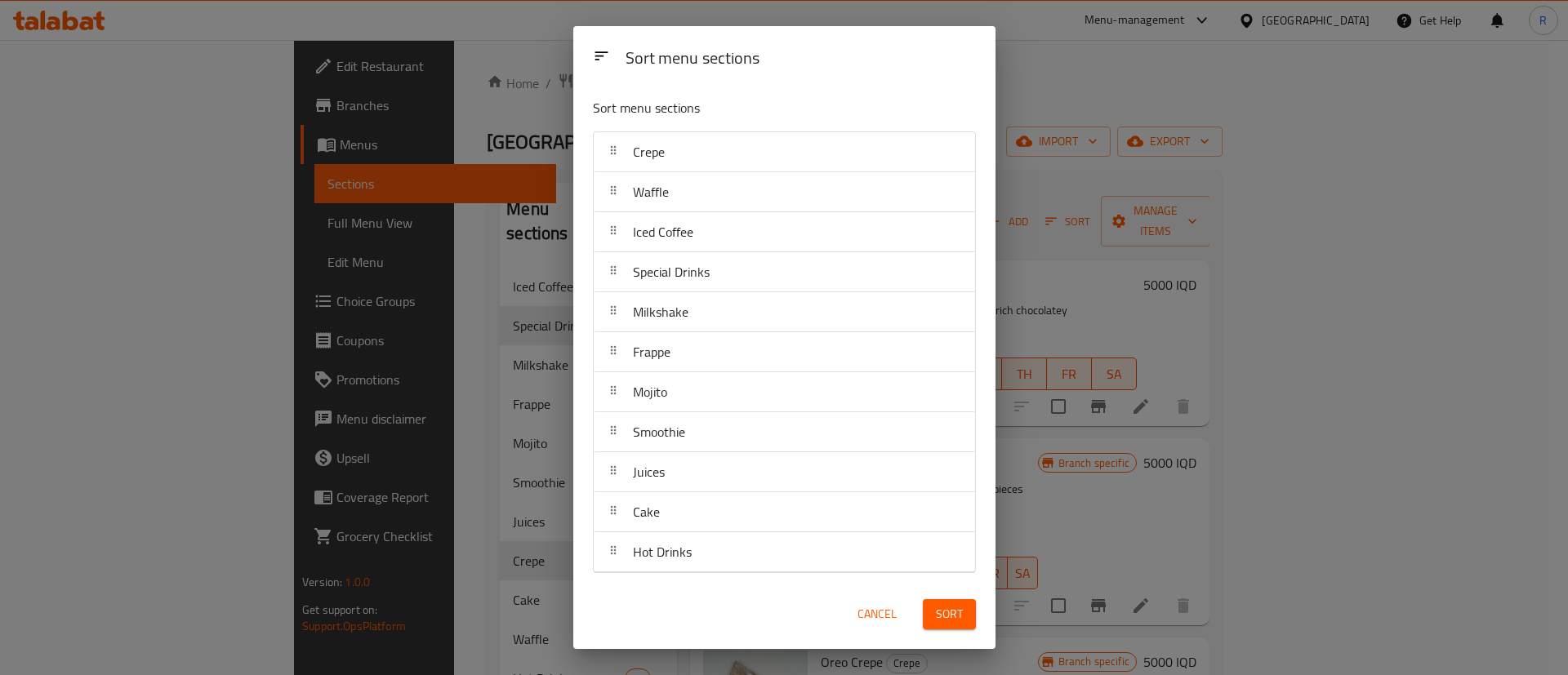
click at [937, 618] on span "Sort" at bounding box center [949, 614] width 27 height 21
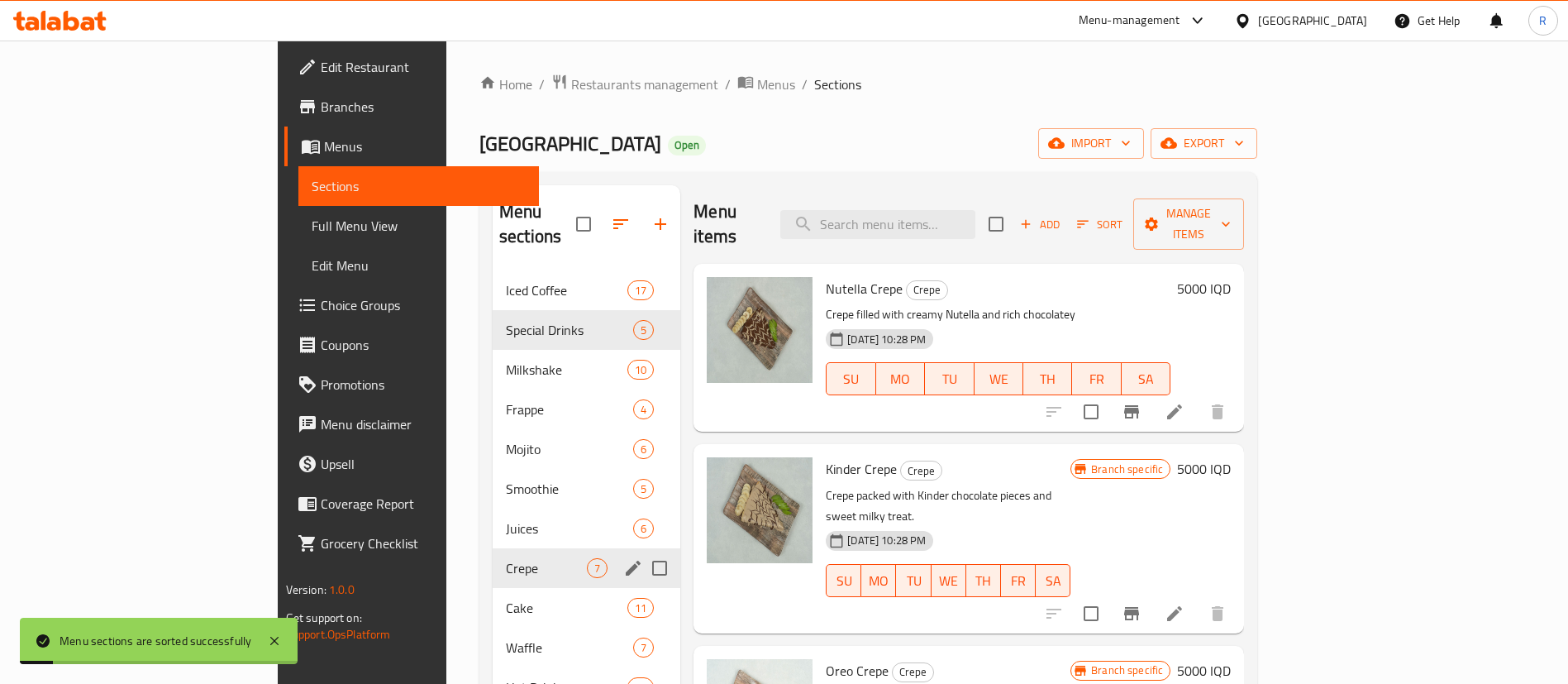
scroll to position [232, 0]
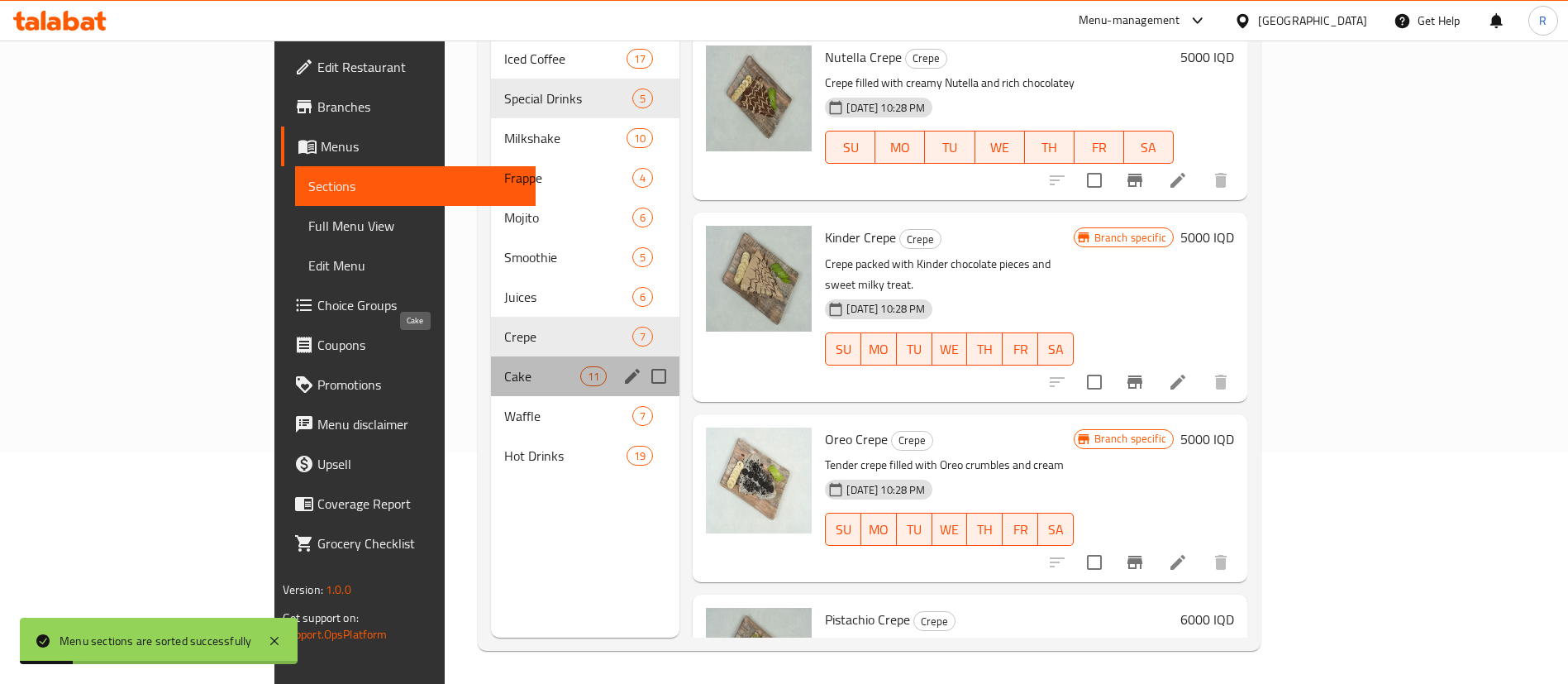
click at [504, 366] on span "Cake" at bounding box center [543, 376] width 77 height 20
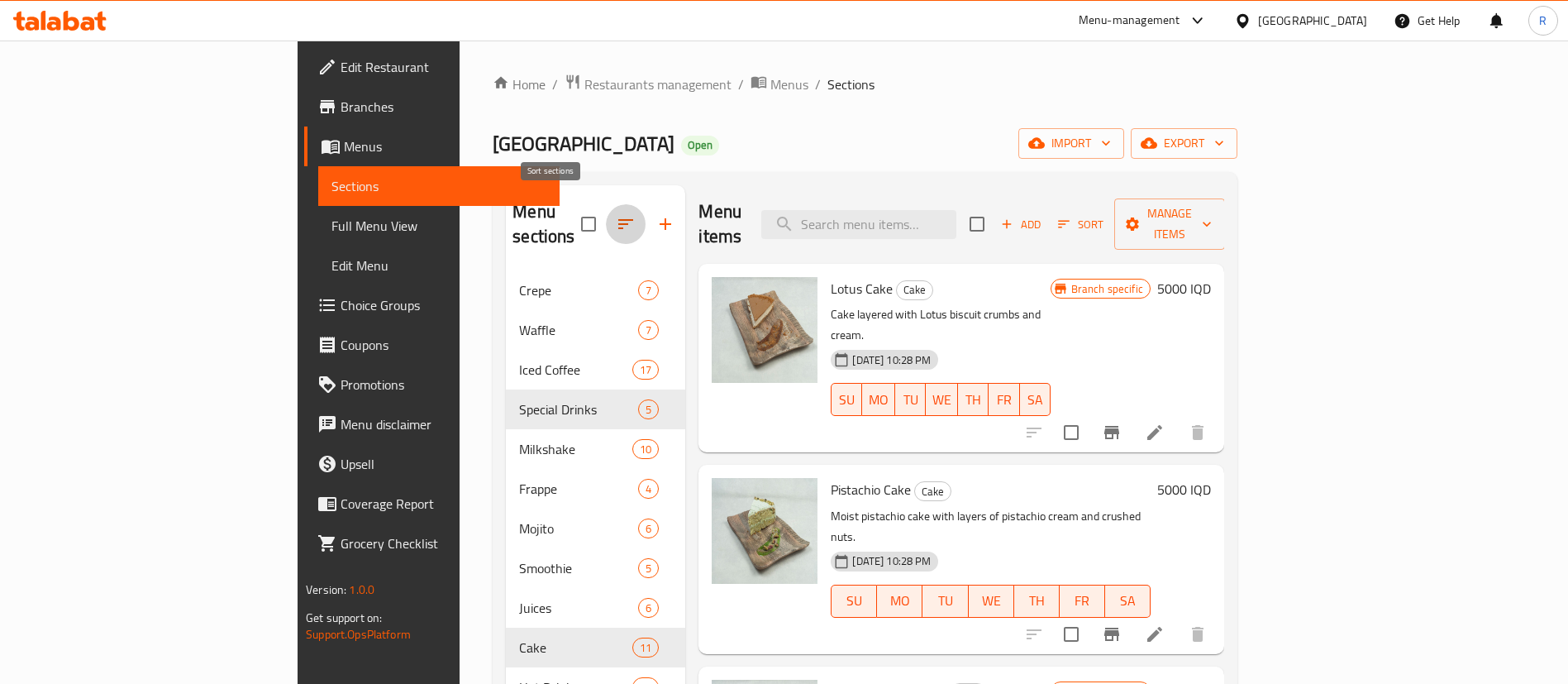
click at [616, 216] on icon "button" at bounding box center [626, 224] width 20 height 20
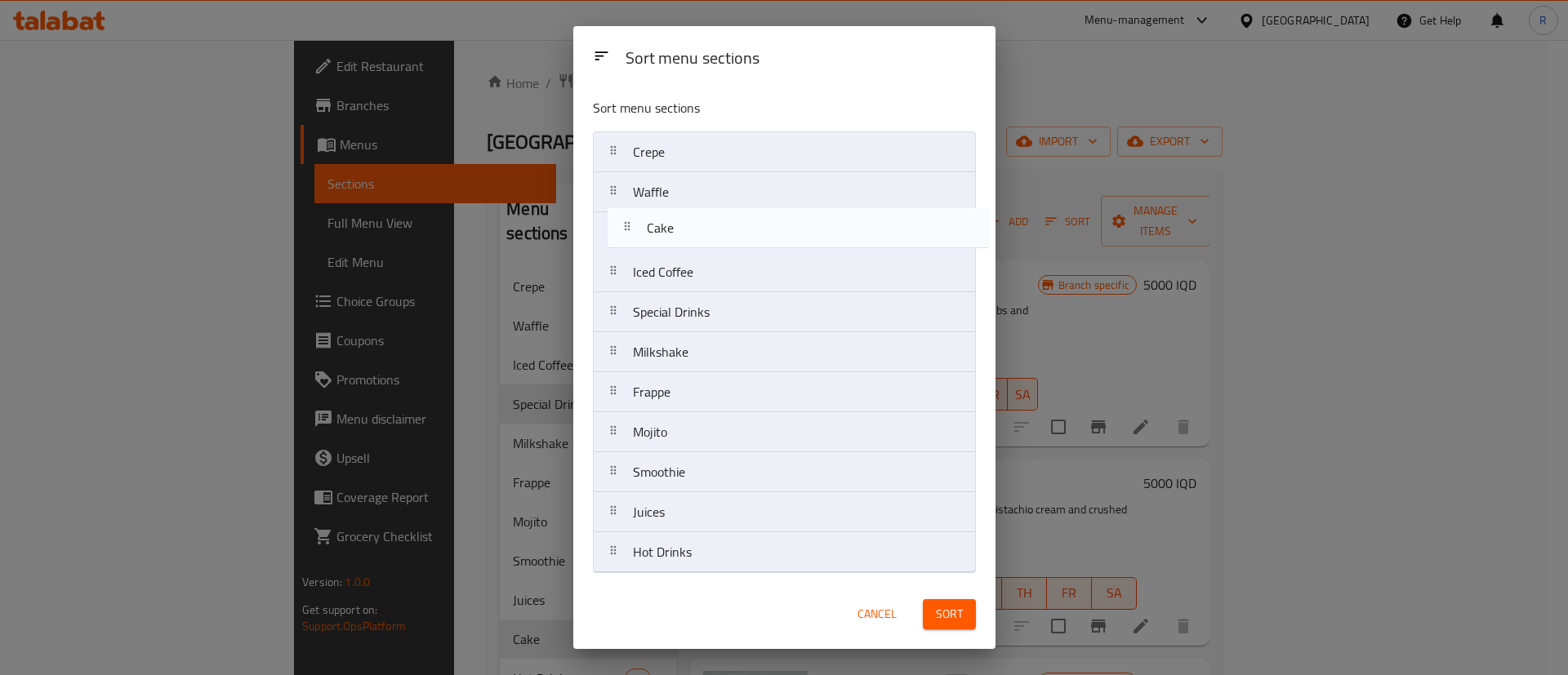
drag, startPoint x: 635, startPoint y: 517, endPoint x: 656, endPoint y: 254, distance: 263.8
click at [651, 234] on nav "Crepe Waffle Iced Coffee Special Drinks Milkshake Frappe Mojito Smoothie Juices…" at bounding box center [784, 352] width 383 height 441
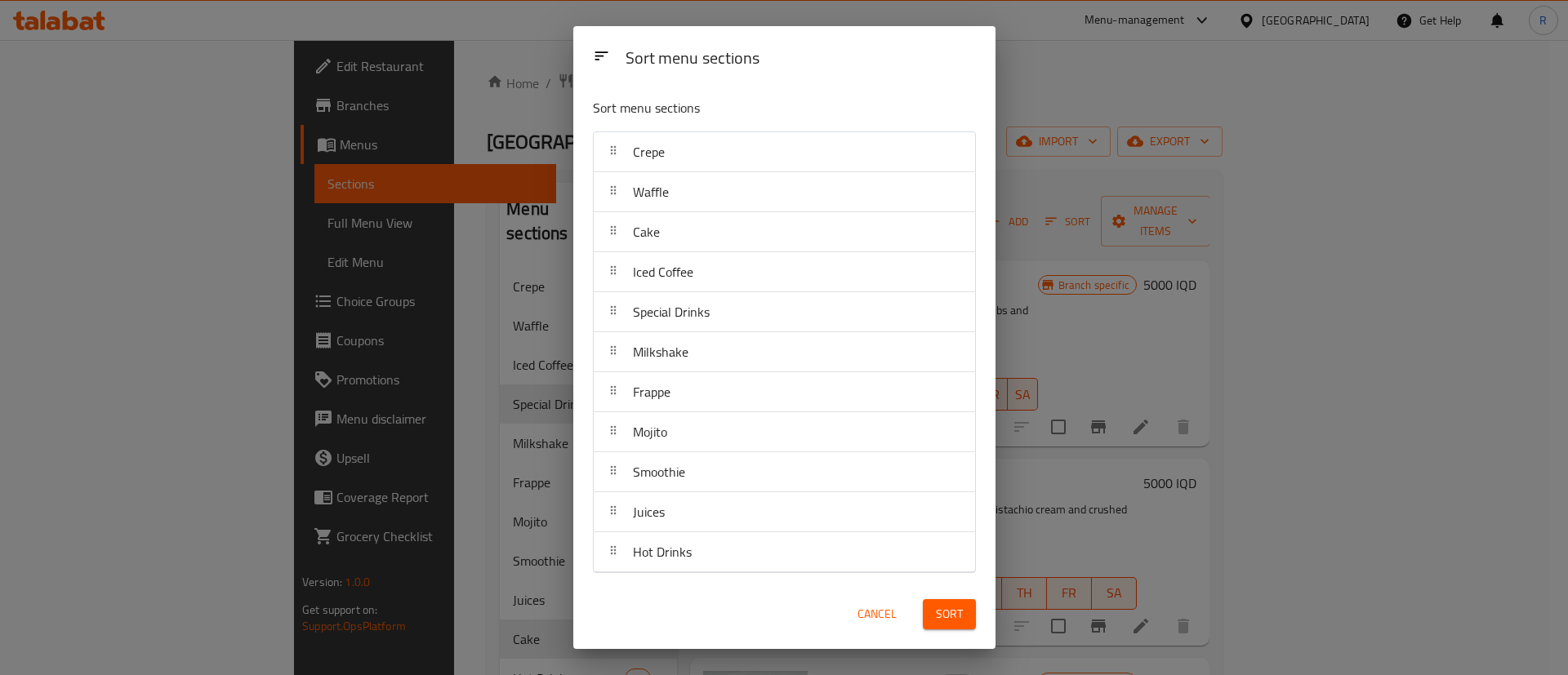
click at [942, 611] on span "Sort" at bounding box center [949, 614] width 27 height 21
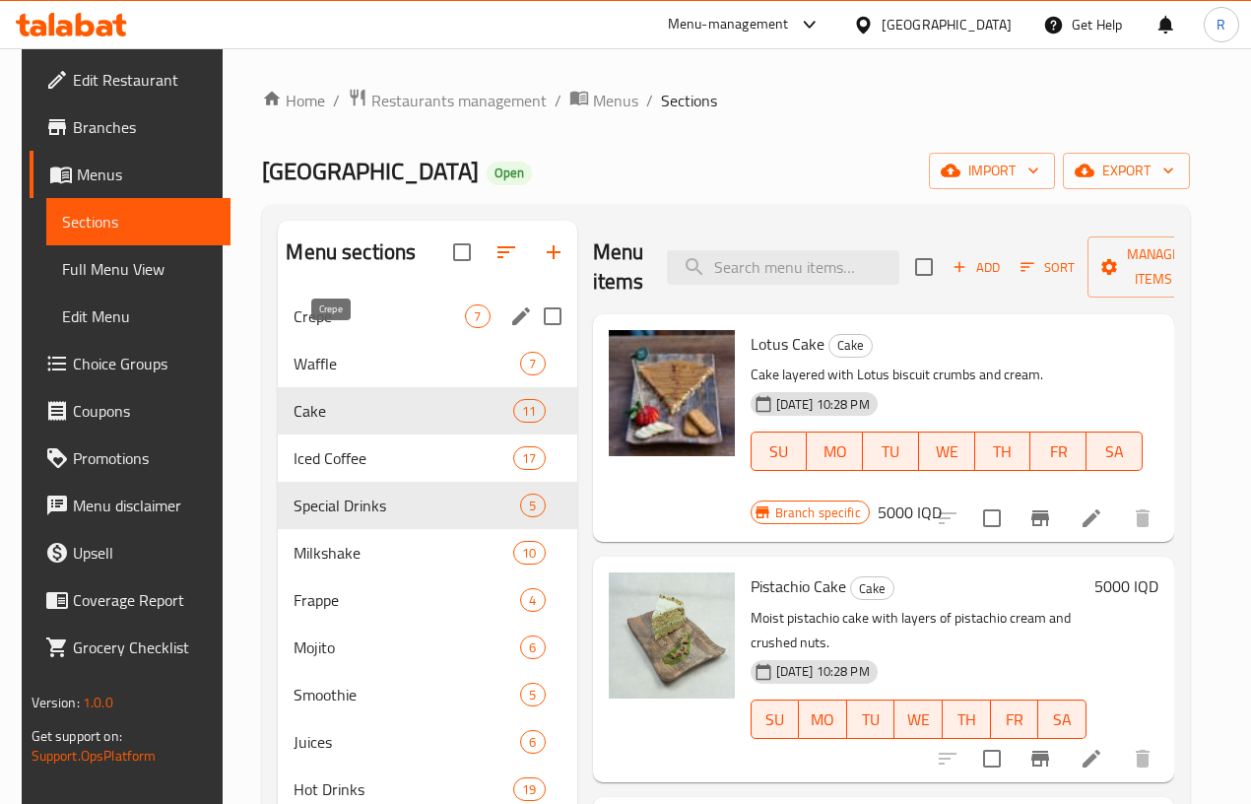
click at [318, 328] on span "Crepe" at bounding box center [379, 316] width 171 height 24
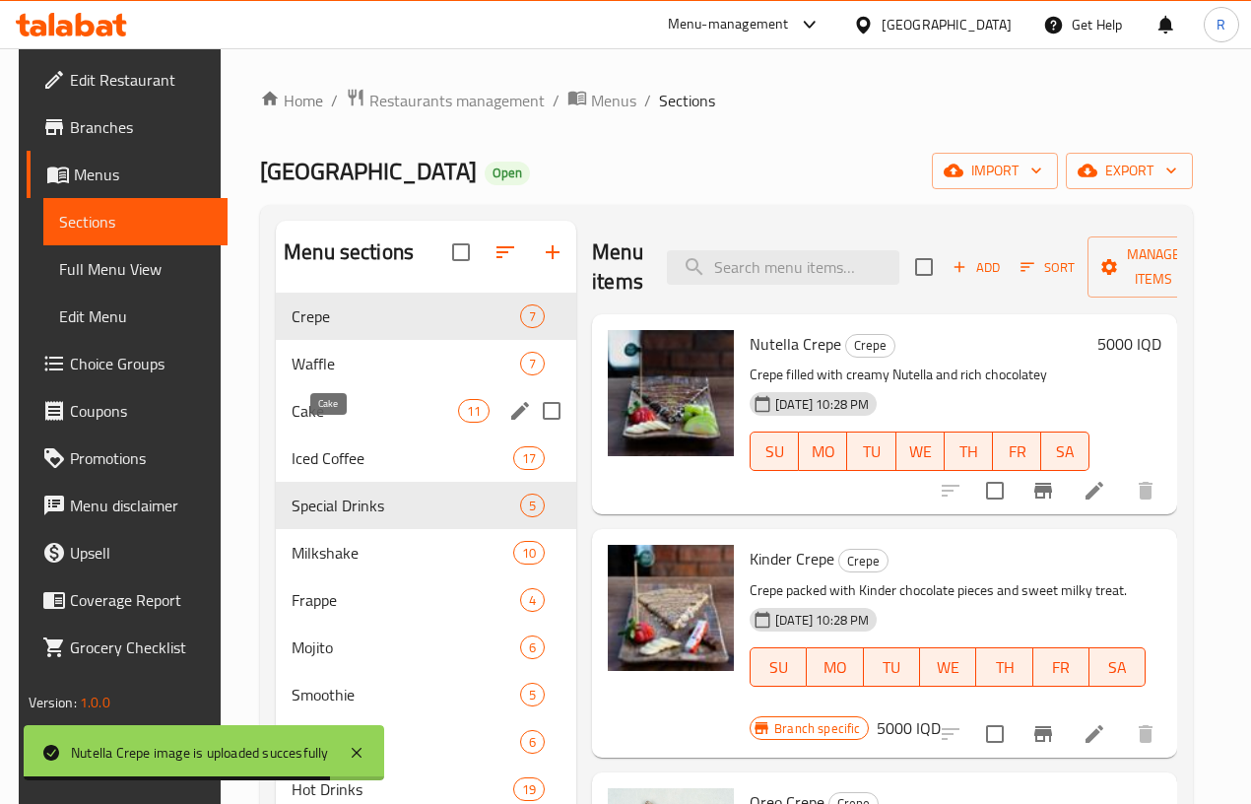
click at [311, 423] on span "Cake" at bounding box center [375, 411] width 166 height 24
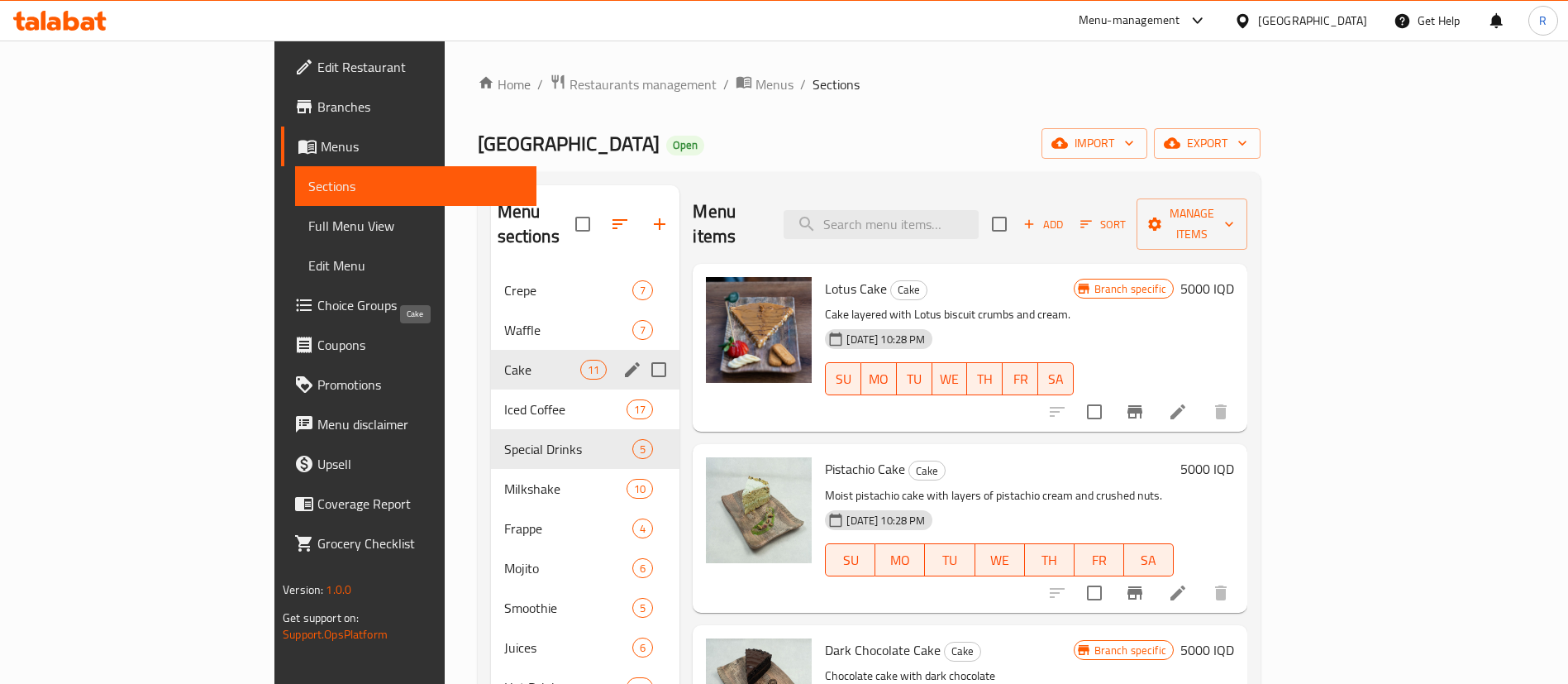
click at [504, 360] on span "Cake" at bounding box center [543, 370] width 77 height 20
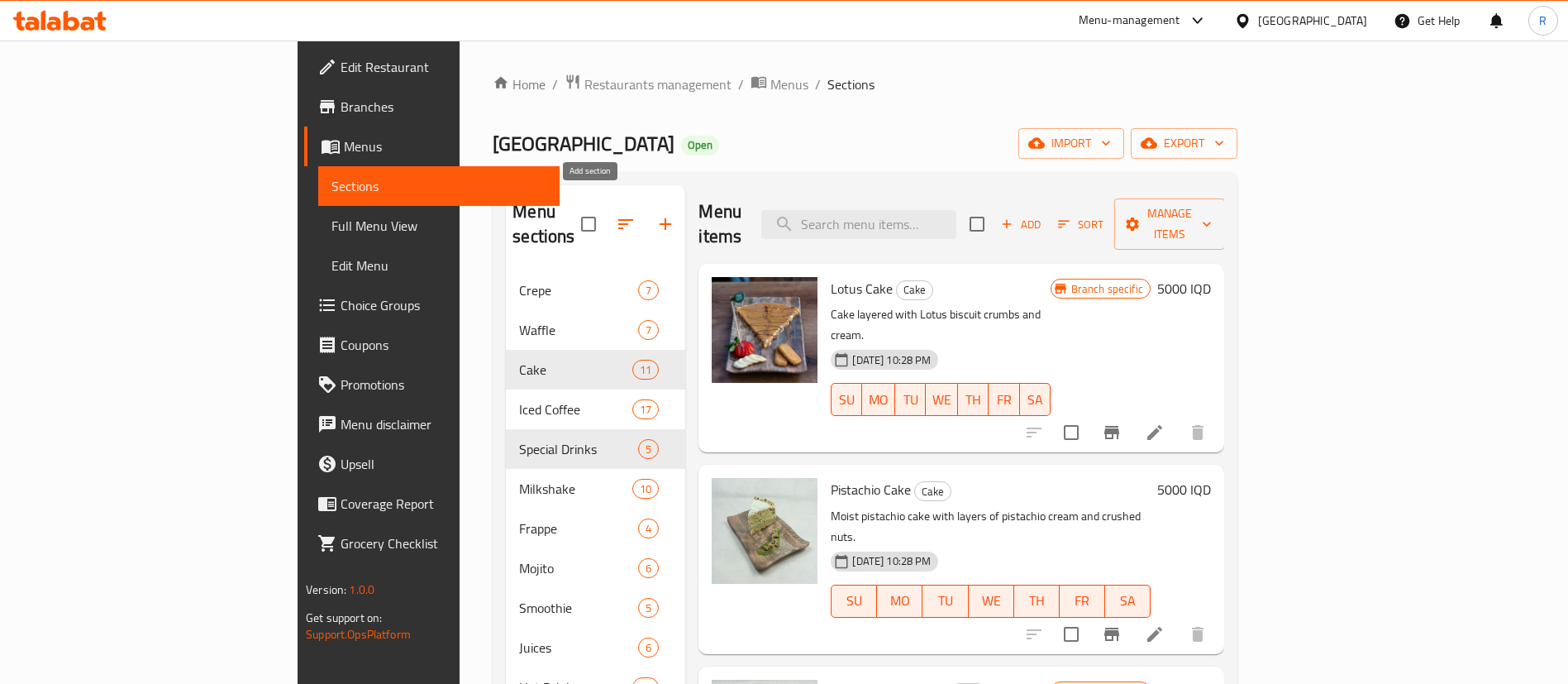
click at [655, 214] on icon "button" at bounding box center [665, 224] width 20 height 20
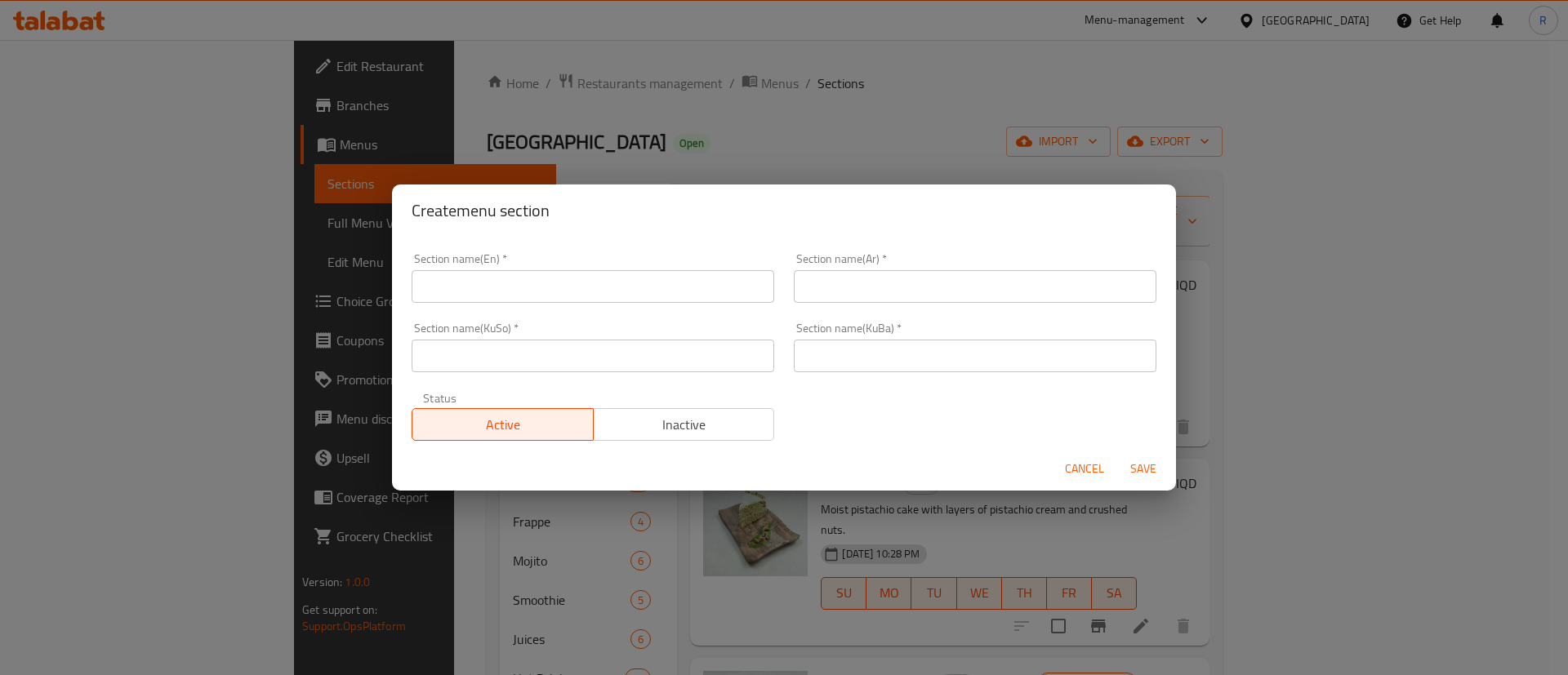
click at [570, 291] on input "text" at bounding box center [593, 286] width 362 height 32
type input "Mini Pancake"
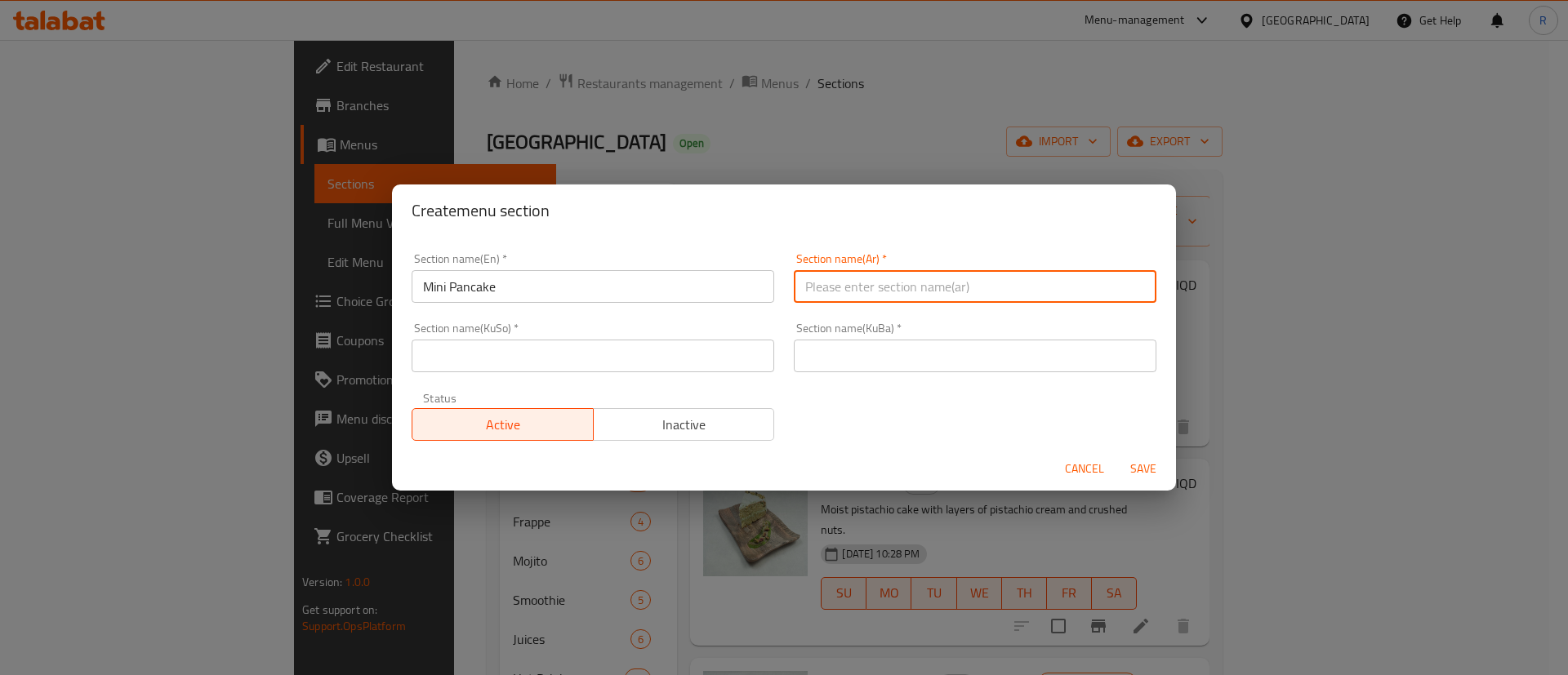
click at [859, 280] on input "text" at bounding box center [975, 286] width 362 height 32
type input "ميني البان كيك"
click at [880, 359] on input "text" at bounding box center [975, 355] width 362 height 32
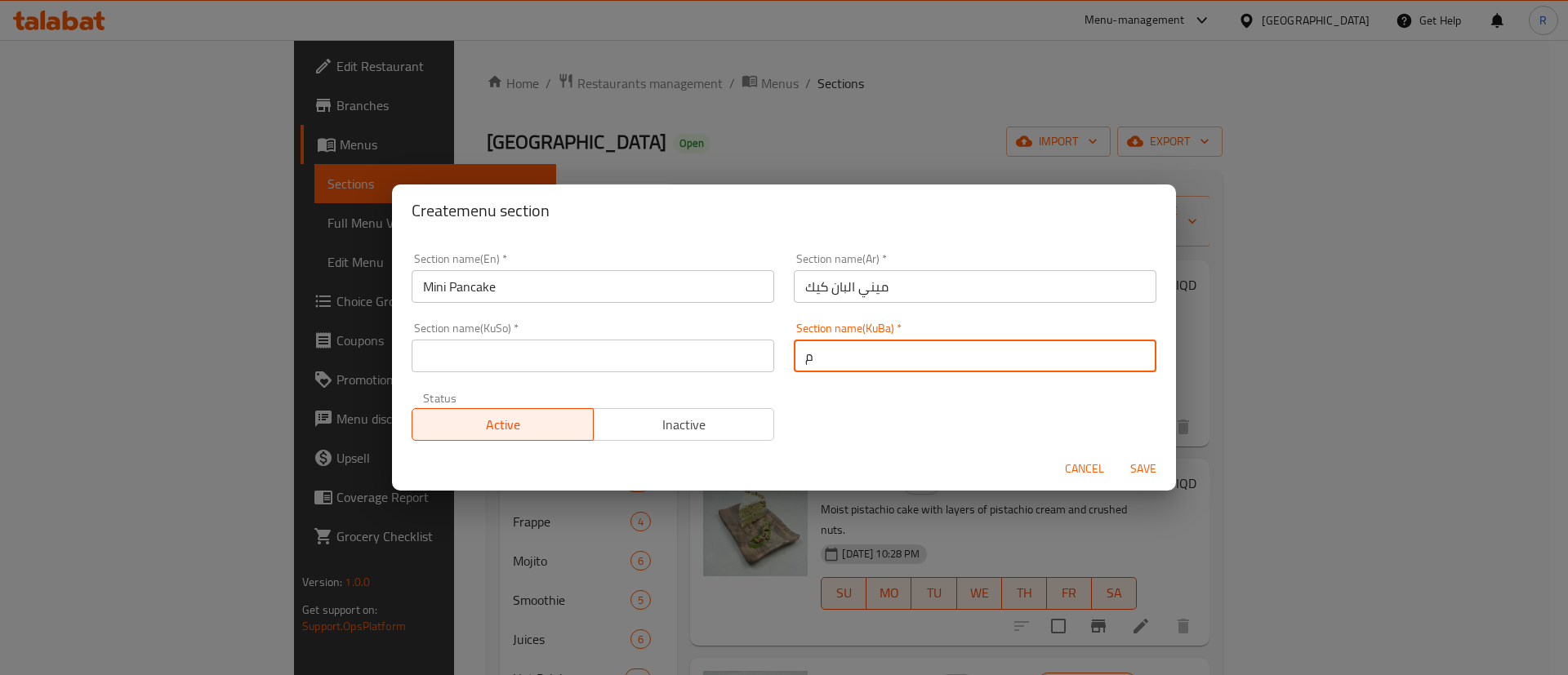
type input "مينى پان کێک"
click at [670, 358] on input "text" at bounding box center [593, 355] width 362 height 32
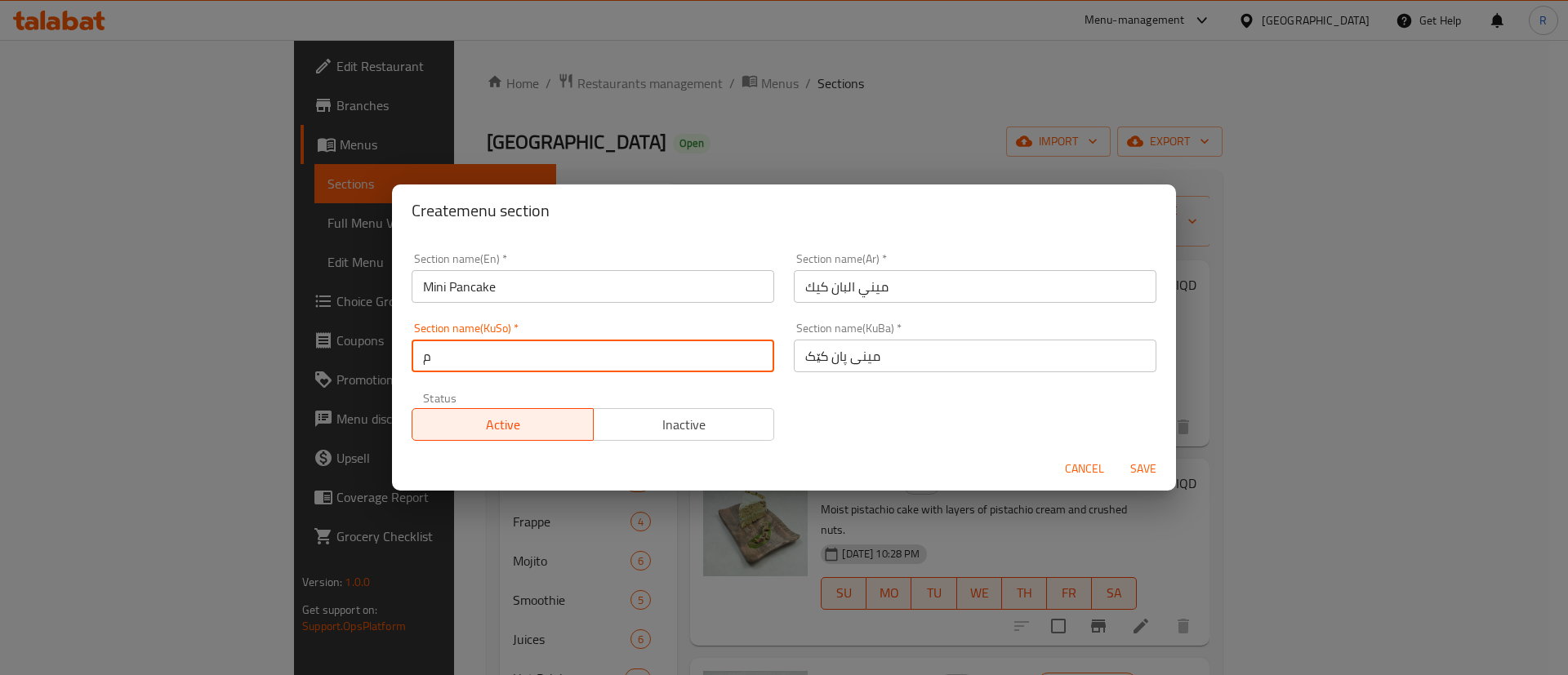
type input "مينى پان کێک"
click at [1135, 465] on span "Save" at bounding box center [1143, 469] width 39 height 21
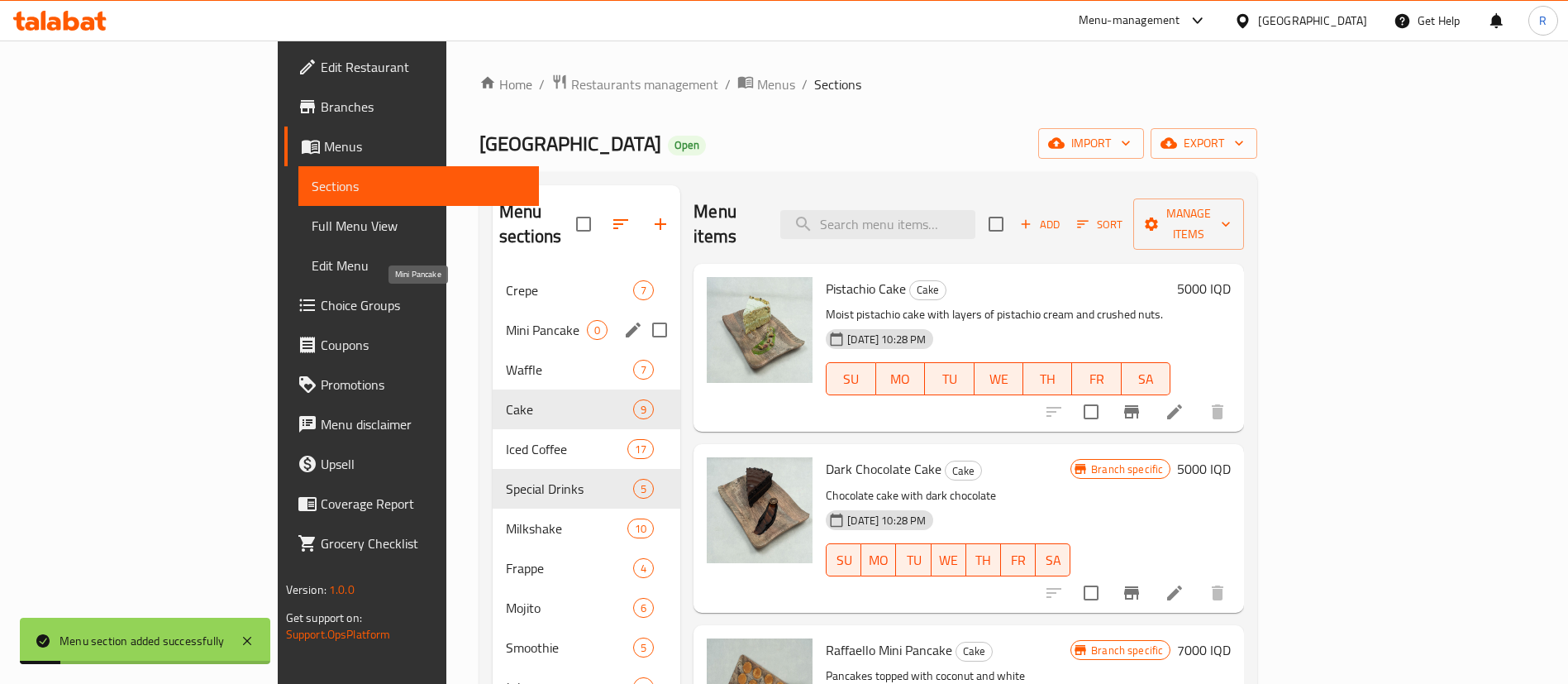
click at [506, 320] on span "Mini Pancake" at bounding box center [546, 330] width 81 height 20
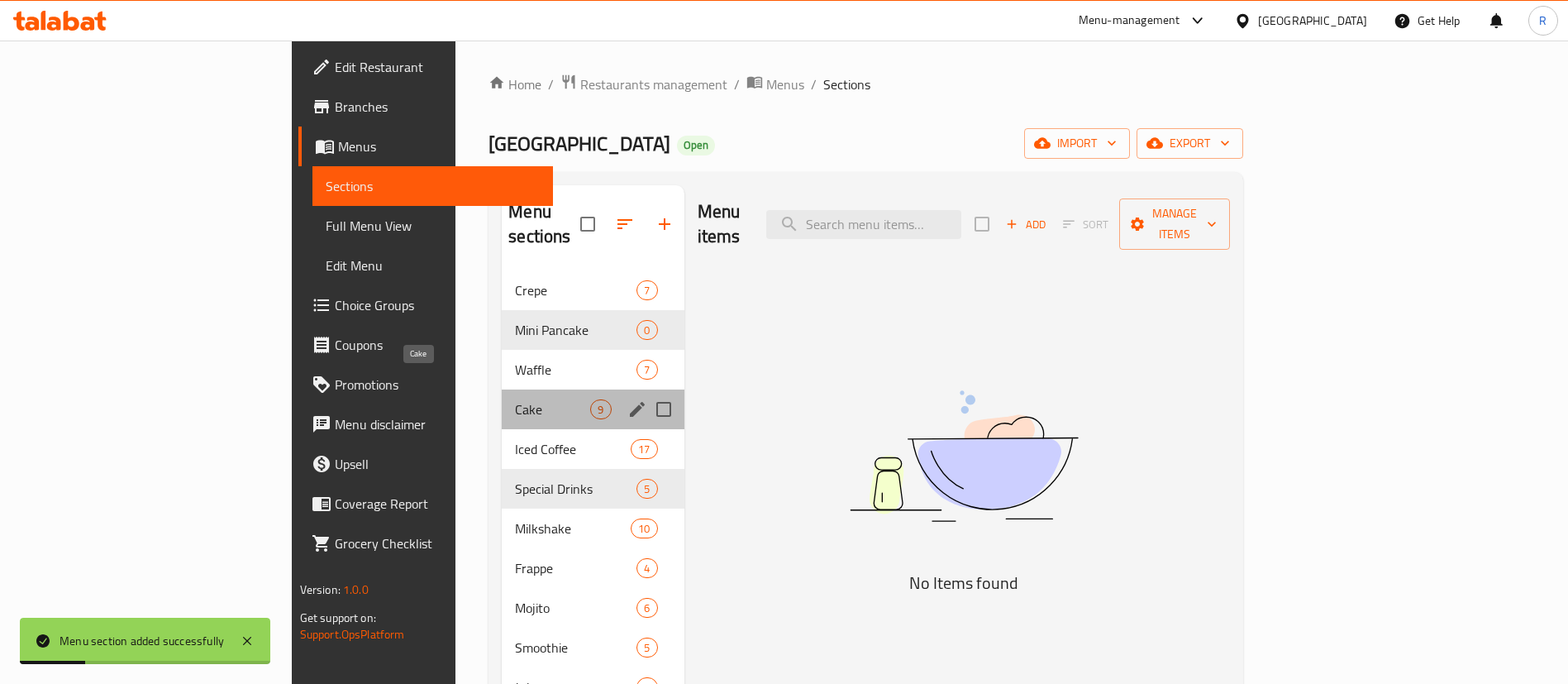
click at [515, 399] on span "Cake" at bounding box center [553, 410] width 76 height 20
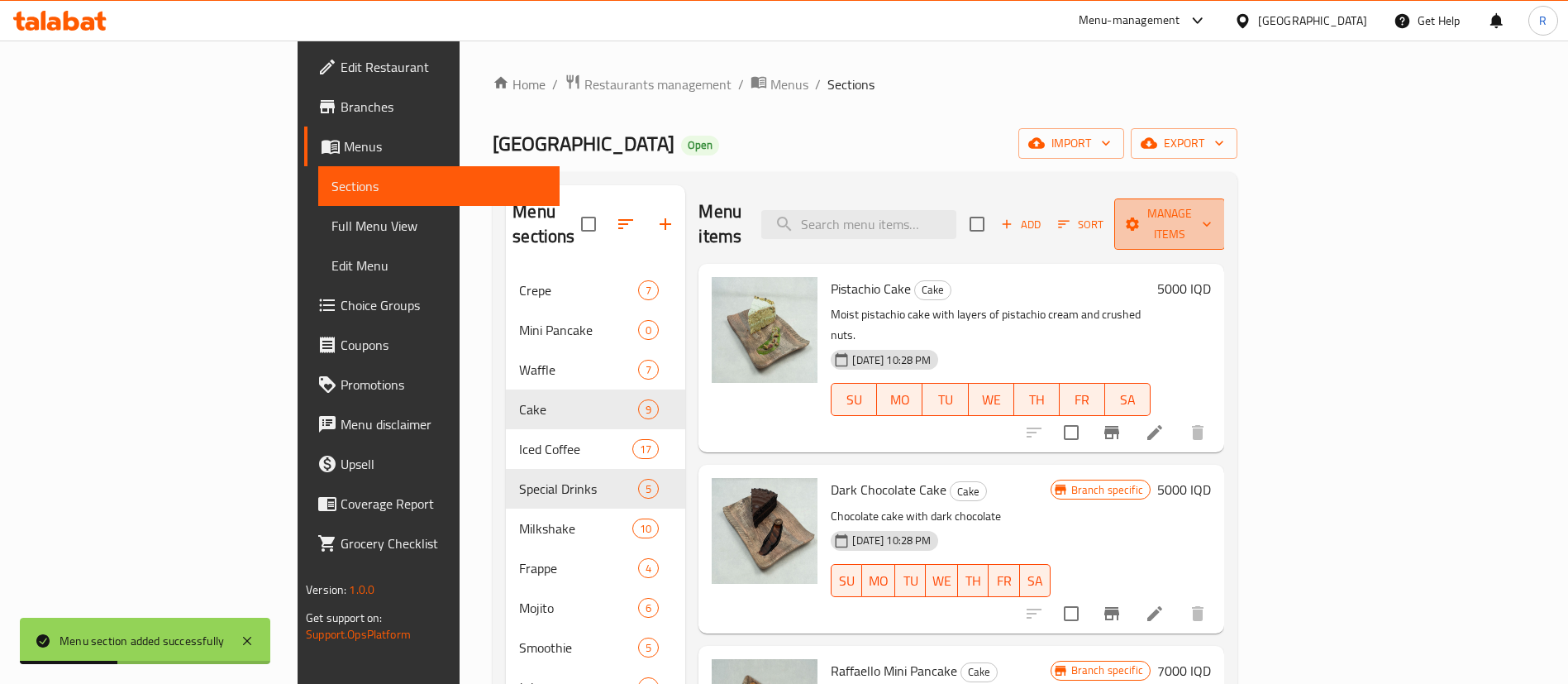
click at [1211, 208] on span "Manage items" at bounding box center [1169, 223] width 84 height 41
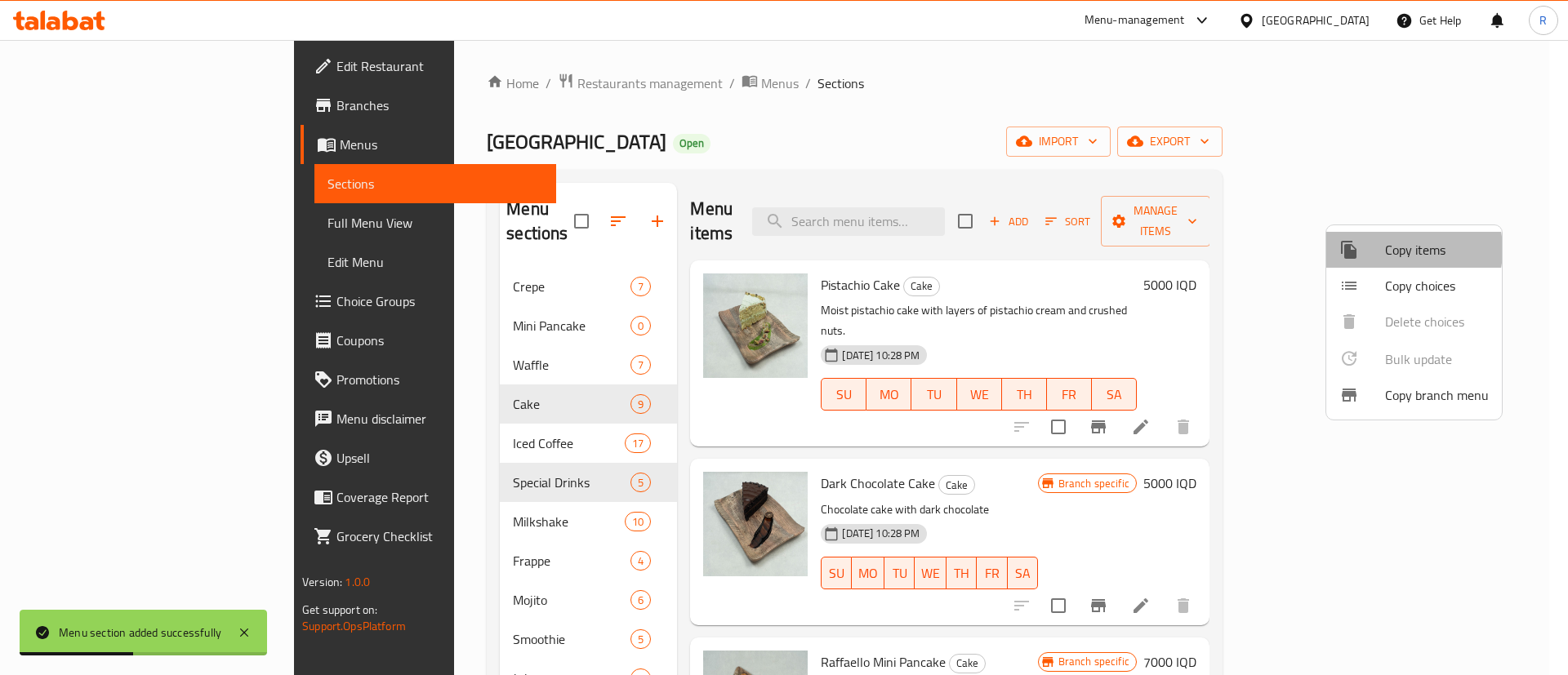
click at [1394, 249] on span "Copy items" at bounding box center [1436, 250] width 104 height 20
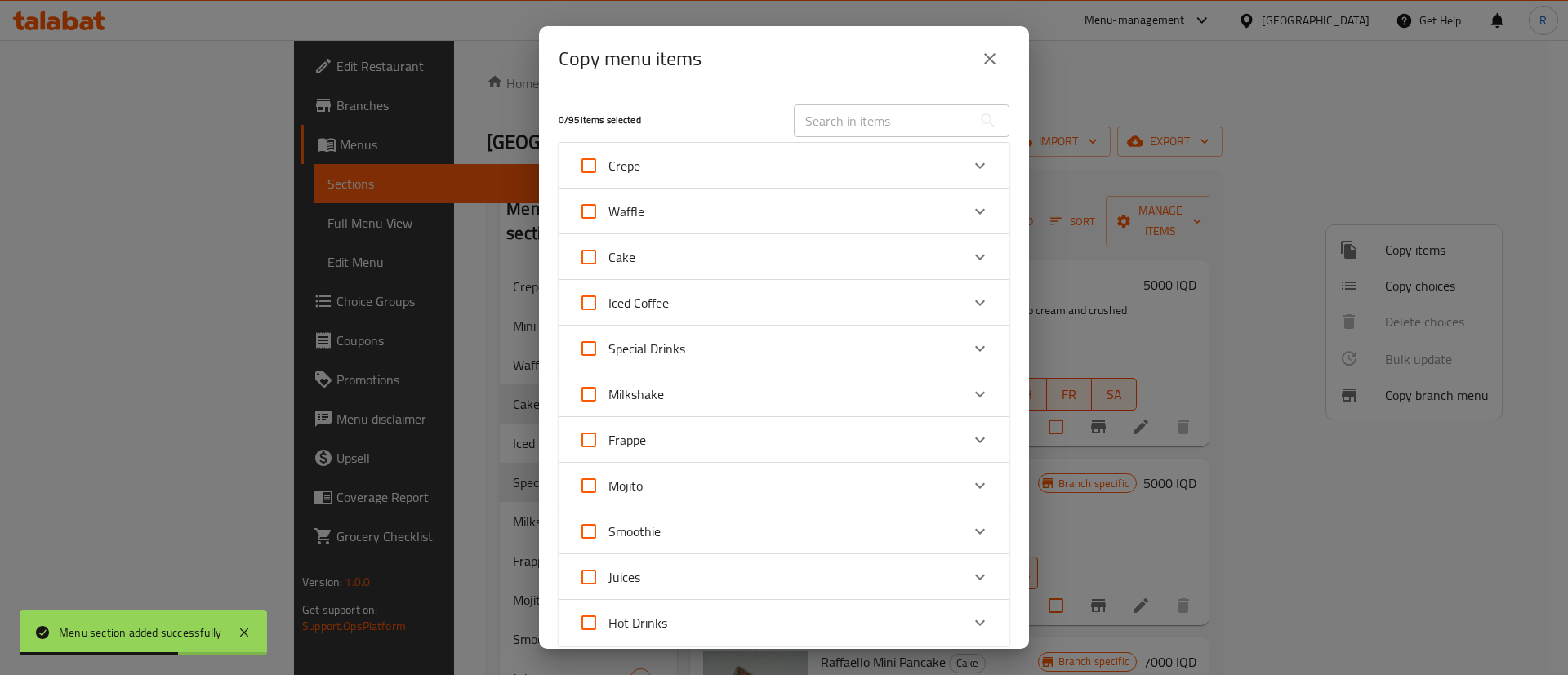
click at [970, 262] on div "Expand" at bounding box center [980, 257] width 39 height 39
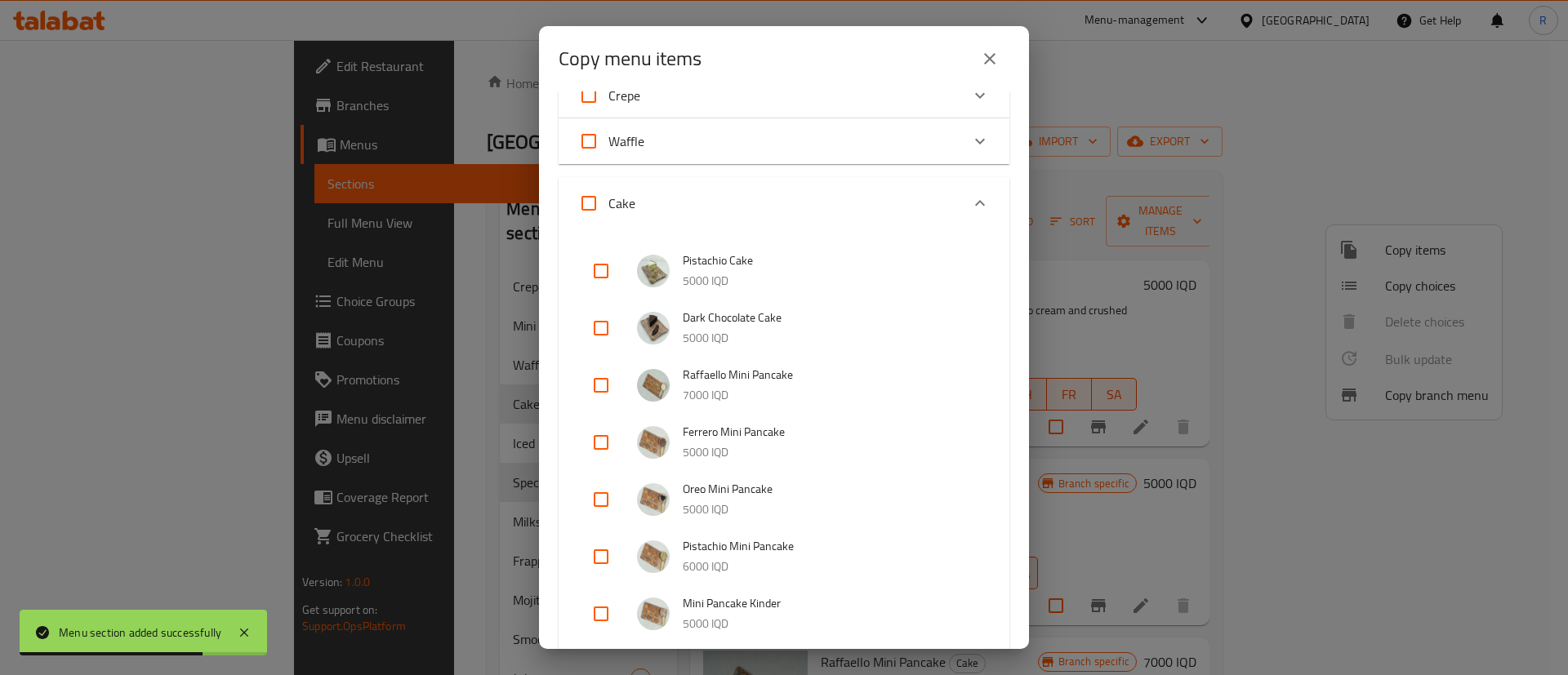
scroll to position [123, 0]
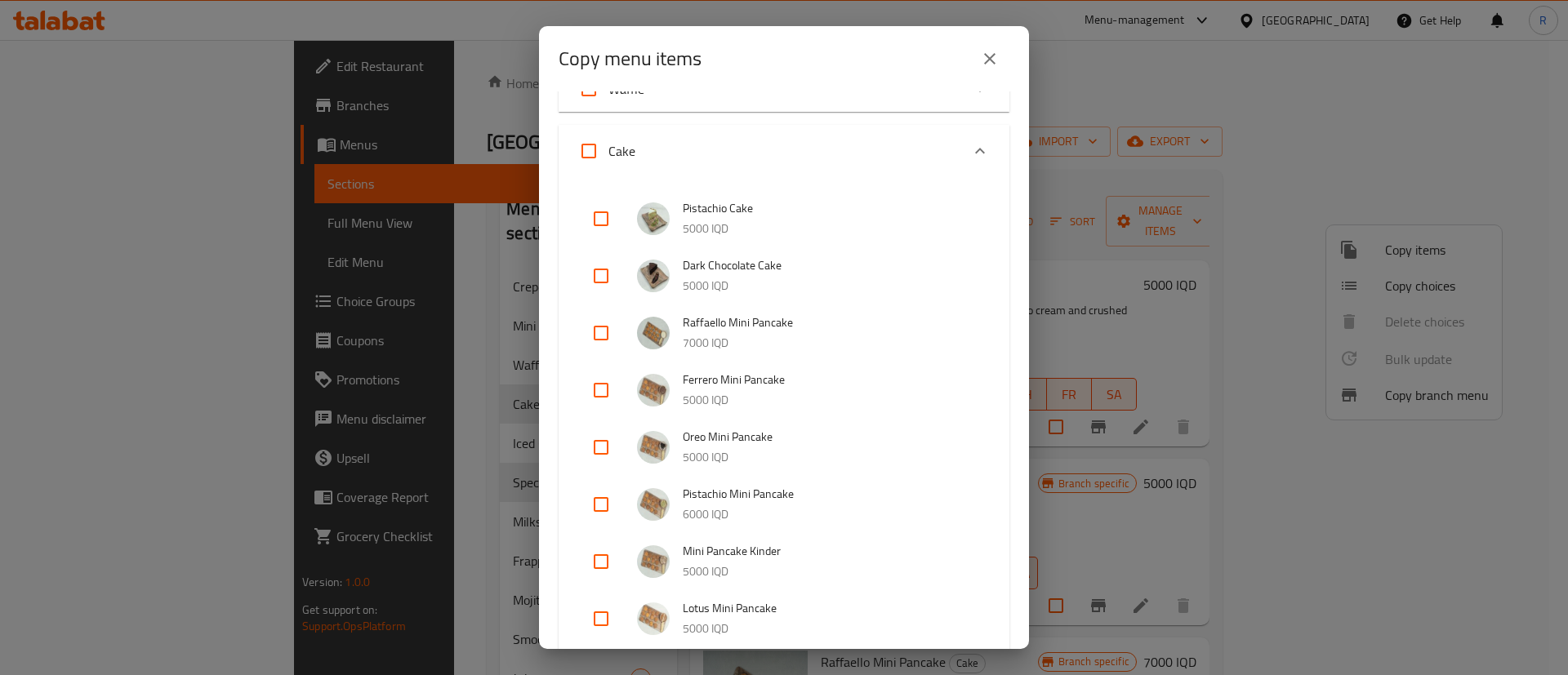
click at [607, 329] on input "checkbox" at bounding box center [600, 332] width 39 height 39
checkbox input "true"
click at [598, 392] on input "checkbox" at bounding box center [600, 389] width 39 height 39
checkbox input "true"
click at [598, 443] on input "checkbox" at bounding box center [600, 446] width 39 height 39
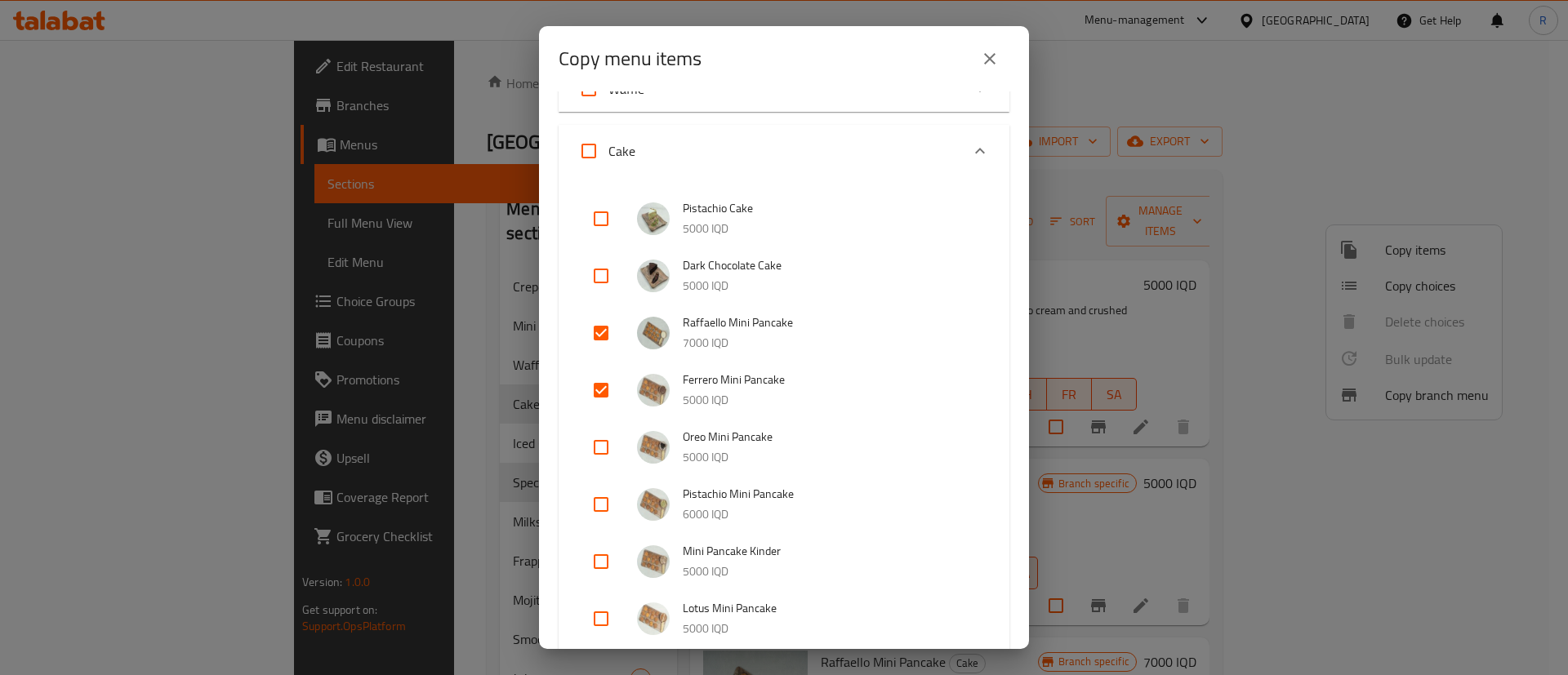
checkbox input "true"
click at [598, 505] on input "checkbox" at bounding box center [600, 504] width 39 height 39
checkbox input "true"
click at [602, 553] on input "checkbox" at bounding box center [600, 561] width 39 height 39
checkbox input "true"
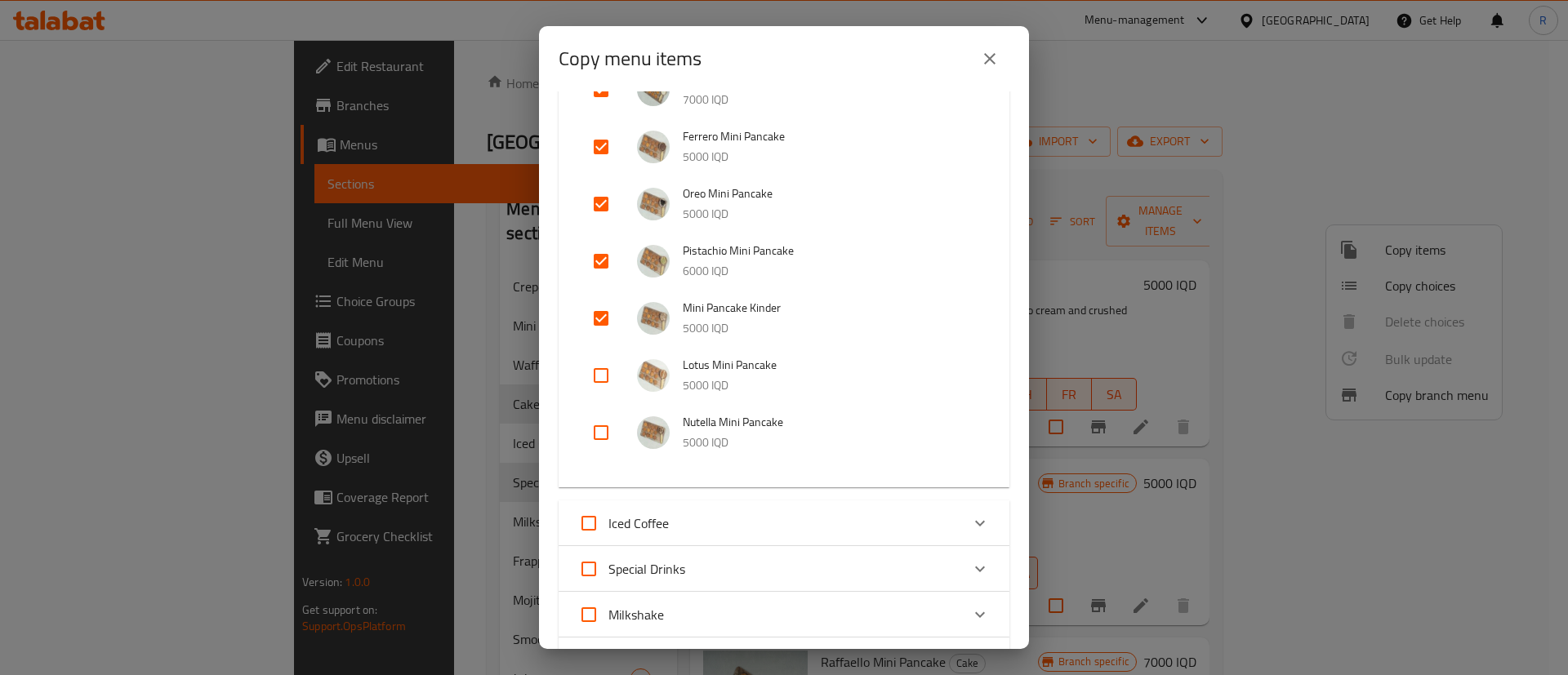
scroll to position [367, 0]
click at [601, 432] on input "checkbox" at bounding box center [600, 431] width 39 height 39
checkbox input "true"
click at [606, 376] on input "checkbox" at bounding box center [600, 374] width 39 height 39
checkbox input "true"
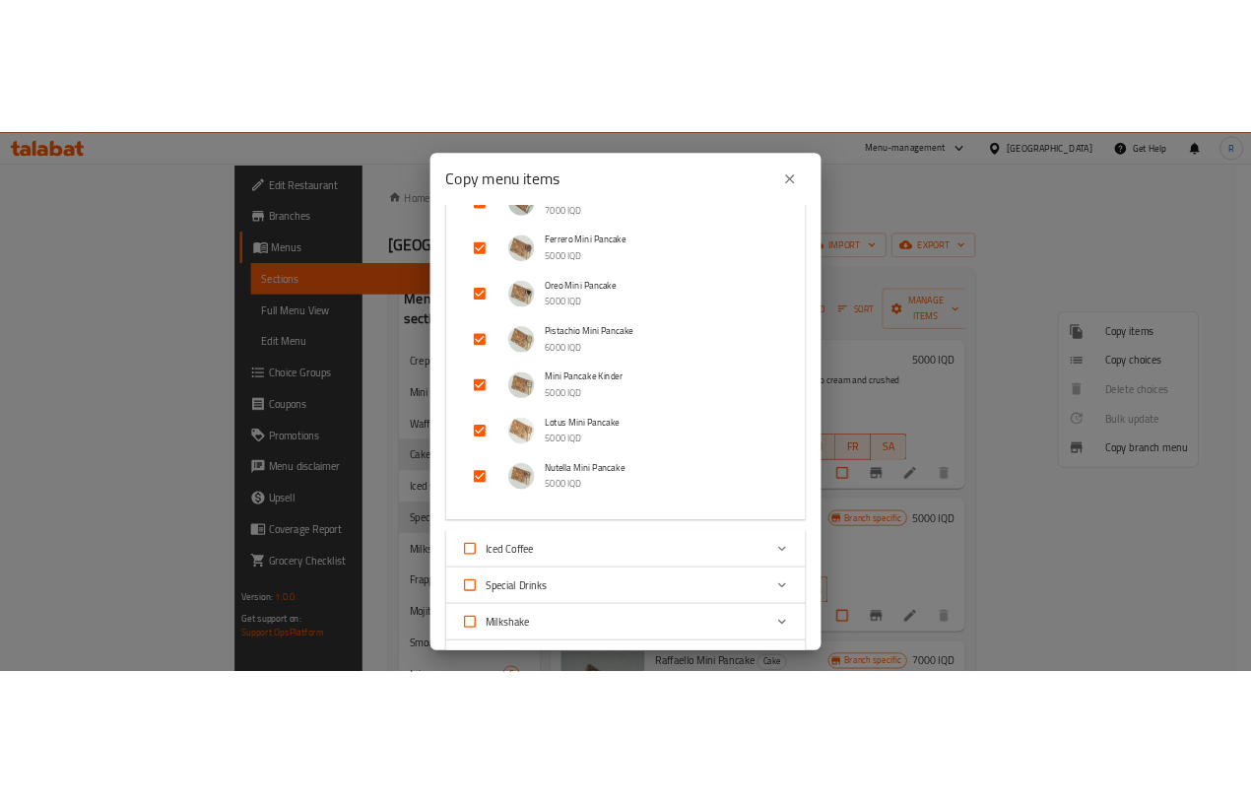
scroll to position [987, 0]
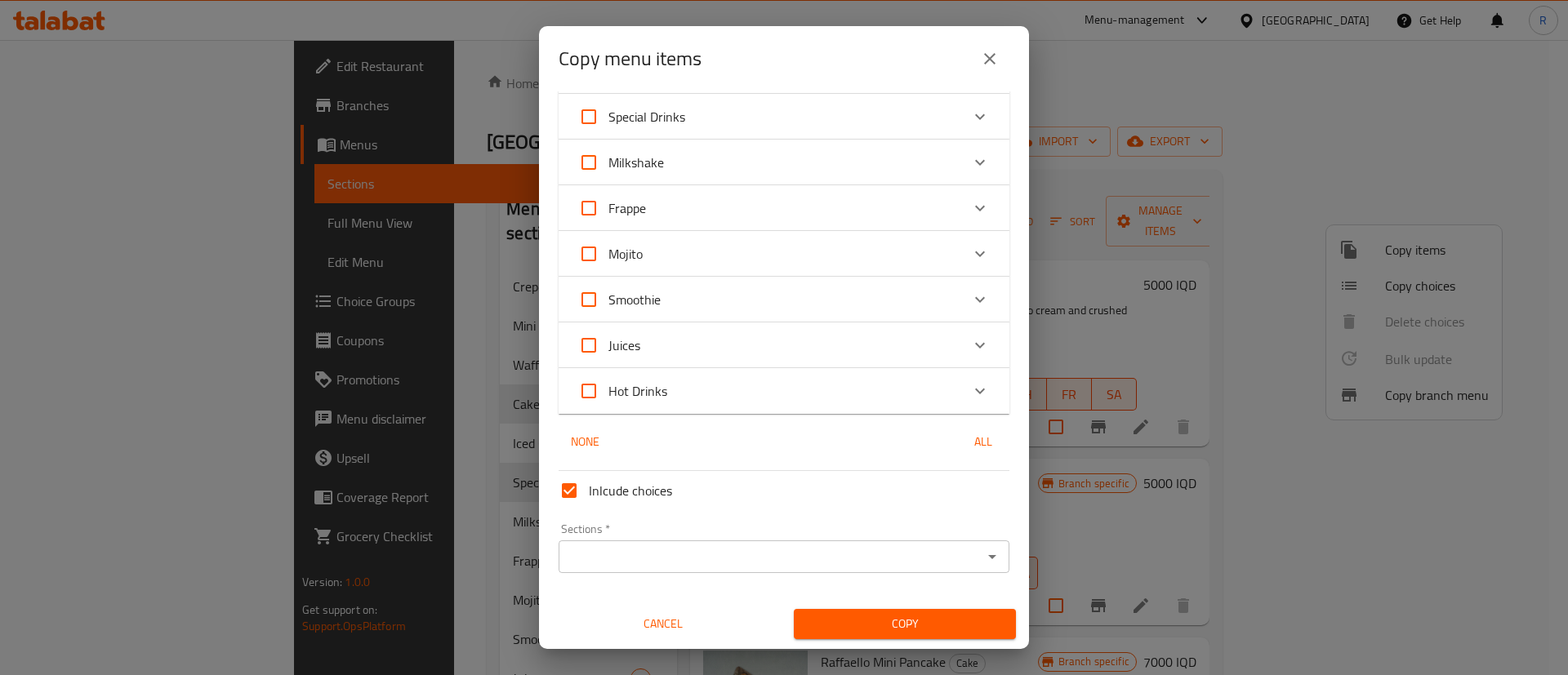
click at [654, 545] on input "Sections   *" at bounding box center [770, 557] width 414 height 23
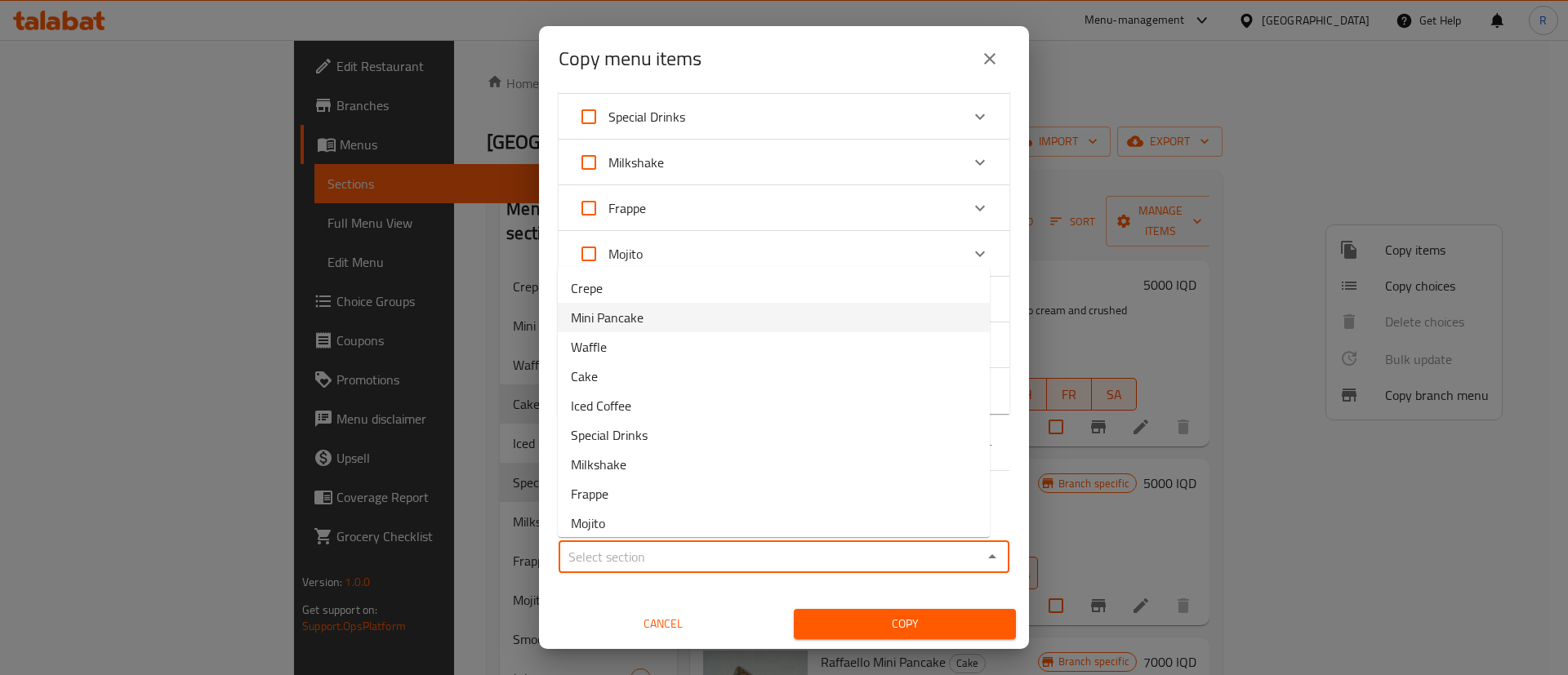
click at [590, 320] on span "Mini Pancake" at bounding box center [607, 317] width 73 height 20
type input "Mini Pancake"
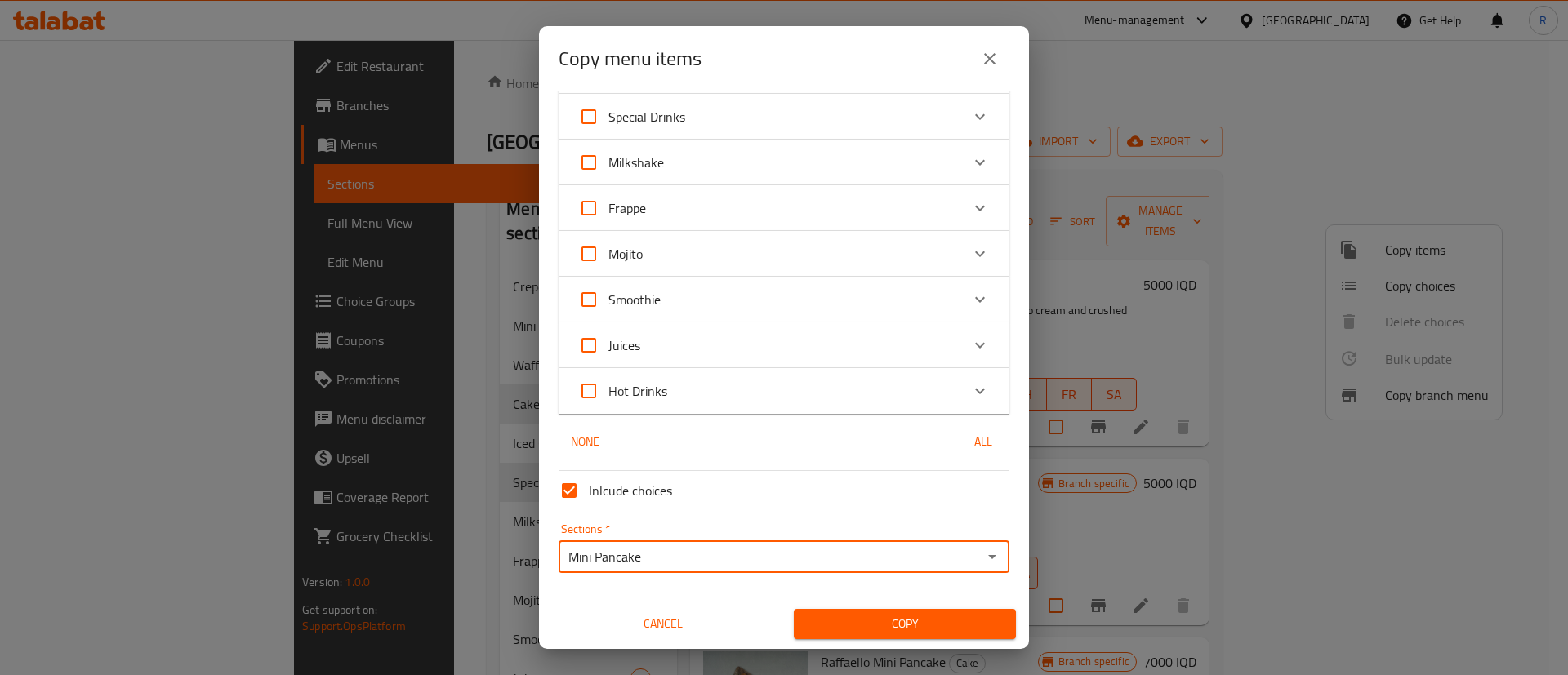
drag, startPoint x: 869, startPoint y: 617, endPoint x: 870, endPoint y: 600, distance: 17.0
click at [870, 617] on span "Copy" at bounding box center [904, 624] width 196 height 21
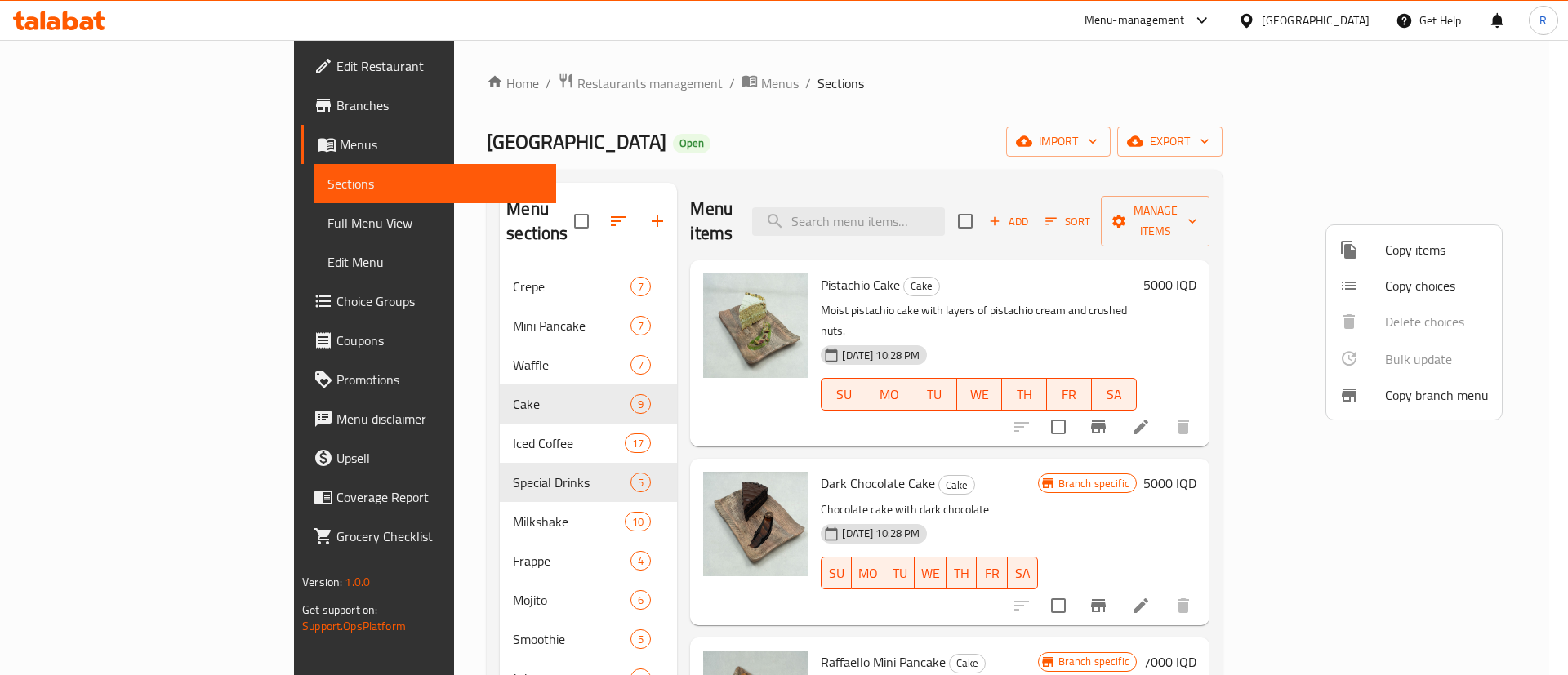
click at [995, 108] on div at bounding box center [784, 337] width 1568 height 675
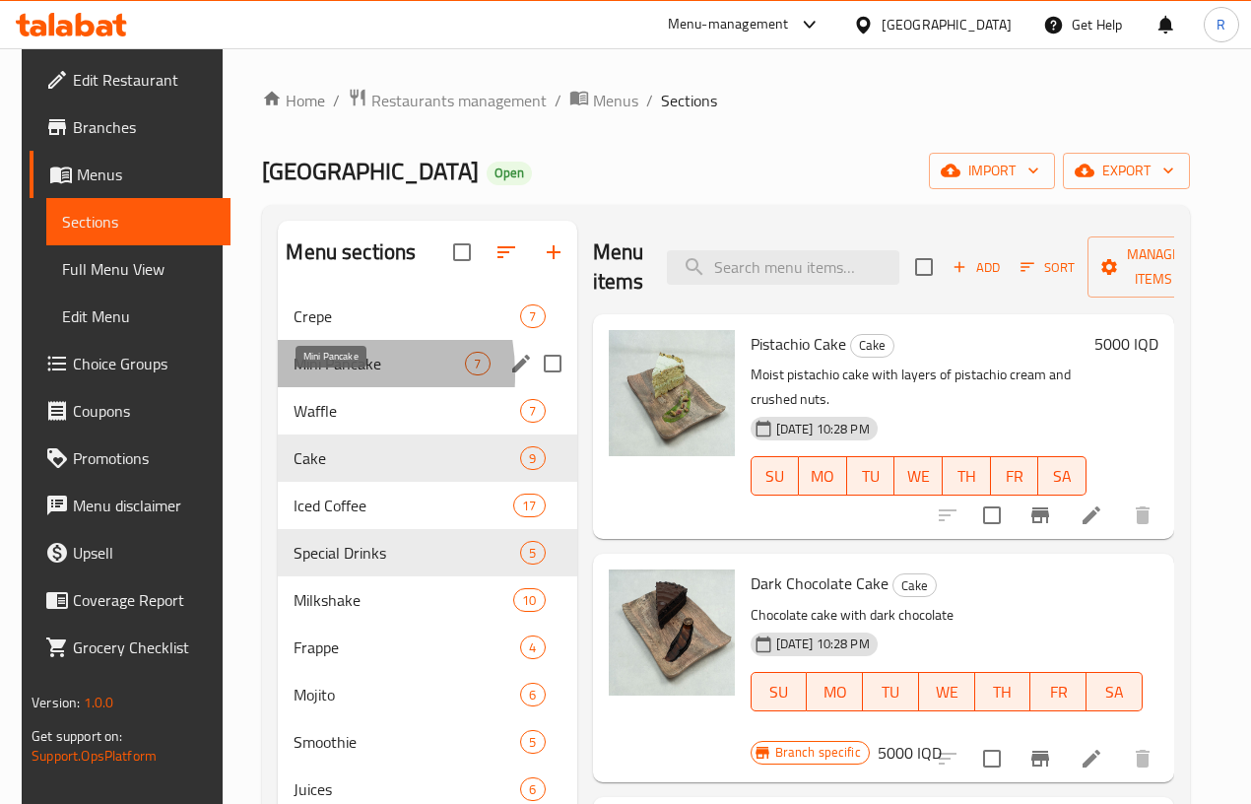
click at [294, 375] on span "Mini Pancake" at bounding box center [379, 364] width 171 height 24
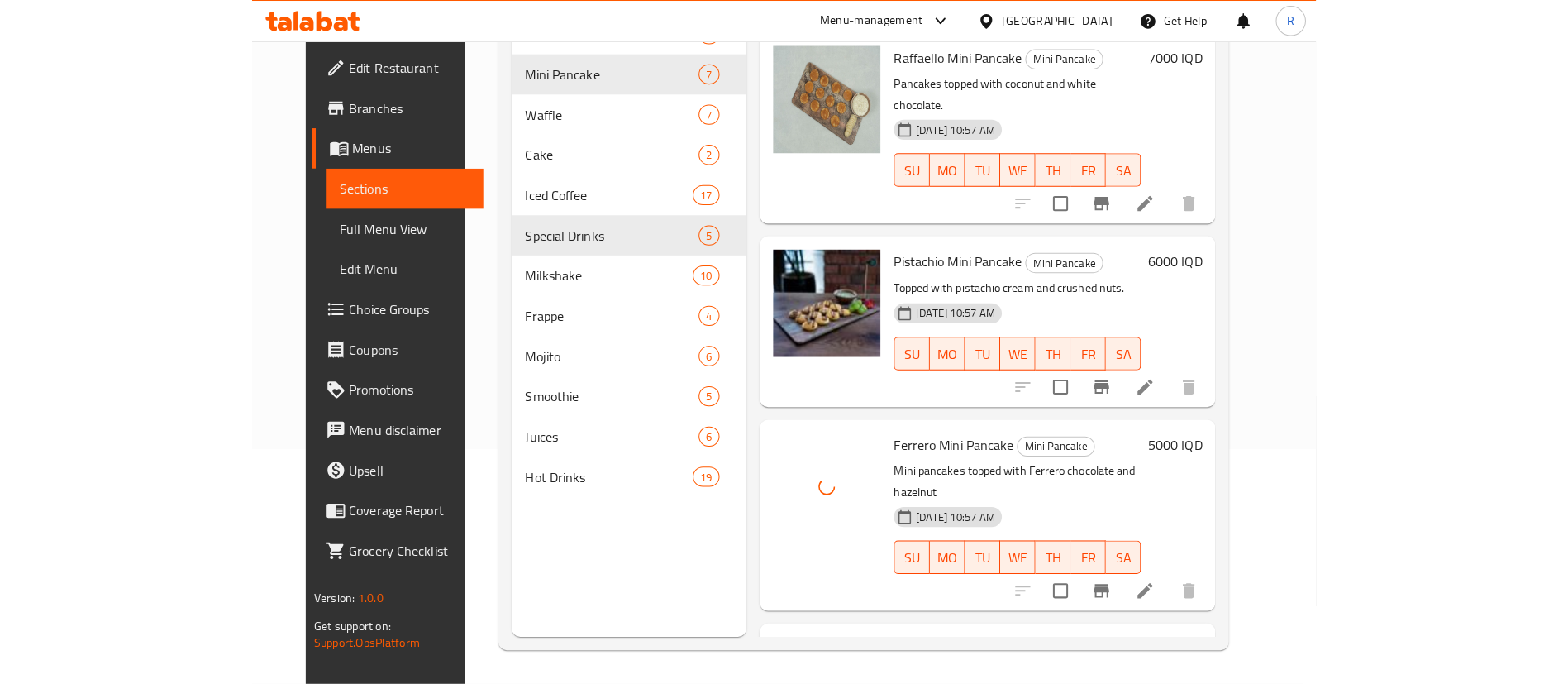
scroll to position [107, 0]
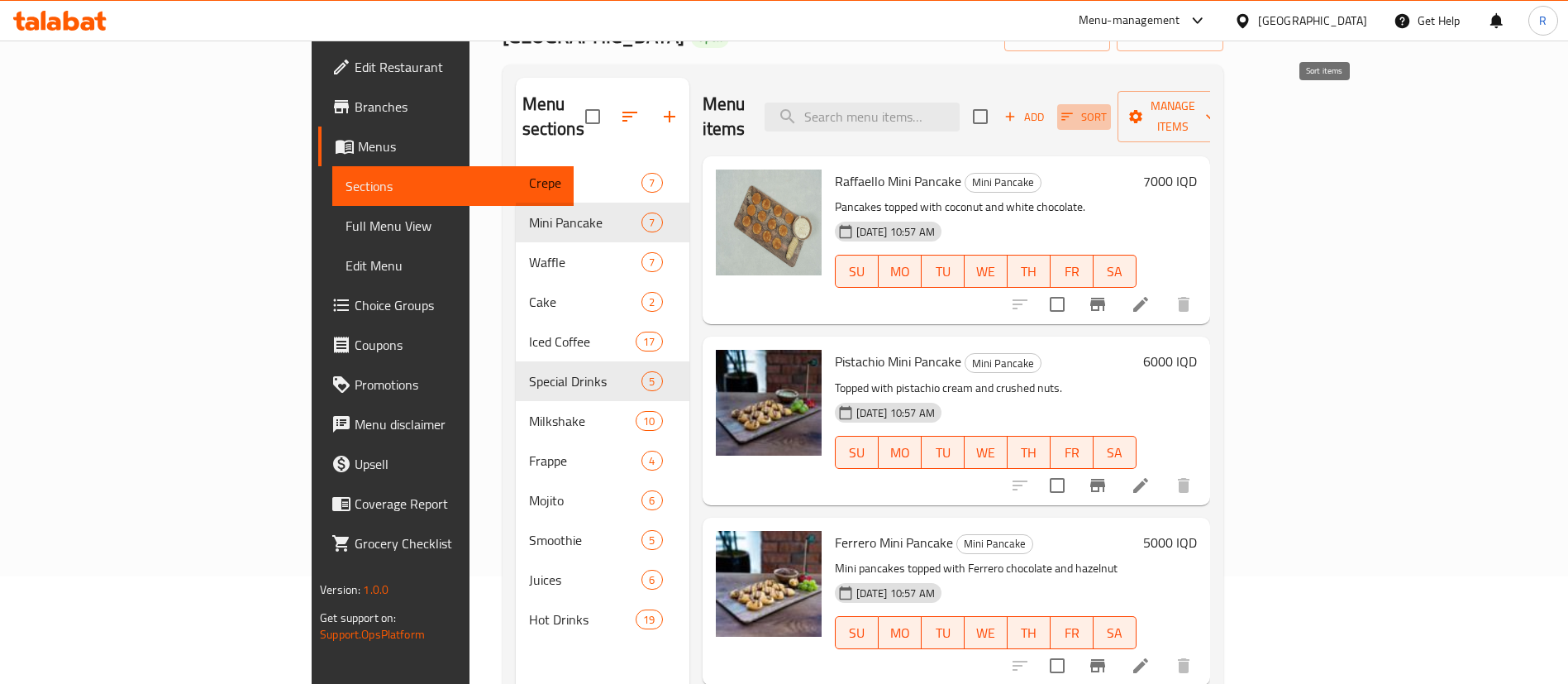
click at [1075, 109] on icon "button" at bounding box center [1067, 117] width 15 height 15
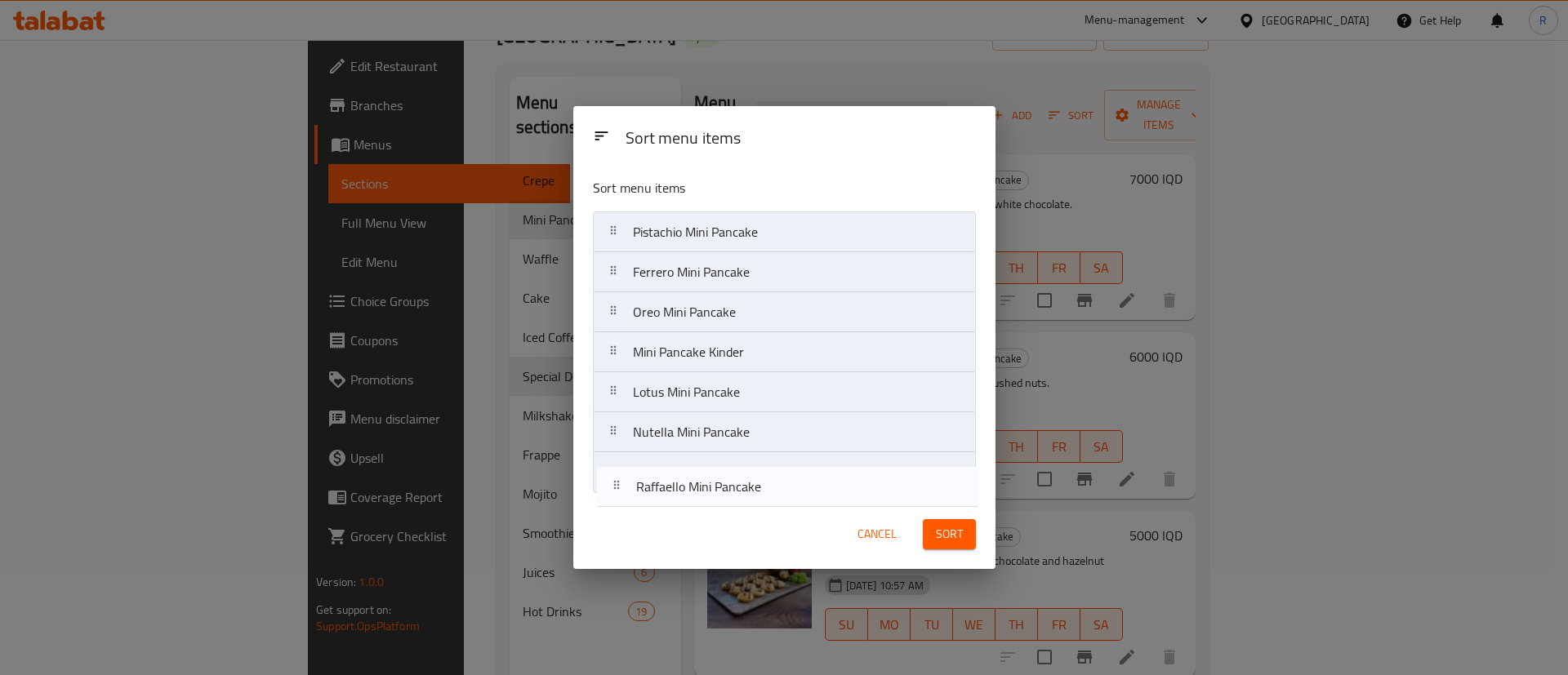
drag, startPoint x: 651, startPoint y: 227, endPoint x: 661, endPoint y: 466, distance: 239.2
click at [658, 483] on nav "Raffaello Mini Pancake Pistachio Mini Pancake Ferrero Mini Pancake Oreo Mini Pa…" at bounding box center [784, 352] width 383 height 282
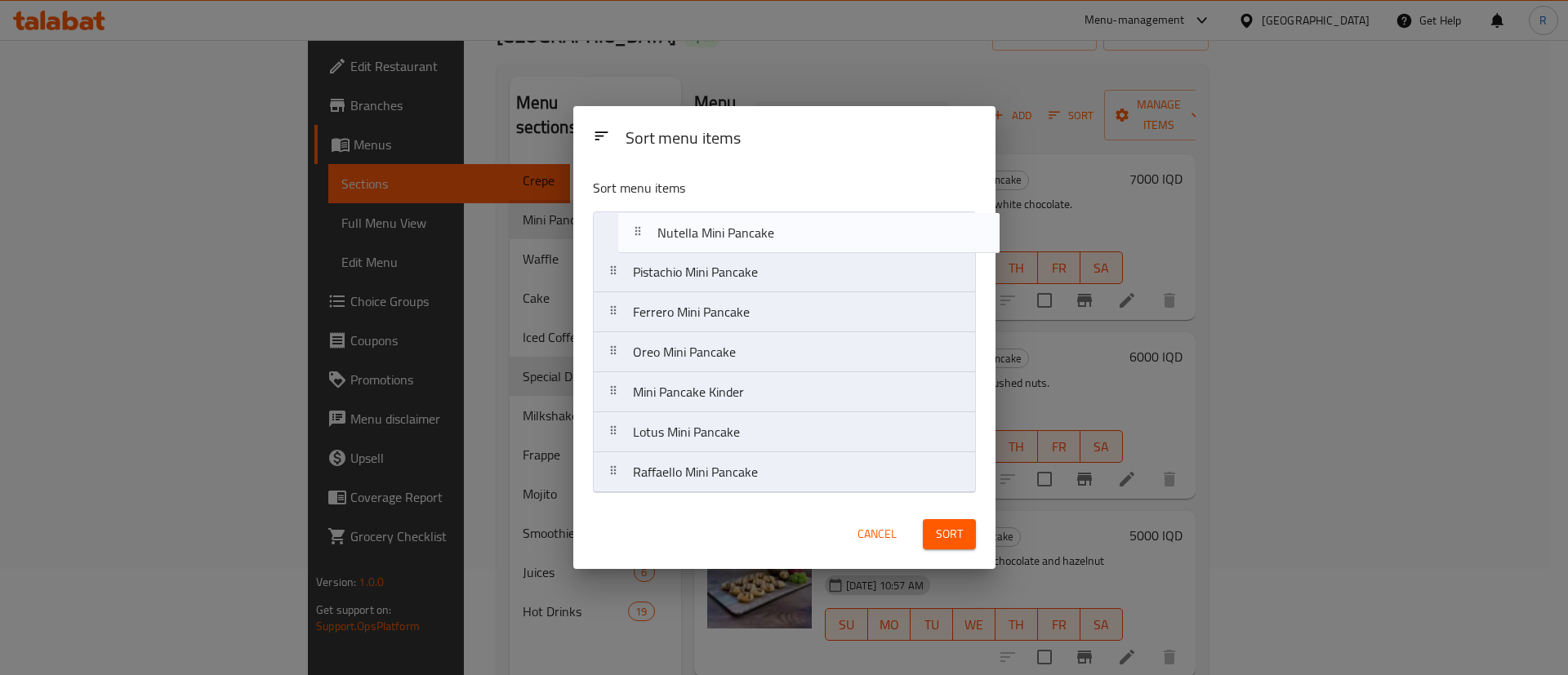
drag, startPoint x: 665, startPoint y: 431, endPoint x: 730, endPoint y: 277, distance: 167.2
click at [689, 226] on nav "Pistachio Mini Pancake Ferrero Mini Pancake Oreo Mini Pancake Mini Pancake Kind…" at bounding box center [784, 352] width 383 height 282
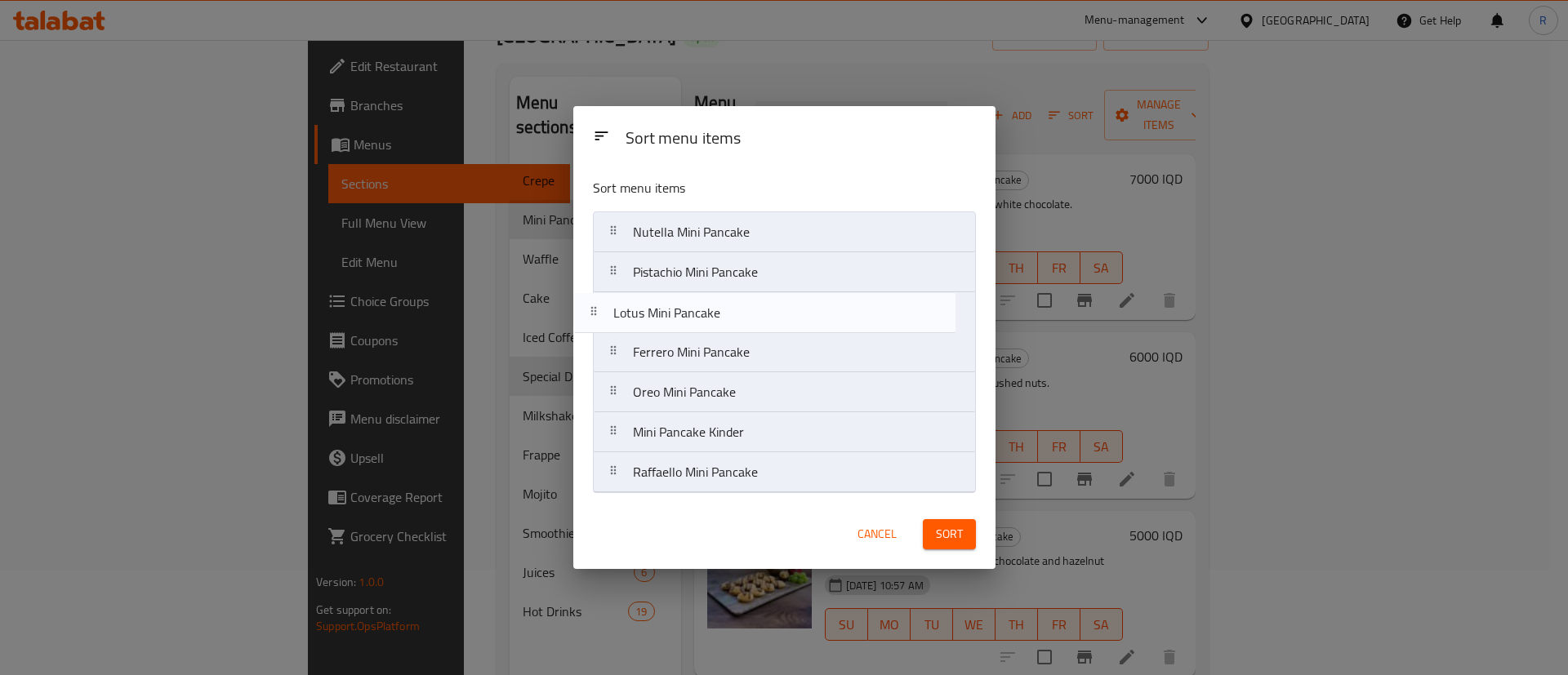
drag, startPoint x: 745, startPoint y: 432, endPoint x: 747, endPoint y: 308, distance: 124.0
click at [732, 307] on nav "Nutella Mini Pancake Pistachio Mini Pancake Ferrero Mini Pancake Oreo Mini Panc…" at bounding box center [784, 352] width 383 height 282
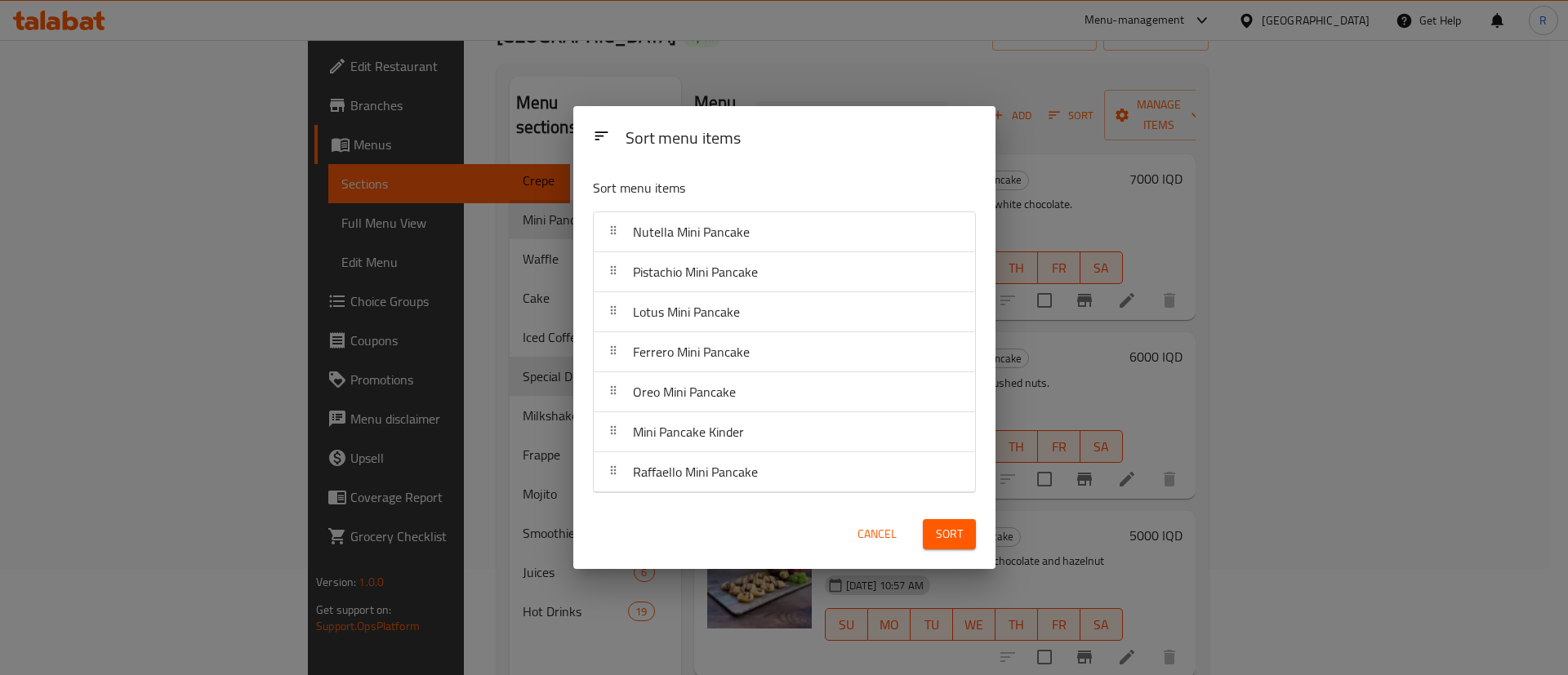
click at [939, 529] on span "Sort" at bounding box center [949, 533] width 27 height 21
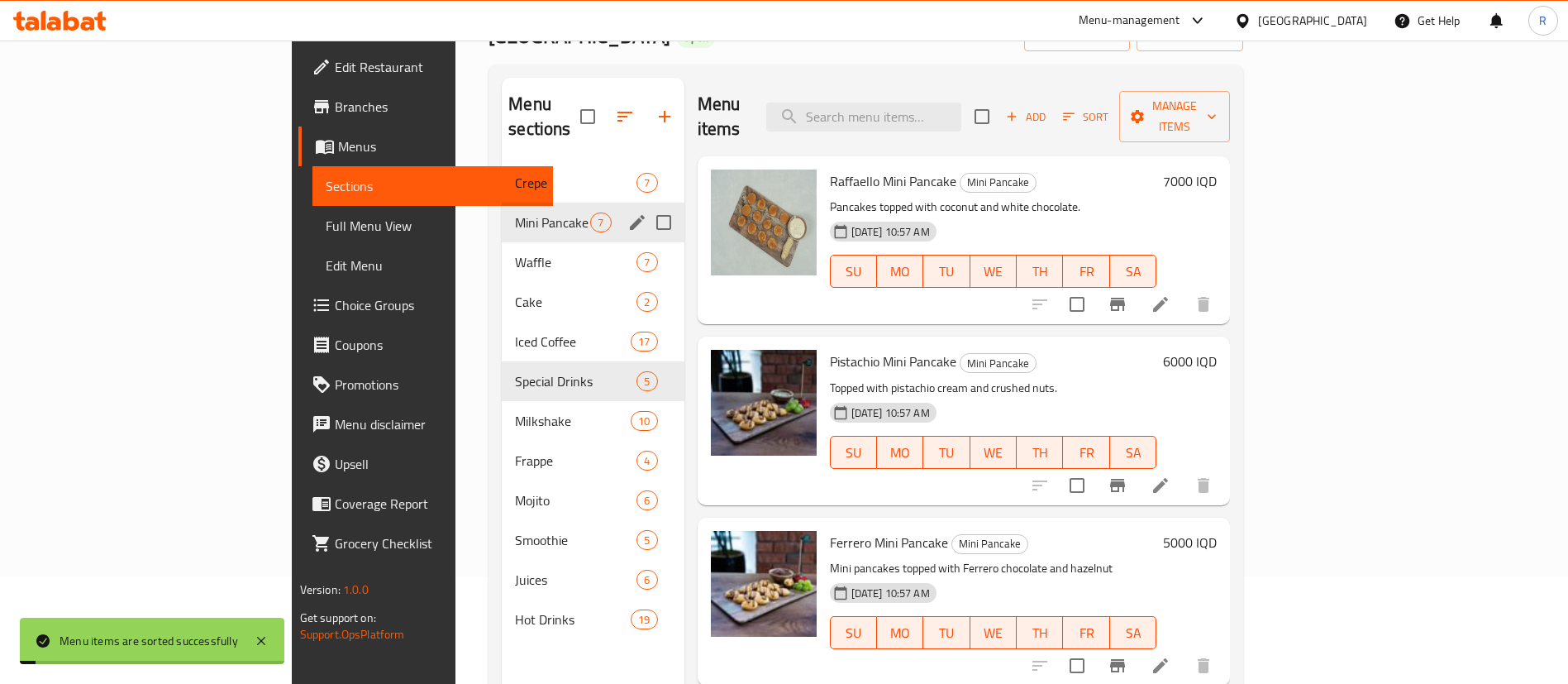
click at [515, 173] on span "Crepe" at bounding box center [576, 183] width 122 height 20
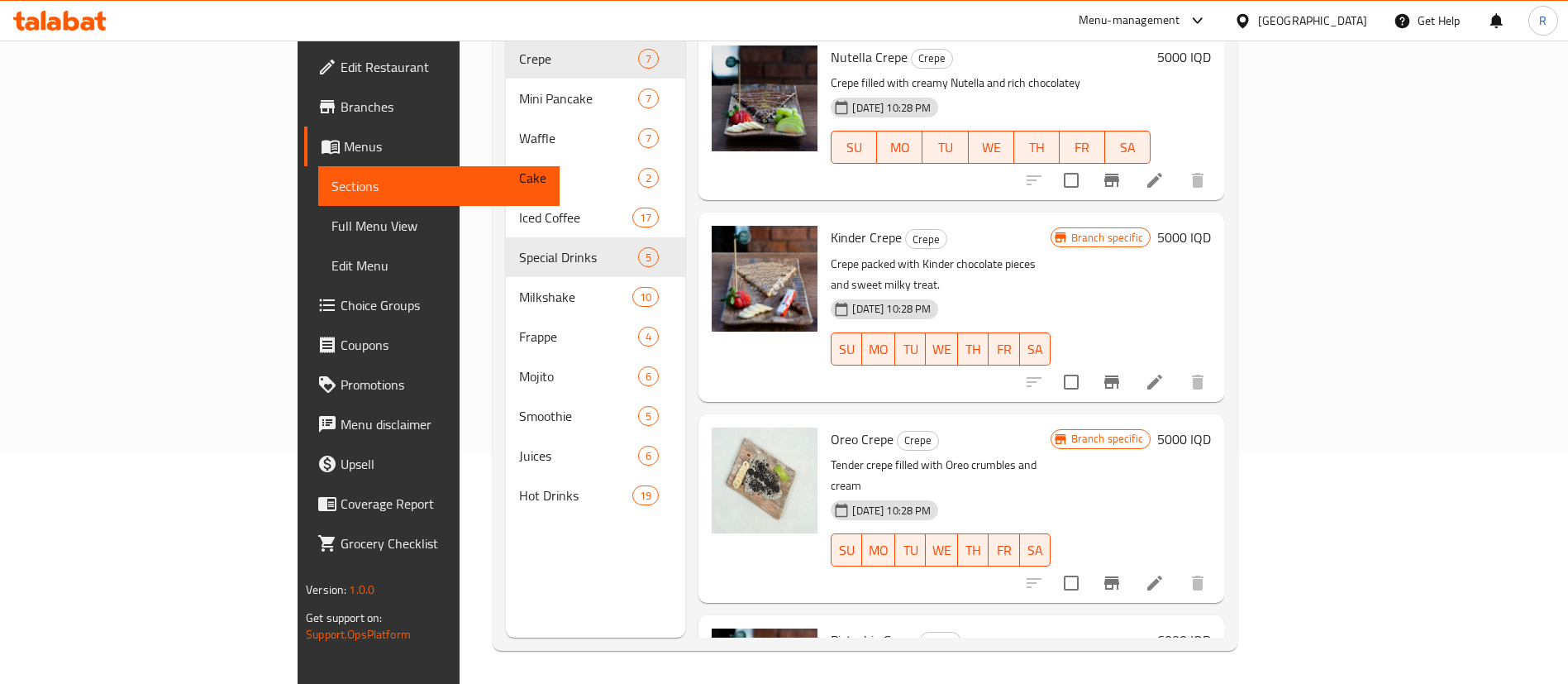
scroll to position [107, 0]
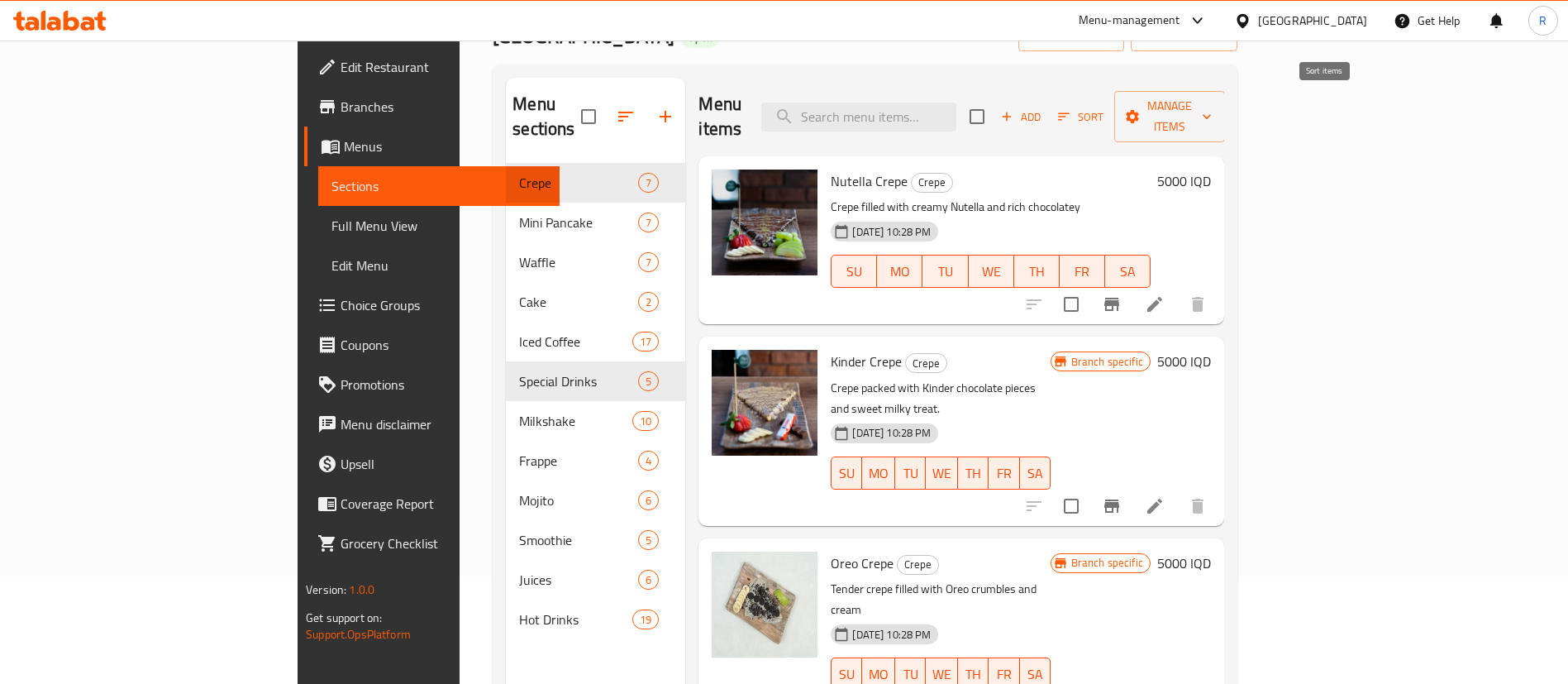
click at [1071, 109] on icon "button" at bounding box center [1064, 117] width 15 height 15
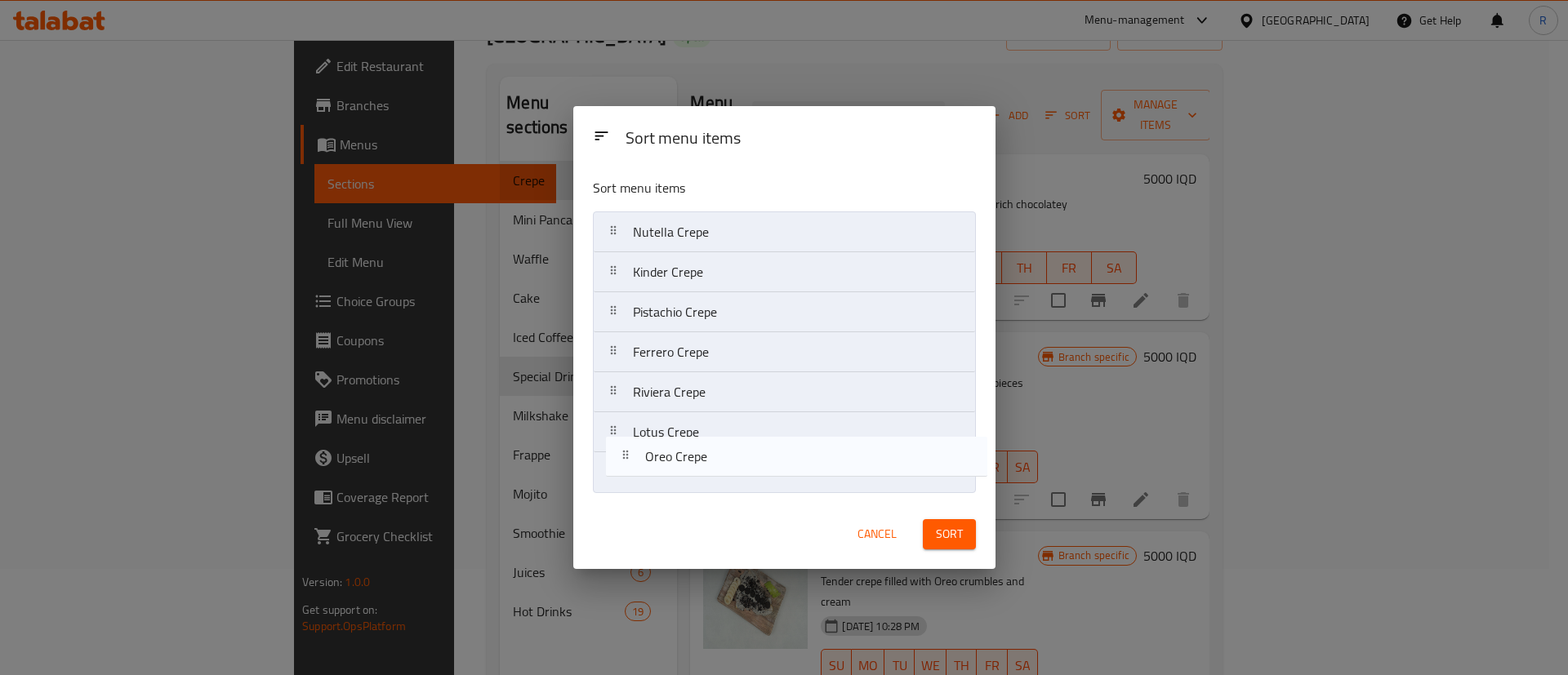
drag, startPoint x: 684, startPoint y: 318, endPoint x: 697, endPoint y: 479, distance: 161.5
click at [697, 481] on nav "Nutella Crepe Kinder Crepe Oreo Crepe Pistachio Crepe Ferrero Crepe Riviera Cre…" at bounding box center [784, 352] width 383 height 282
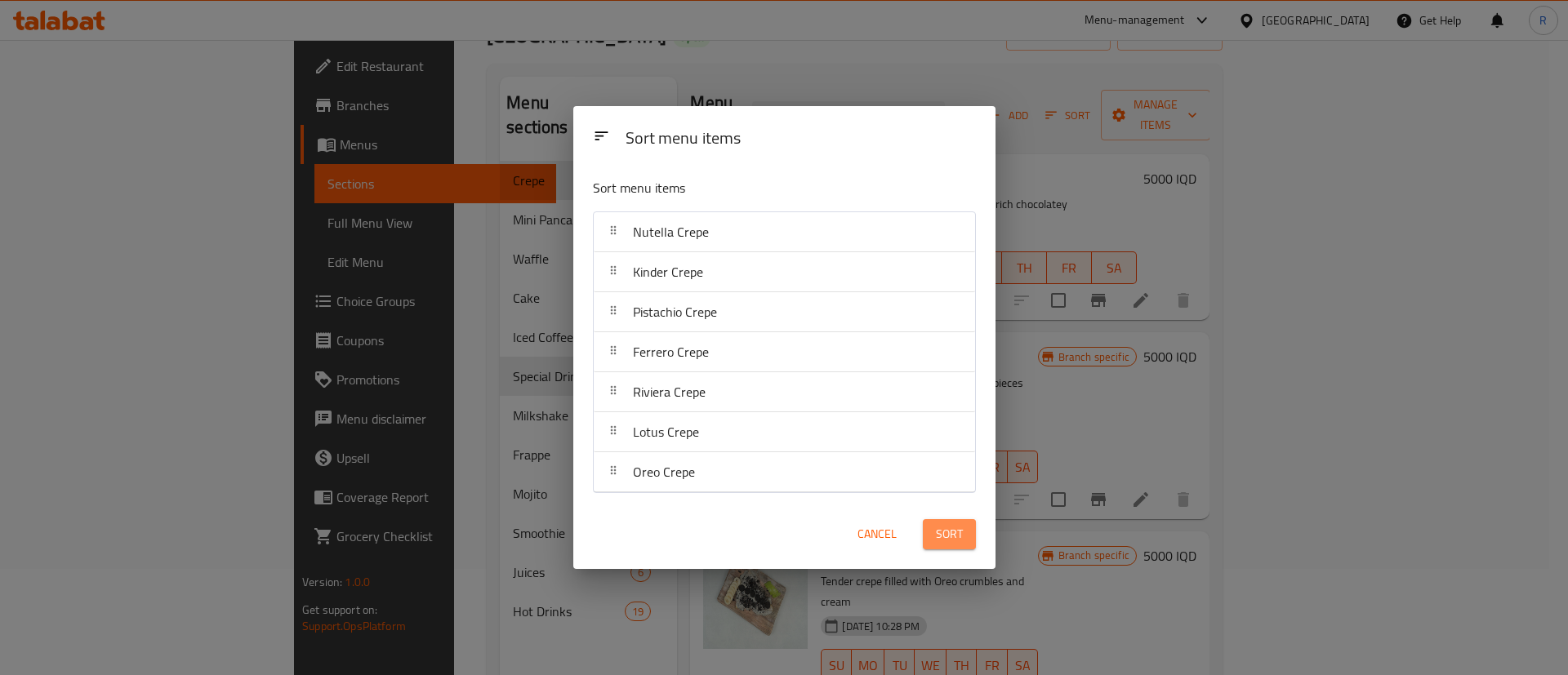
drag, startPoint x: 946, startPoint y: 536, endPoint x: 949, endPoint y: 526, distance: 10.4
click at [946, 536] on span "Sort" at bounding box center [949, 533] width 27 height 21
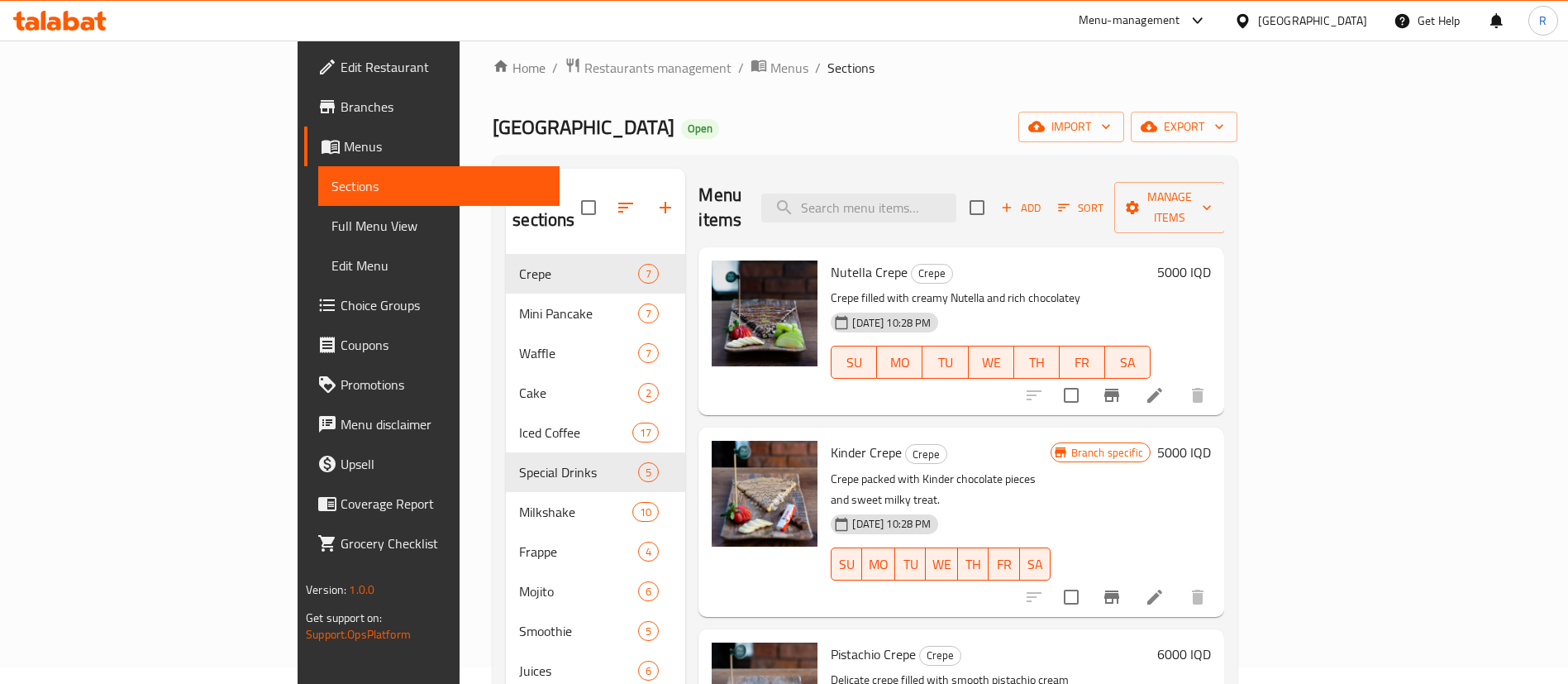
scroll to position [0, 0]
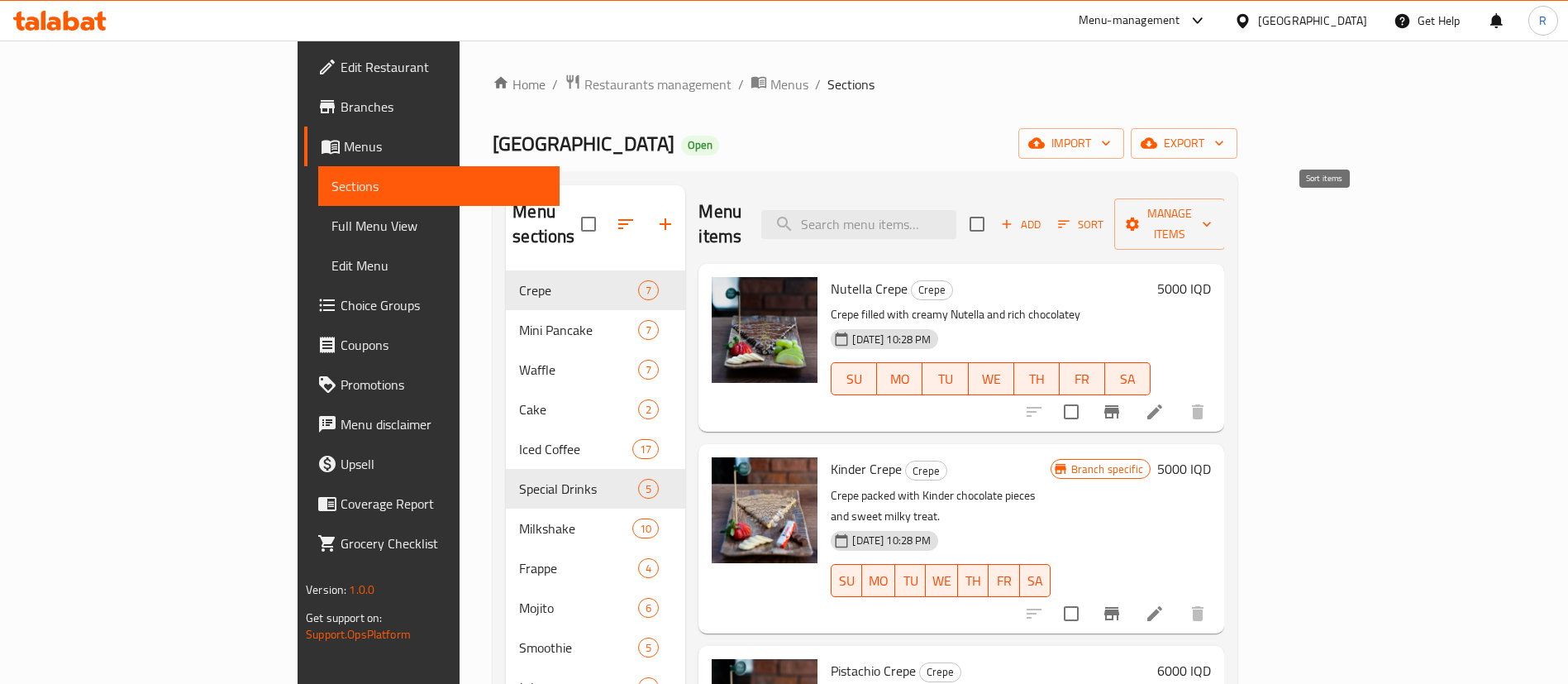
click at [1071, 217] on icon "button" at bounding box center [1064, 224] width 15 height 15
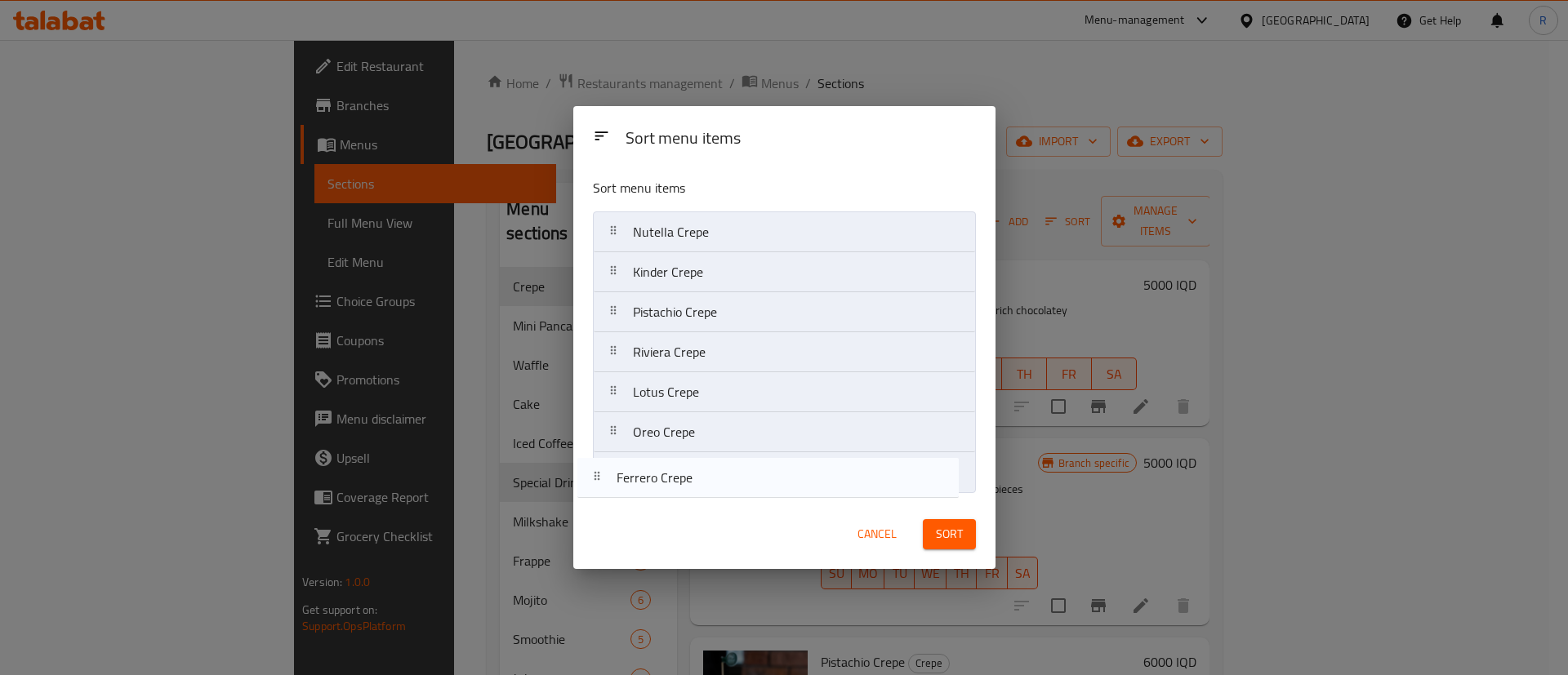
drag, startPoint x: 729, startPoint y: 351, endPoint x: 821, endPoint y: 496, distance: 171.7
click at [714, 483] on nav "Nutella Crepe Kinder Crepe Pistachio Crepe Ferrero Crepe Riviera Crepe Lotus Cr…" at bounding box center [784, 352] width 383 height 282
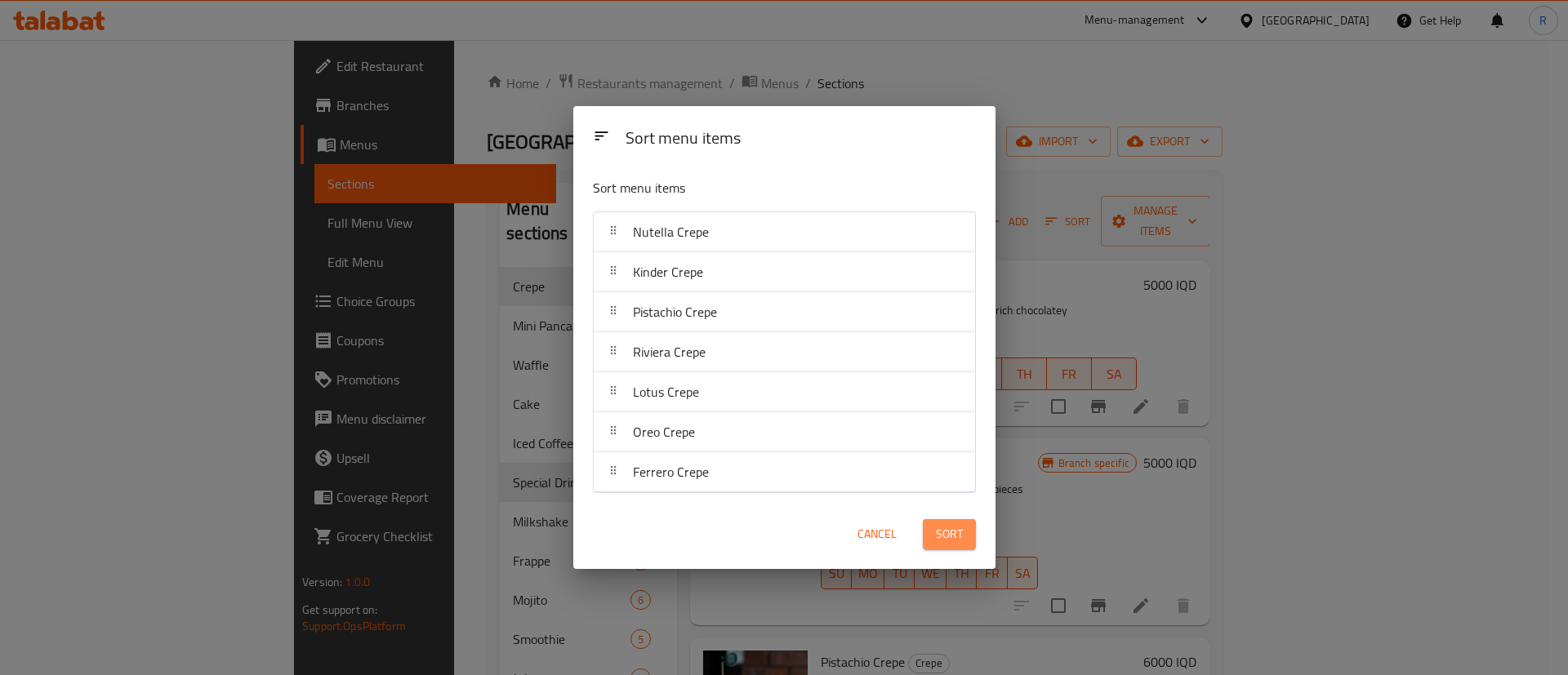
click at [944, 530] on span "Sort" at bounding box center [949, 533] width 27 height 21
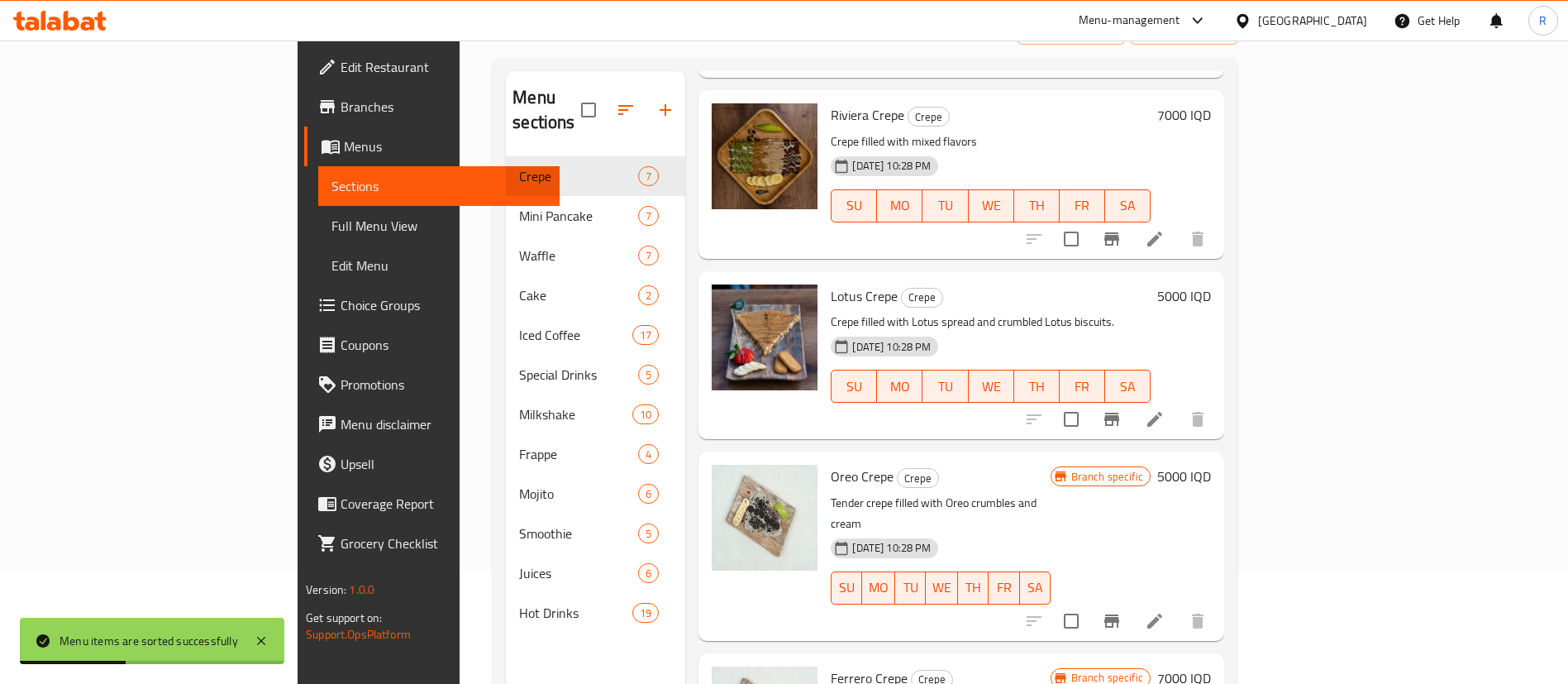
scroll to position [124, 0]
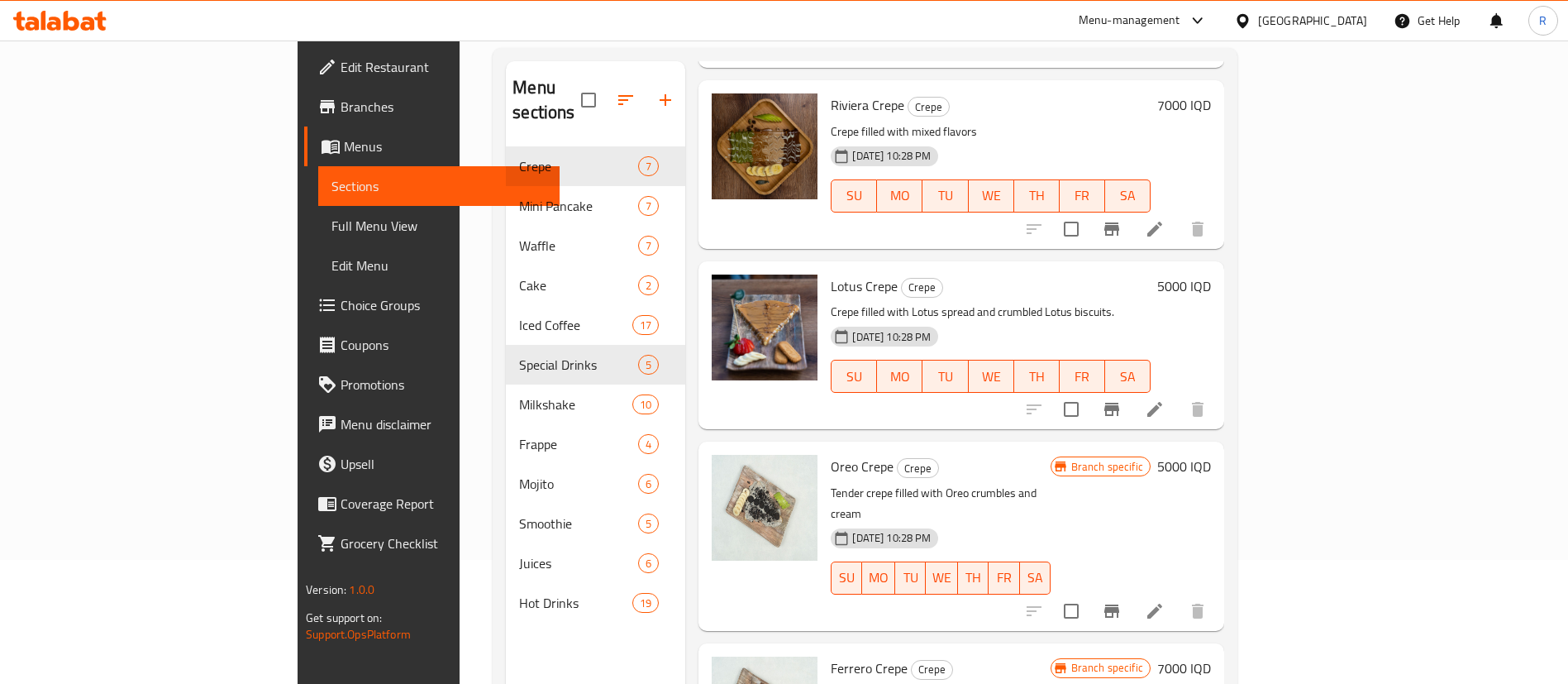
click at [685, 329] on div "Menu items Add Sort Manage items Nutella Crepe Crepe Crepe filled with creamy N…" at bounding box center [955, 403] width 539 height 684
click at [835, 16] on div "Menu-management [GEOGRAPHIC_DATA] Get Help R" at bounding box center [784, 20] width 1568 height 39
click at [820, 18] on div "Menu-management [GEOGRAPHIC_DATA] Get Help R" at bounding box center [784, 20] width 1568 height 39
